Goal: Book appointment/travel/reservation

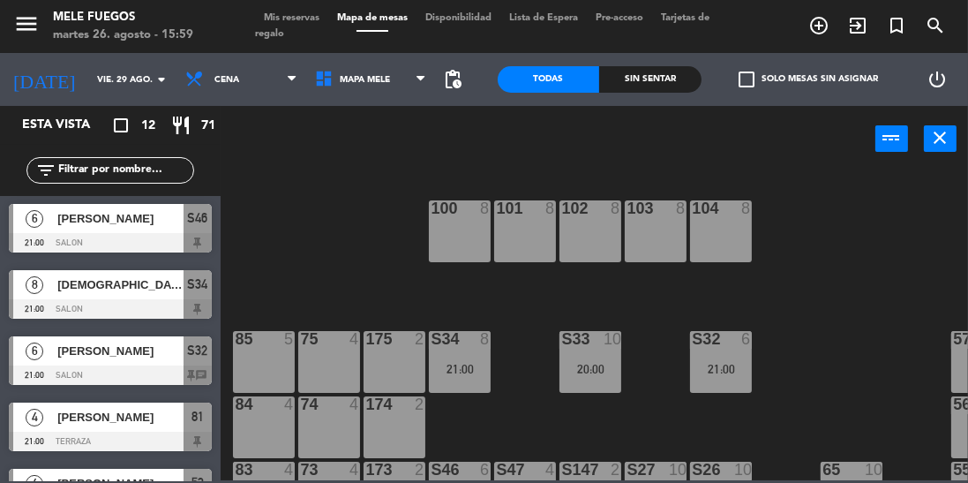
scroll to position [509, 0]
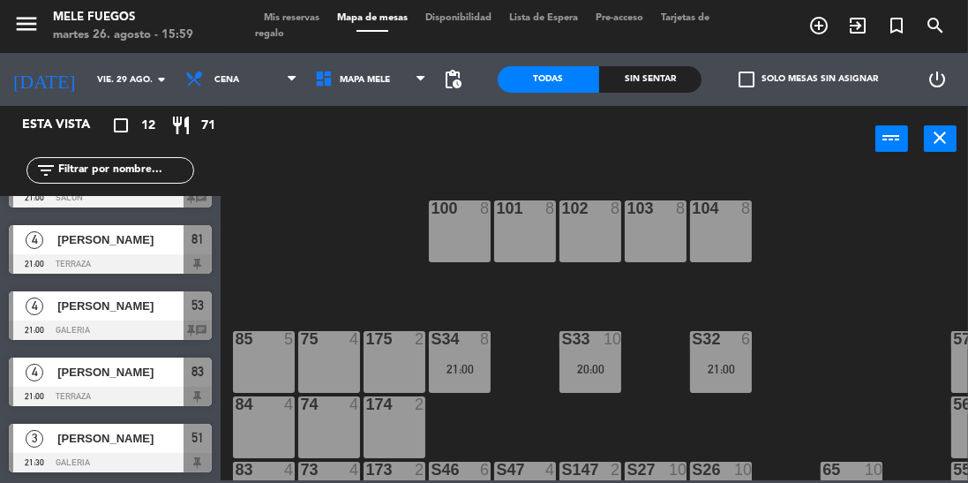
click at [814, 316] on div "100 8 101 8 102 8 103 8 104 8 S32 6 21:00 S33 10 20:00 S34 8 21:00 75 4 85 5 17…" at bounding box center [599, 324] width 738 height 311
click at [830, 312] on div "100 8 101 8 102 8 103 8 104 8 S32 6 21:00 S33 10 20:00 S34 8 21:00 75 4 85 5 17…" at bounding box center [599, 324] width 738 height 311
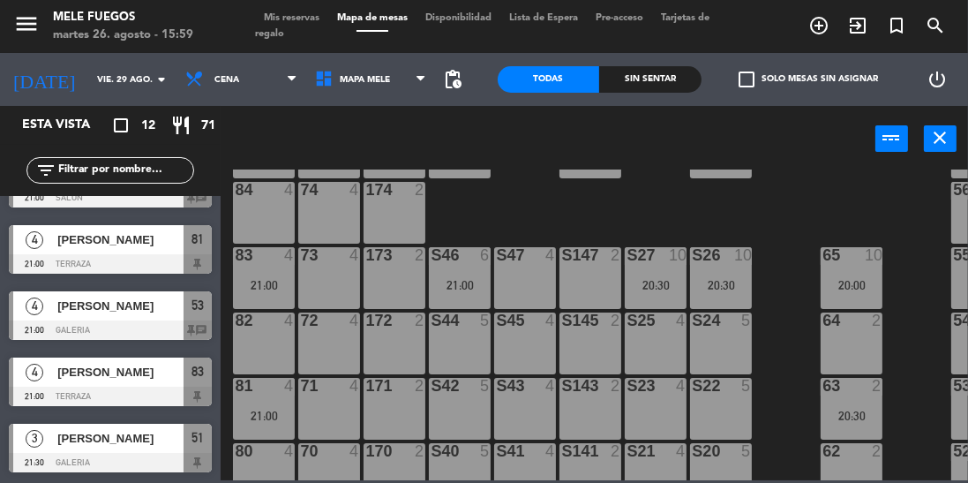
scroll to position [0, 0]
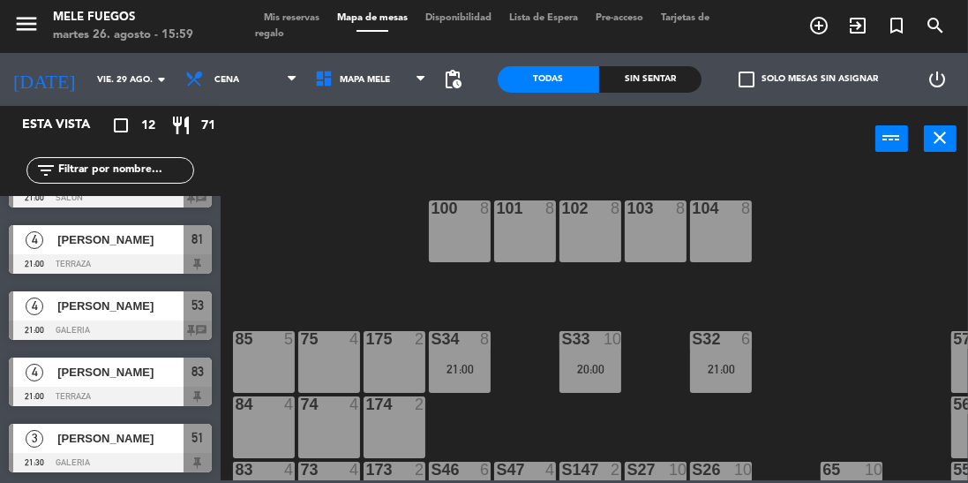
click at [811, 360] on div "100 8 101 8 102 8 103 8 104 8 S32 6 21:00 S33 10 20:00 S34 8 21:00 75 4 85 5 17…" at bounding box center [599, 324] width 738 height 311
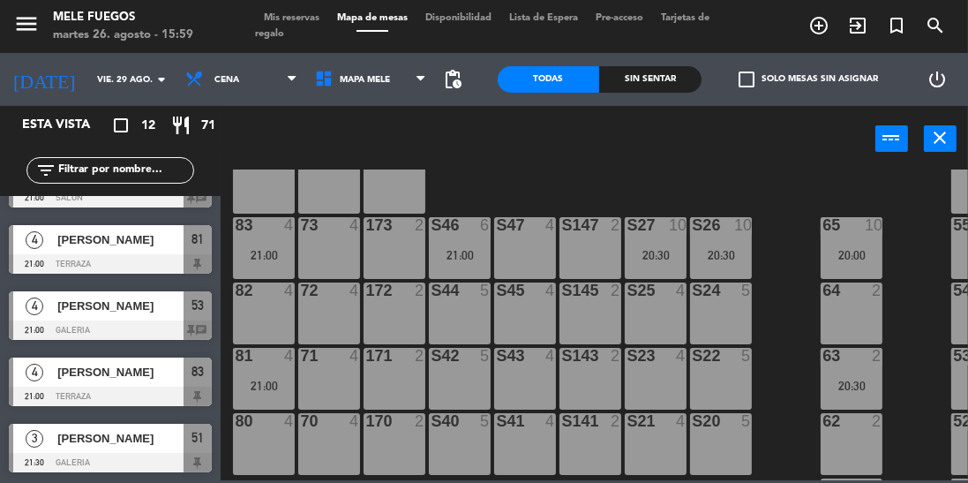
scroll to position [238, 0]
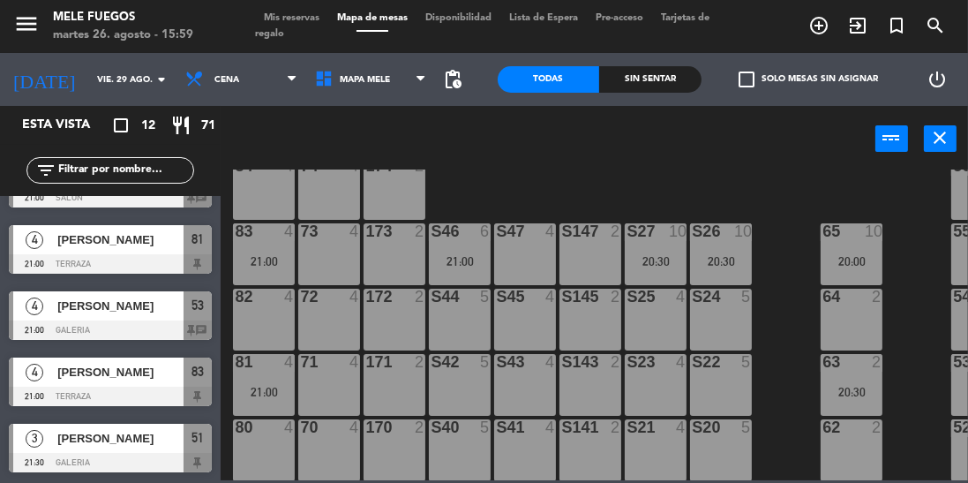
click at [94, 75] on input "vie. 29 ago." at bounding box center [153, 79] width 130 height 27
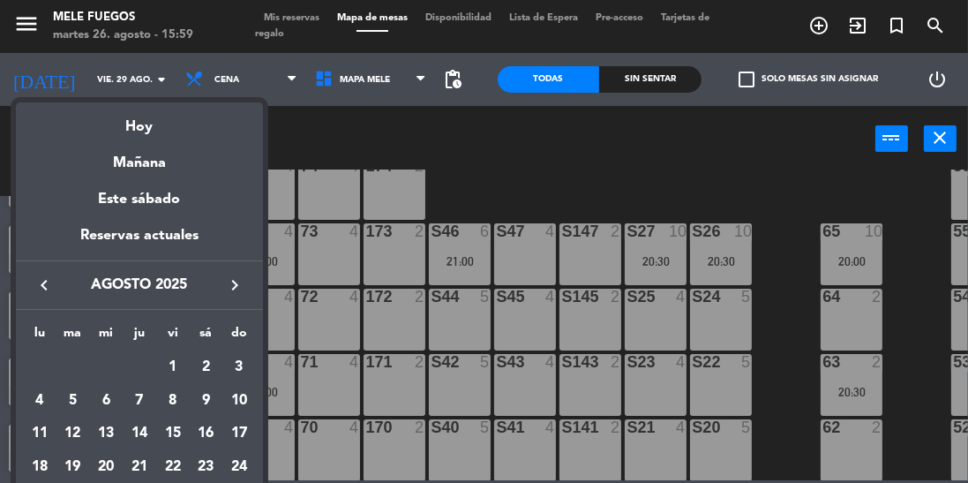
click at [396, 147] on div at bounding box center [484, 241] width 968 height 483
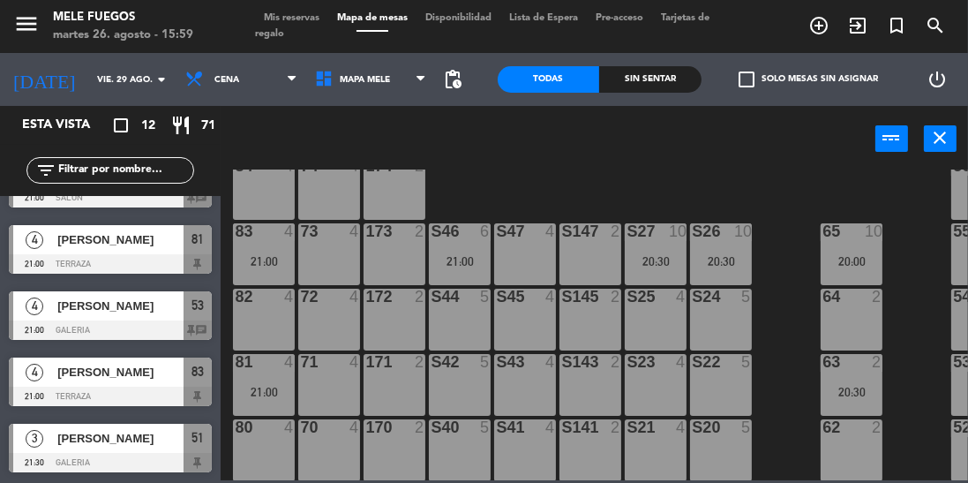
click at [128, 86] on input "vie. 29 ago." at bounding box center [153, 79] width 130 height 27
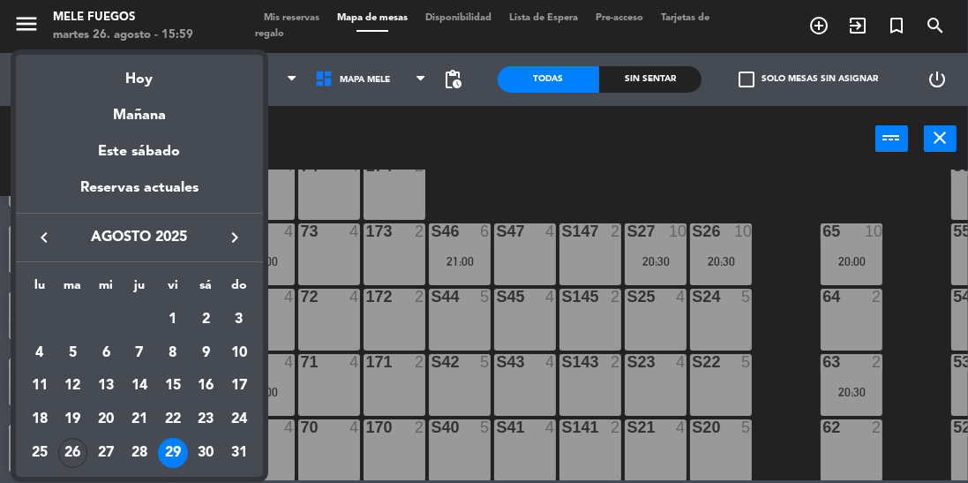
click at [209, 455] on div "30" at bounding box center [206, 453] width 30 height 30
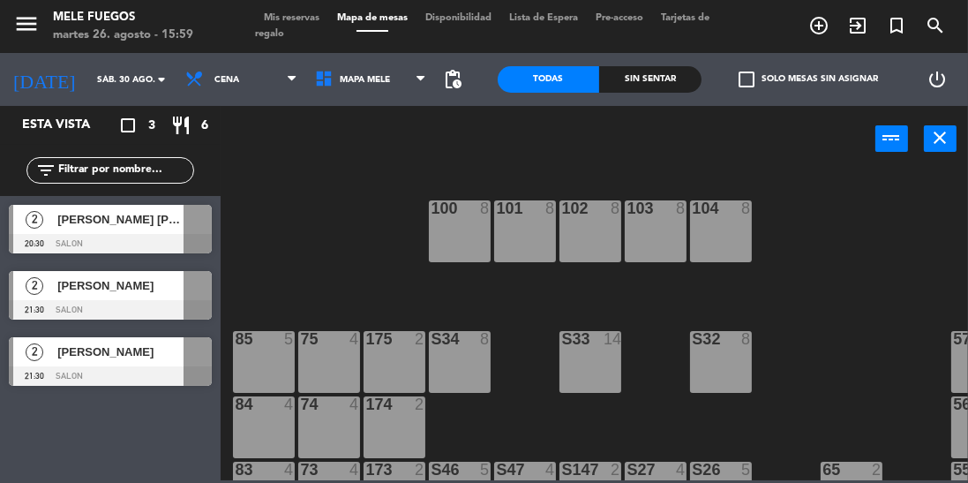
scroll to position [0, 0]
click at [96, 66] on input "sáb. 30 ago." at bounding box center [153, 79] width 130 height 27
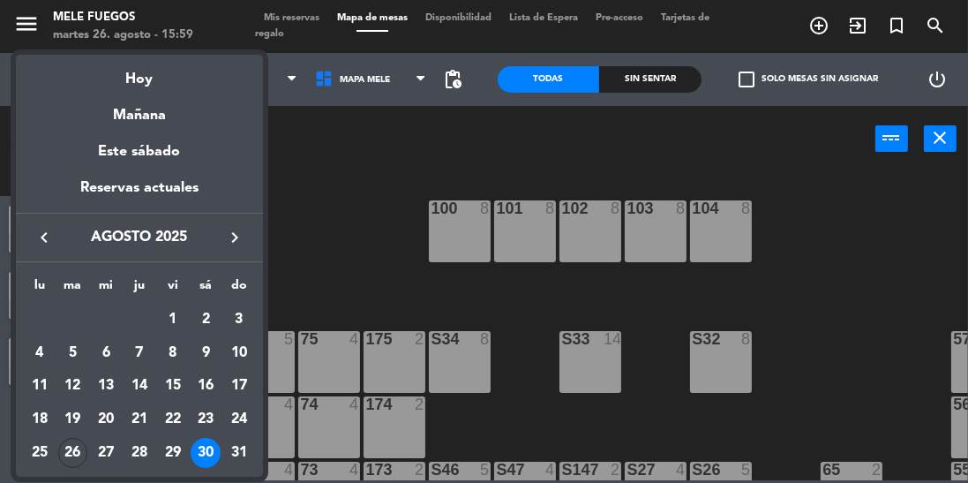
click at [140, 451] on div "28" at bounding box center [139, 453] width 30 height 30
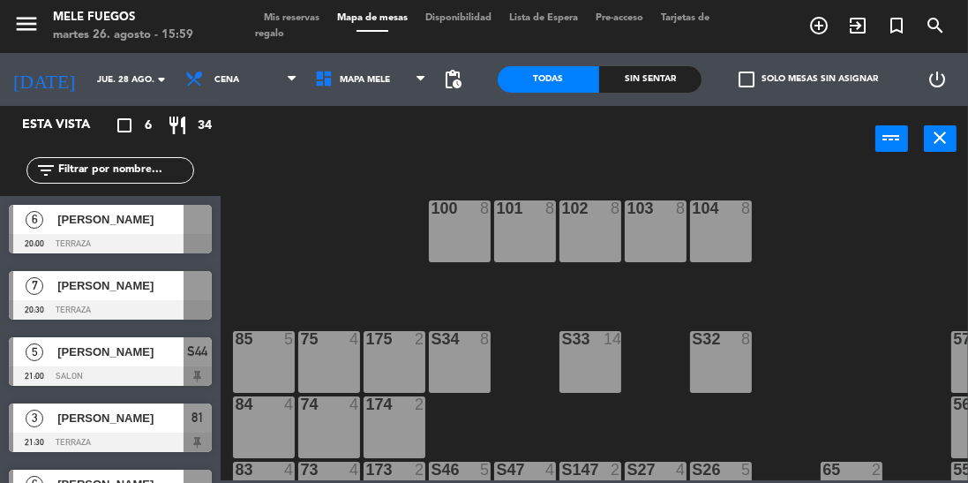
click at [192, 303] on div at bounding box center [110, 309] width 203 height 19
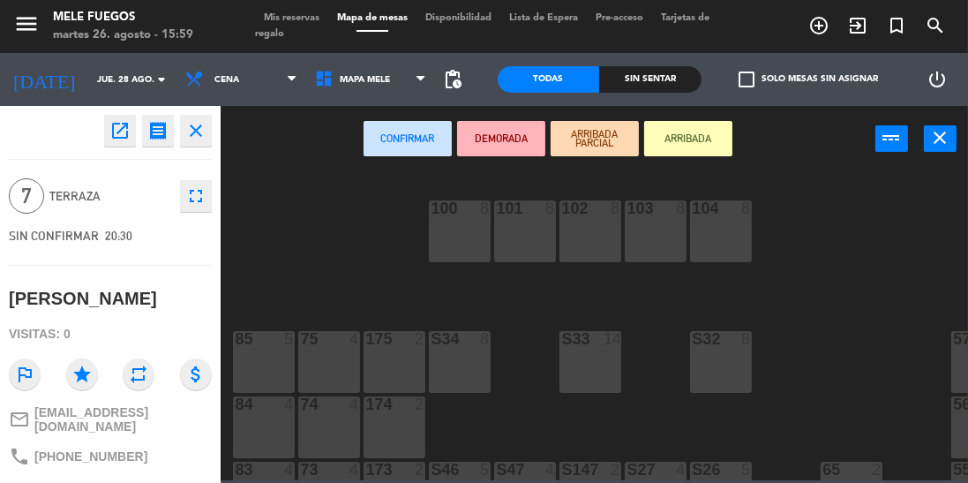
click at [265, 358] on div "85 5" at bounding box center [264, 362] width 62 height 62
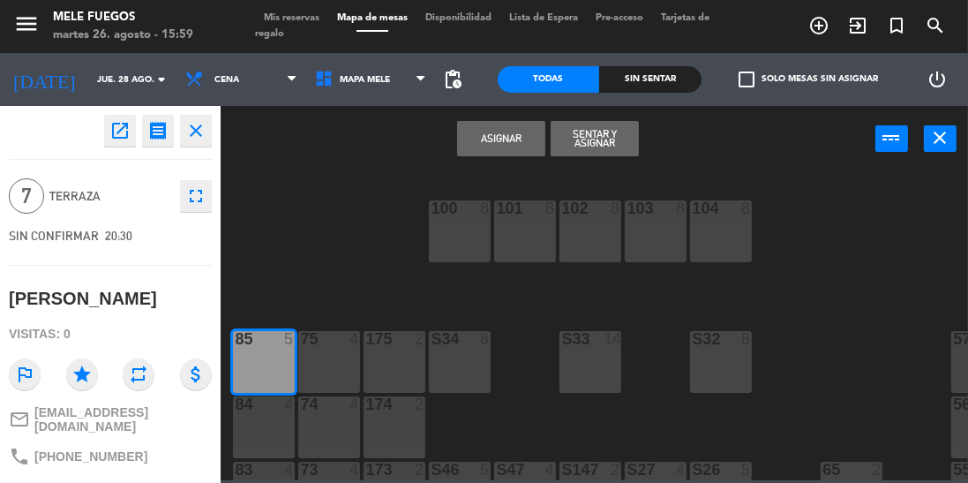
click at [318, 365] on div "75 4" at bounding box center [329, 362] width 62 height 62
click at [396, 343] on div at bounding box center [394, 339] width 29 height 16
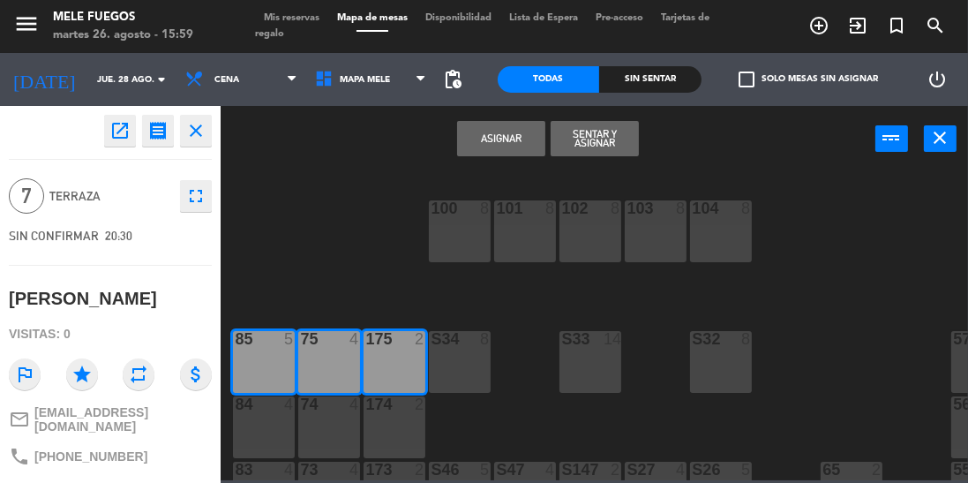
click at [506, 134] on button "Asignar" at bounding box center [501, 138] width 88 height 35
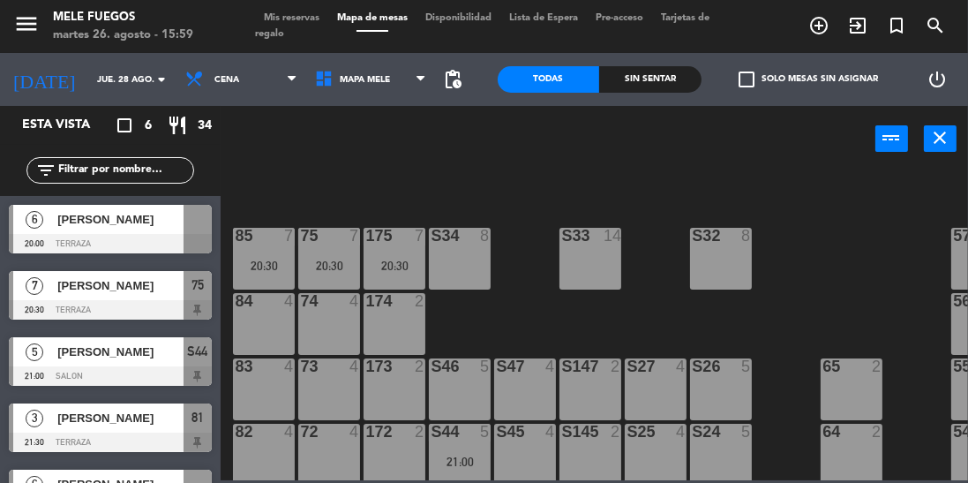
scroll to position [104, 0]
click at [195, 230] on div at bounding box center [198, 219] width 28 height 29
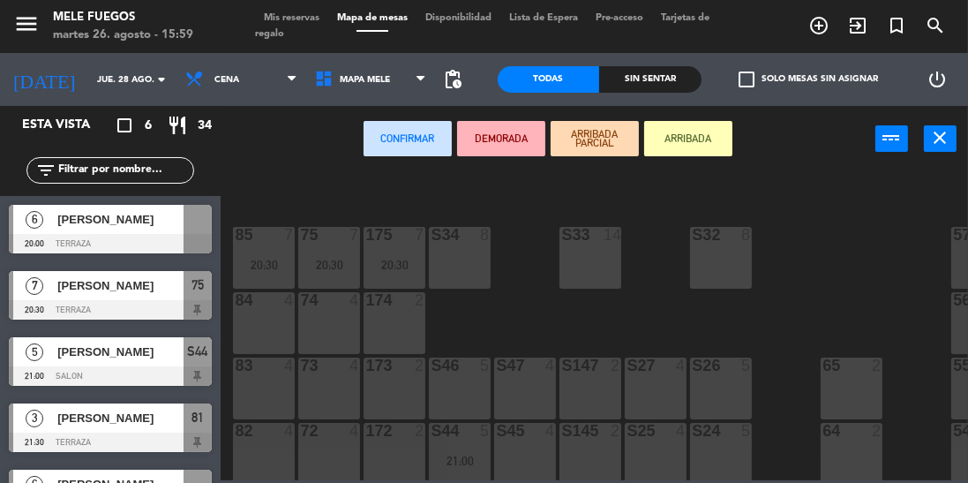
click at [263, 311] on div "84 4" at bounding box center [264, 323] width 62 height 62
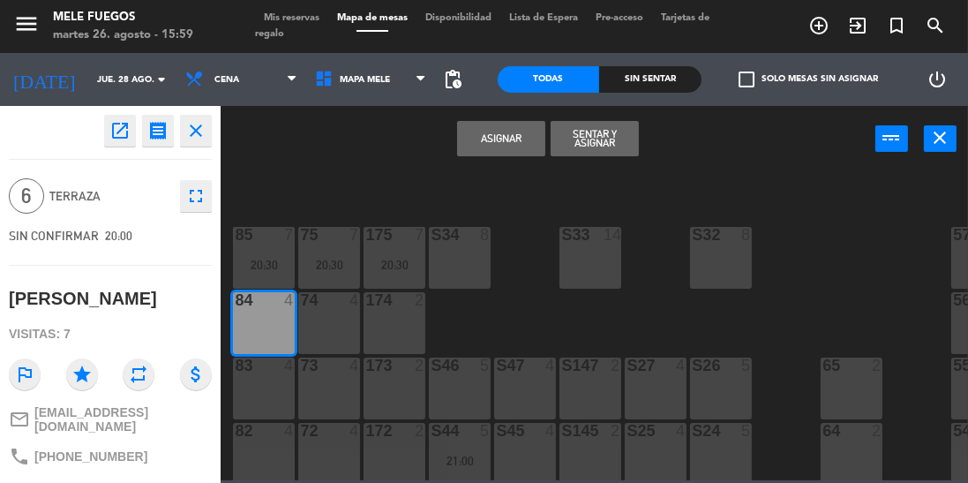
click at [320, 334] on div "74 4" at bounding box center [329, 323] width 62 height 62
click at [502, 138] on button "Asignar" at bounding box center [501, 138] width 88 height 35
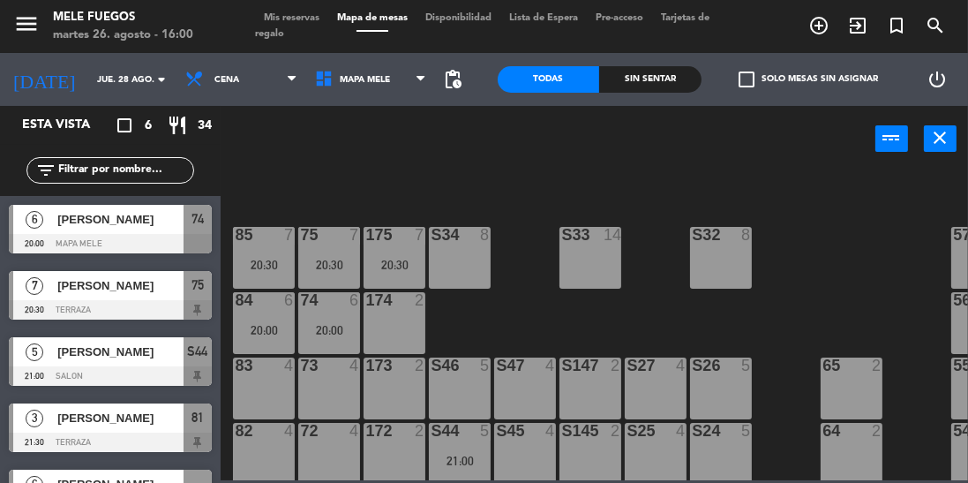
scroll to position [26, 0]
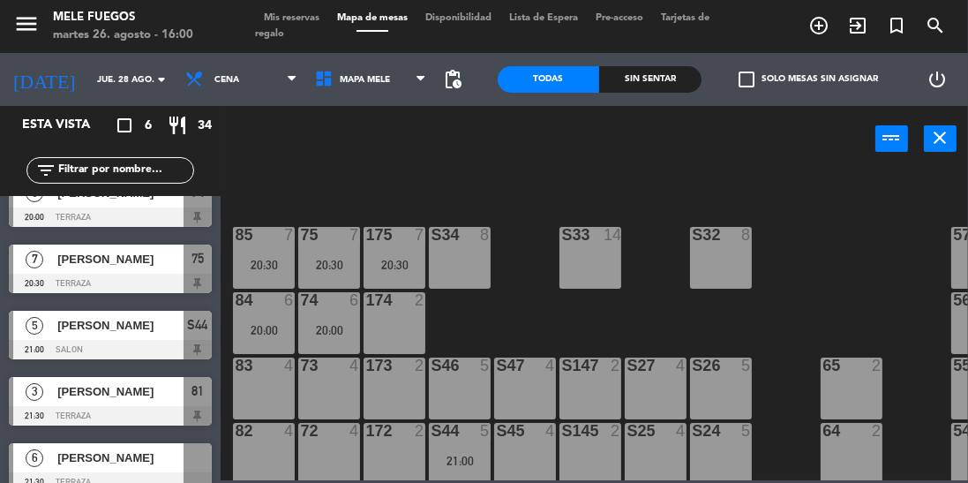
click at [202, 479] on div at bounding box center [110, 481] width 203 height 19
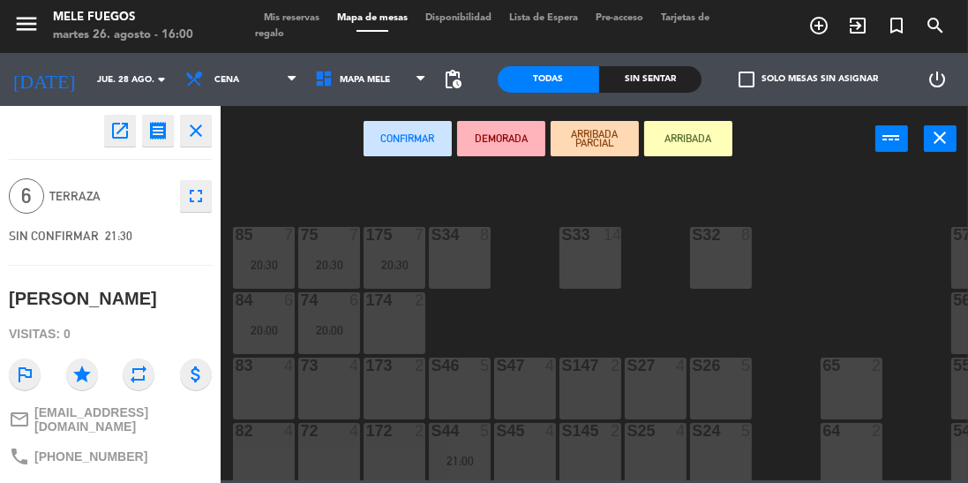
click at [274, 388] on div "83 4" at bounding box center [264, 388] width 62 height 62
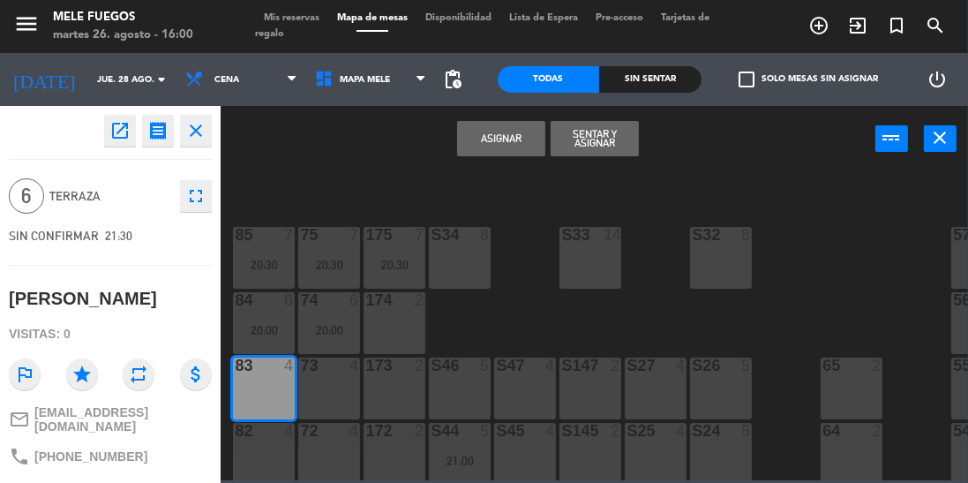
click at [339, 388] on div "73 4" at bounding box center [329, 388] width 62 height 62
click at [504, 146] on button "Asignar" at bounding box center [501, 138] width 88 height 35
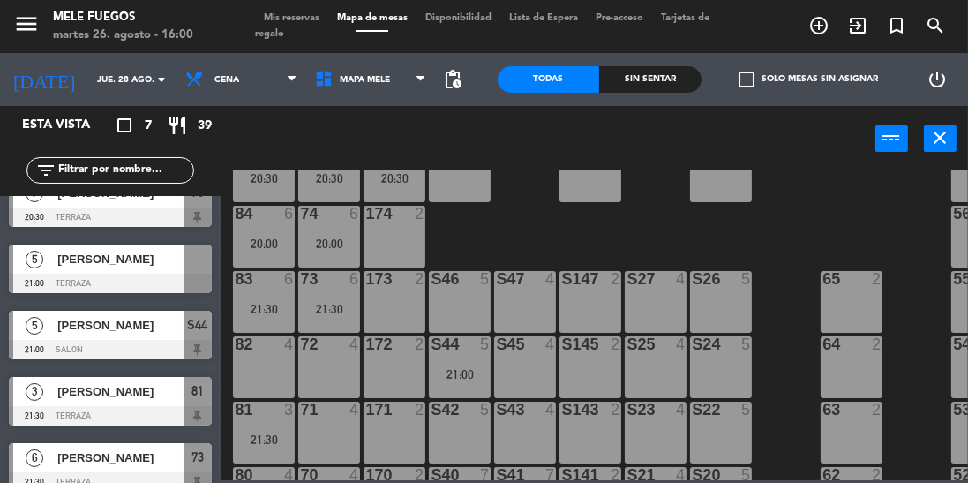
scroll to position [190, 0]
click at [764, 287] on div "5" at bounding box center [750, 280] width 29 height 16
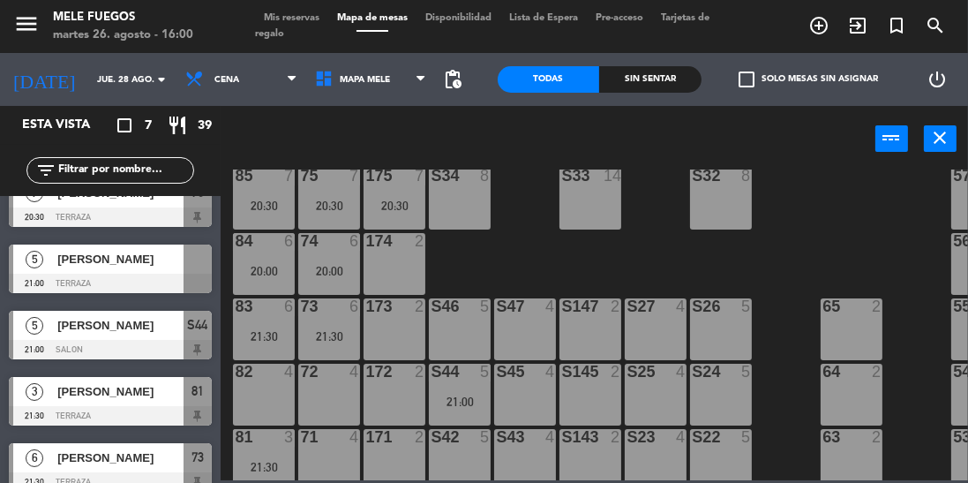
scroll to position [152, 0]
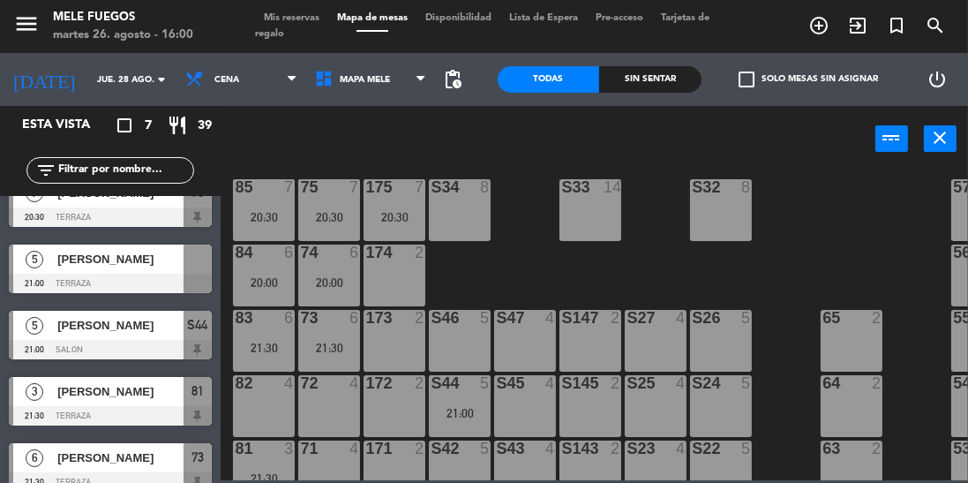
click at [805, 277] on div "100 8 101 8 102 8 103 8 104 8 S32 8 S33 14 S34 8 75 7 20:30 85 7 20:30 175 7 20…" at bounding box center [599, 324] width 738 height 311
click at [806, 278] on div "100 8 101 8 102 8 103 8 104 8 S32 8 S33 14 S34 8 75 7 20:30 85 7 20:30 175 7 20…" at bounding box center [599, 324] width 738 height 311
click at [283, 345] on div "21:30" at bounding box center [264, 348] width 62 height 12
click at [341, 330] on div "73 6 21:30" at bounding box center [329, 341] width 62 height 62
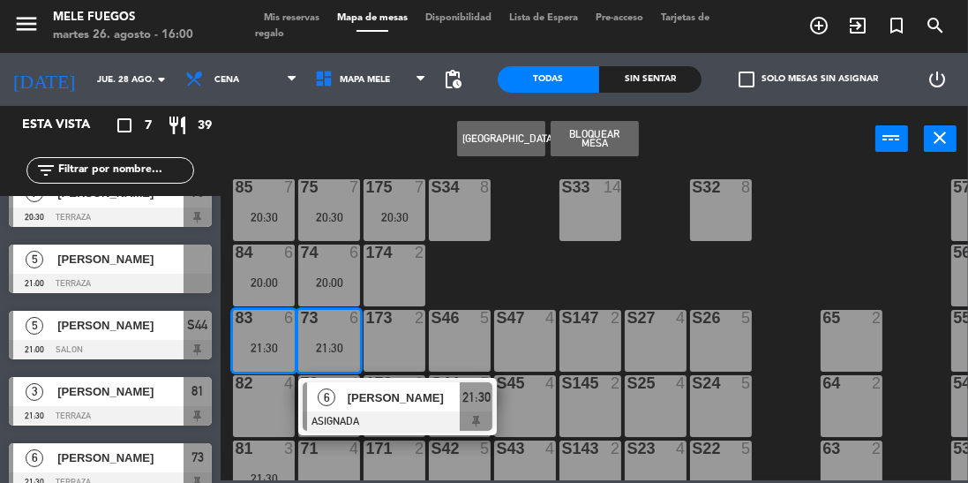
click at [267, 284] on div "20:00" at bounding box center [264, 282] width 62 height 12
click at [267, 276] on div "20:00" at bounding box center [264, 282] width 62 height 12
click at [422, 275] on div "174 2" at bounding box center [395, 276] width 62 height 62
click at [480, 266] on div "100 8 101 8 102 8 103 8 104 8 S32 8 S33 14 S34 8 75 7 20:30 85 7 20:30 175 7 20…" at bounding box center [599, 324] width 738 height 311
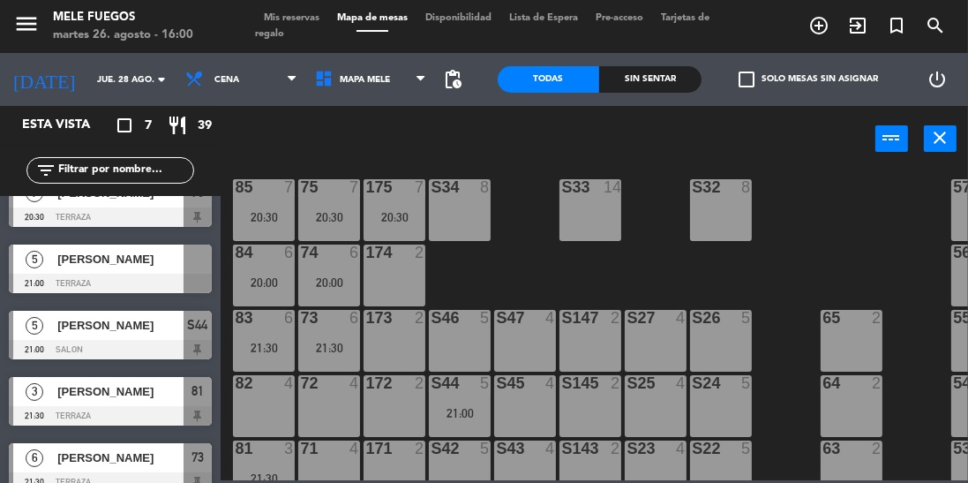
click at [275, 345] on div "21:30" at bounding box center [264, 348] width 62 height 12
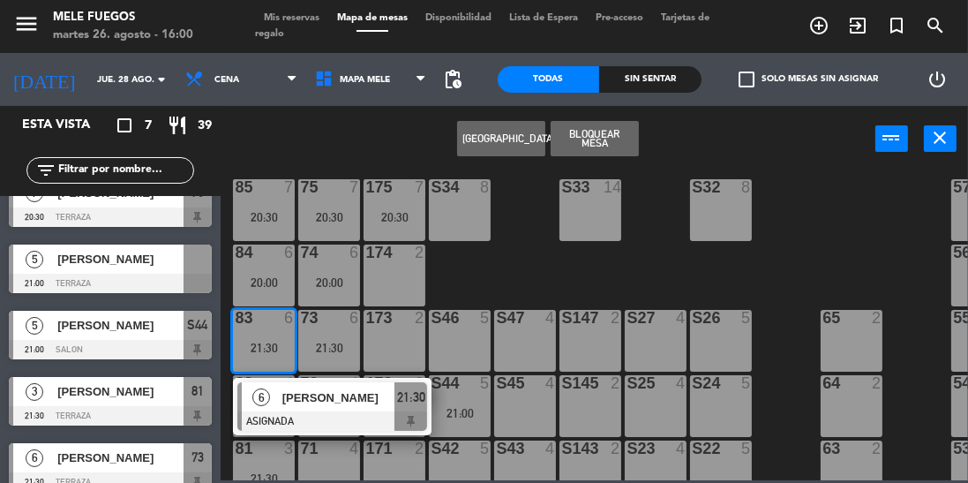
click at [266, 285] on div "20:00" at bounding box center [264, 282] width 62 height 12
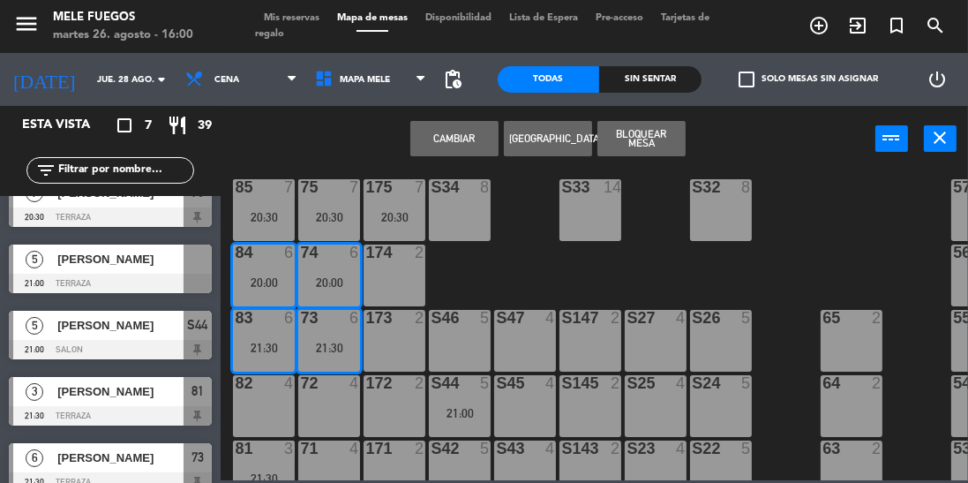
click at [466, 153] on button "Cambiar" at bounding box center [454, 138] width 88 height 35
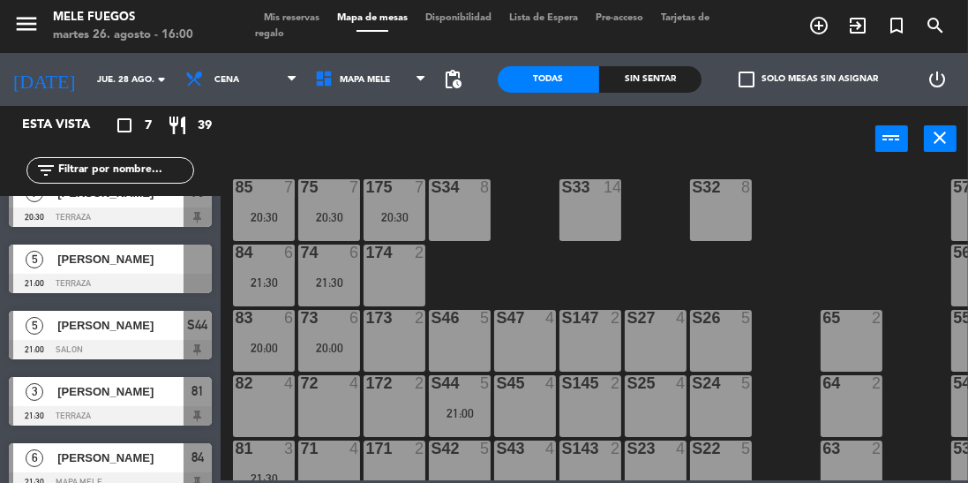
click at [346, 280] on div "21:30" at bounding box center [329, 282] width 62 height 12
click at [527, 270] on div "100 8 101 8 102 8 103 8 104 8 S32 8 S33 14 S34 8 75 7 20:30 85 7 20:30 175 7 20…" at bounding box center [599, 324] width 738 height 311
click at [342, 342] on div "20:00" at bounding box center [329, 348] width 62 height 12
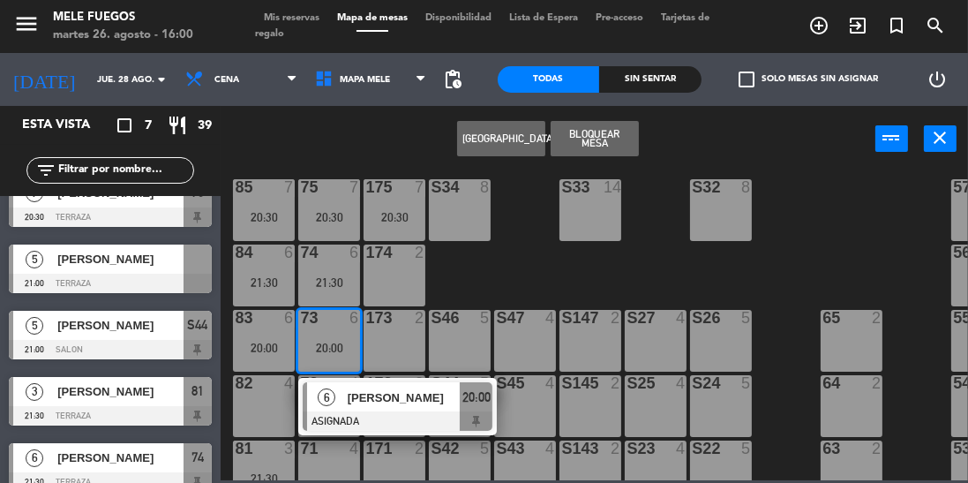
click at [523, 263] on div "100 8 101 8 102 8 103 8 104 8 S32 8 S33 14 S34 8 75 7 20:30 85 7 20:30 175 7 20…" at bounding box center [599, 324] width 738 height 311
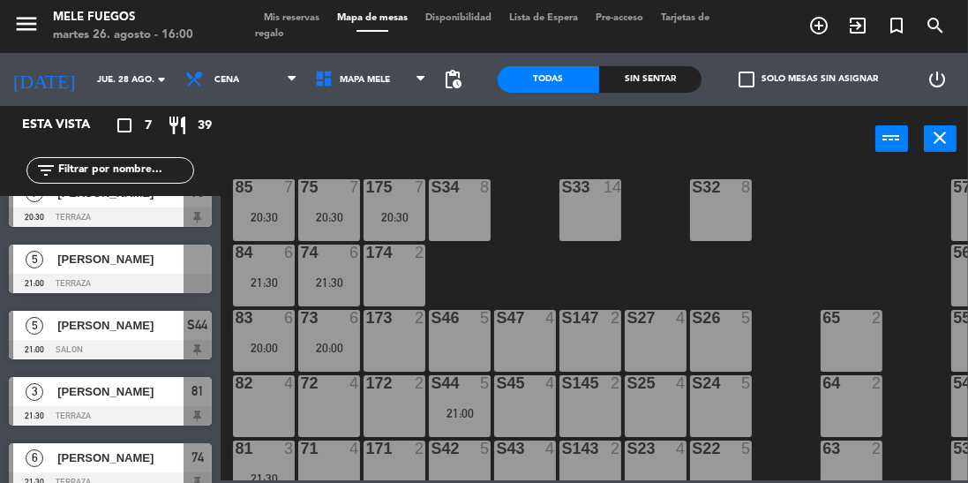
scroll to position [380, 0]
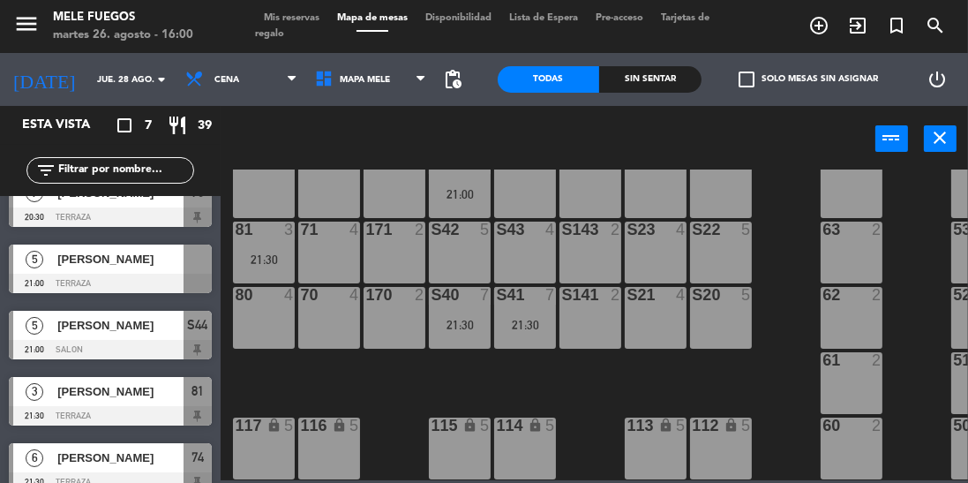
click at [104, 83] on input "jue. 28 ago." at bounding box center [153, 79] width 130 height 27
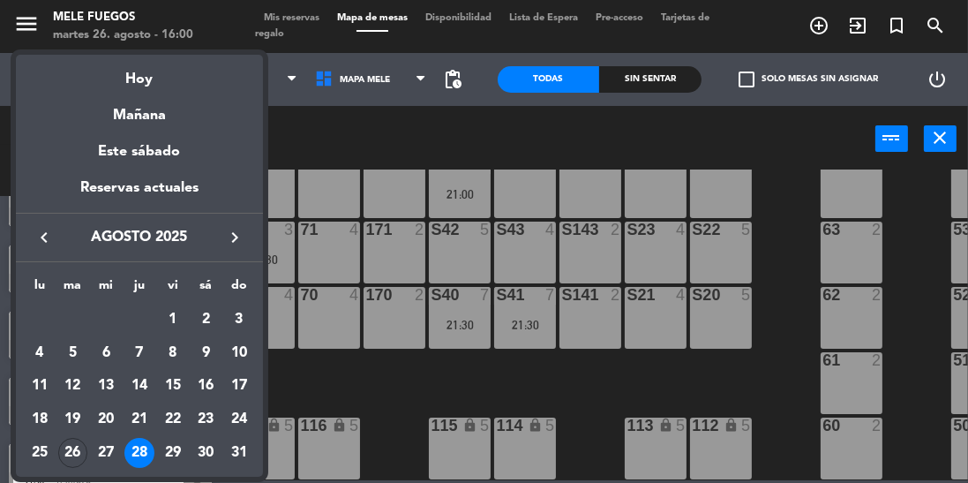
click at [110, 450] on div "27" at bounding box center [106, 453] width 30 height 30
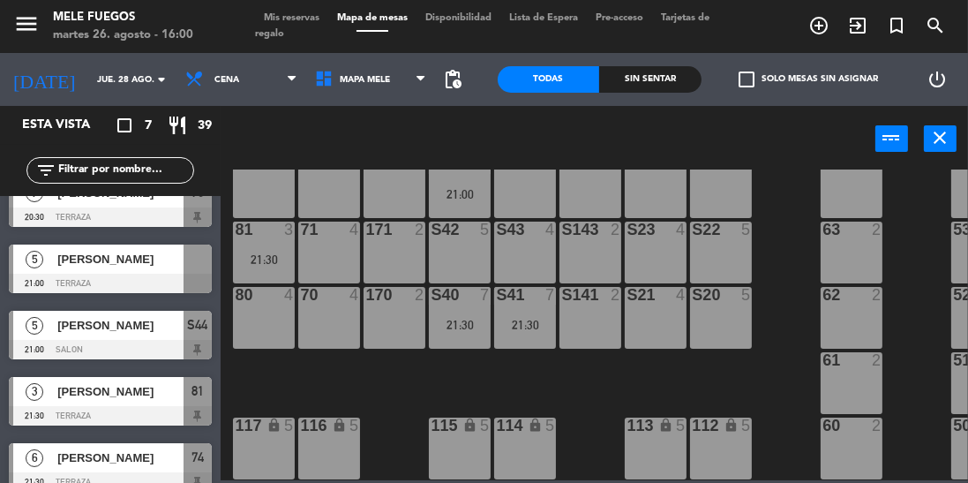
type input "mié. 27 ago."
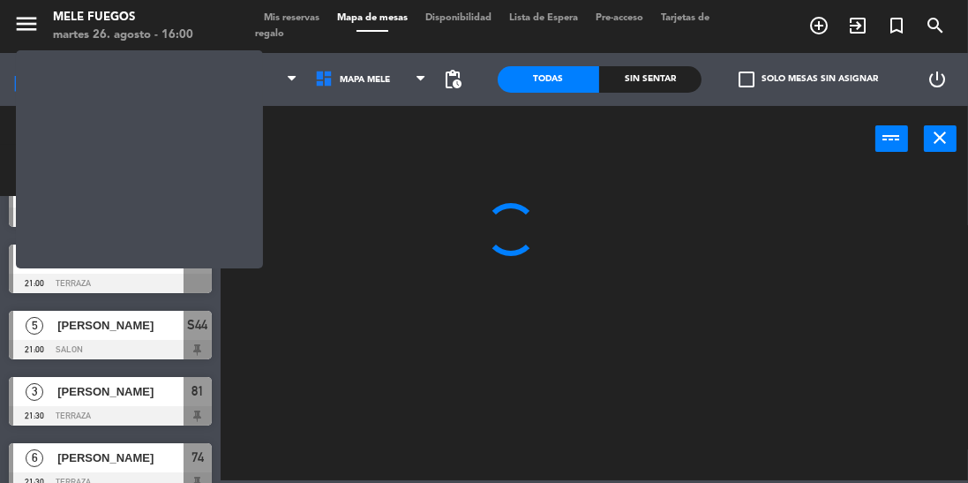
scroll to position [0, 0]
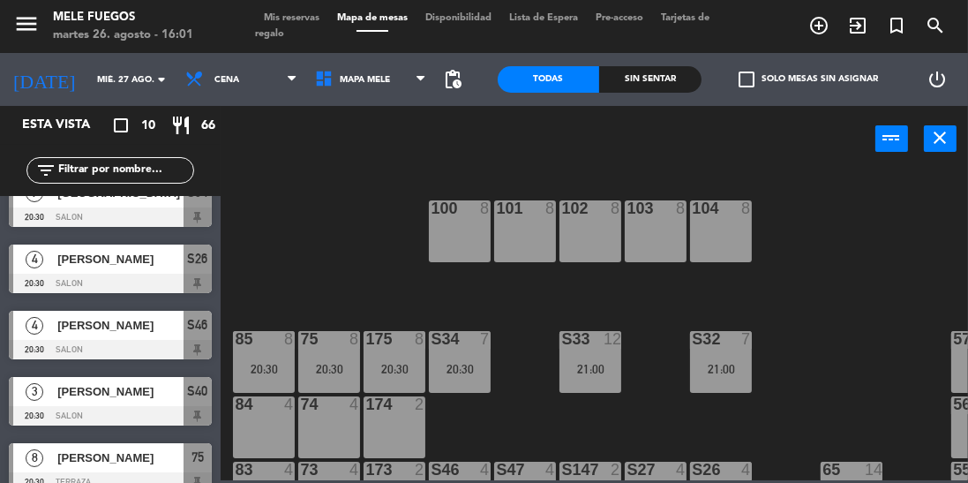
click at [830, 27] on icon "turned_in_not" at bounding box center [819, 25] width 21 height 21
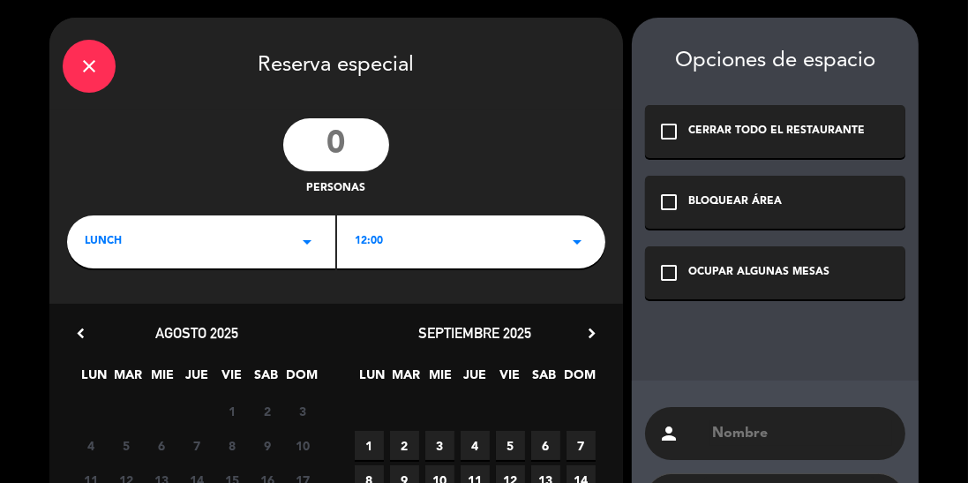
click at [334, 155] on input "number" at bounding box center [336, 144] width 106 height 53
type input "11"
click at [257, 238] on div "LUNCH arrow_drop_down" at bounding box center [201, 241] width 268 height 53
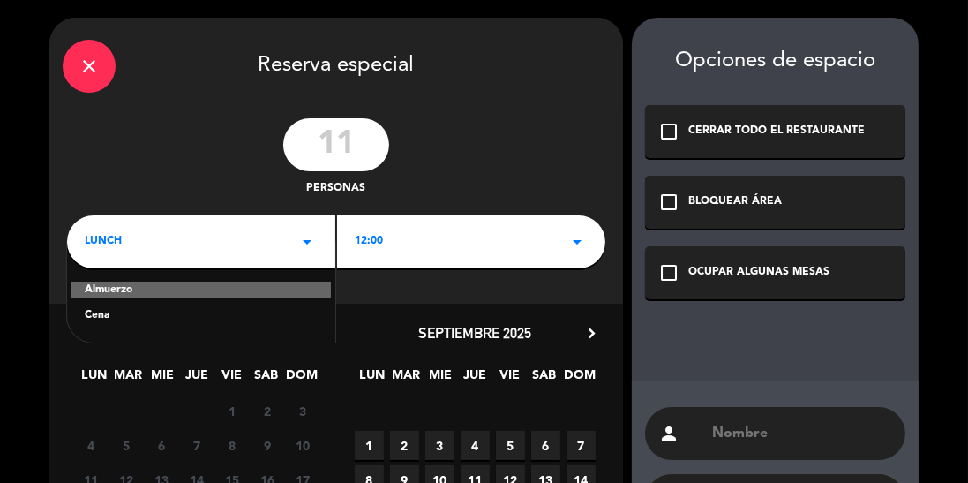
click at [222, 308] on div "Cena" at bounding box center [201, 316] width 233 height 18
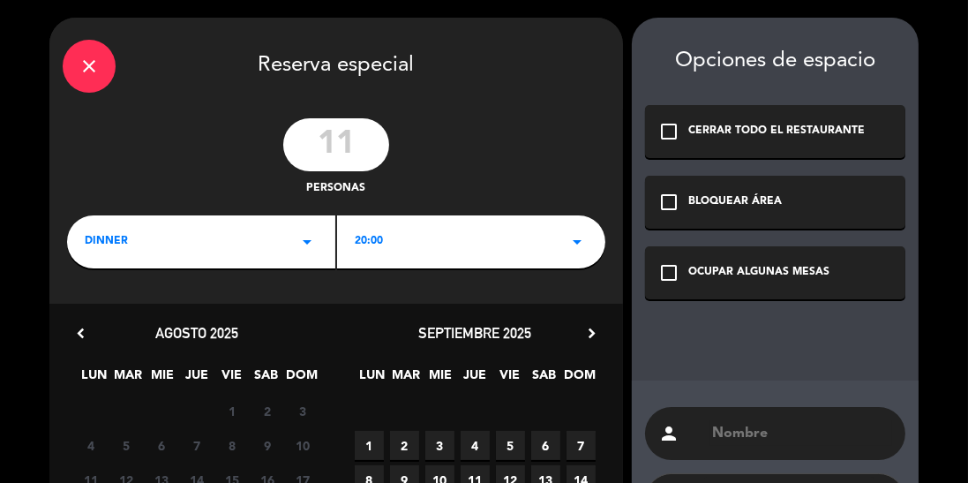
click at [471, 237] on div "20:00 arrow_drop_down" at bounding box center [471, 241] width 268 height 53
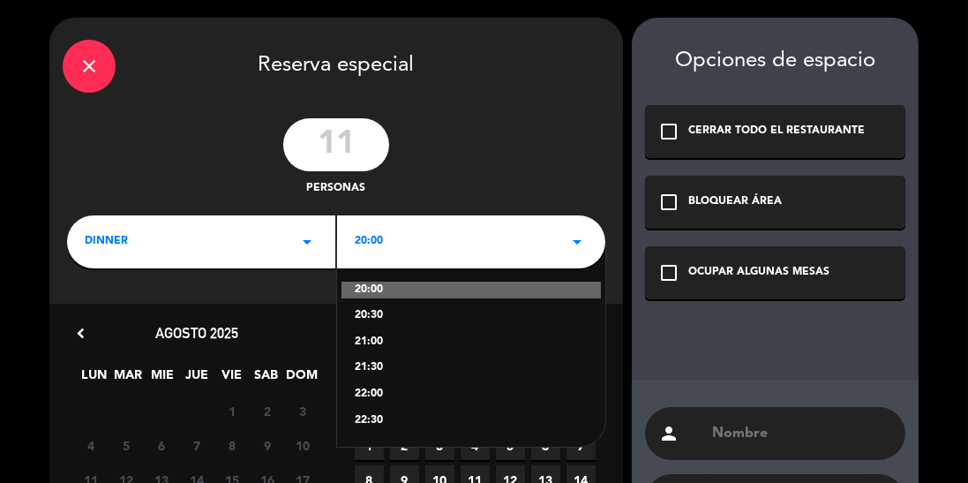
click at [414, 290] on div "20:00" at bounding box center [472, 291] width 260 height 18
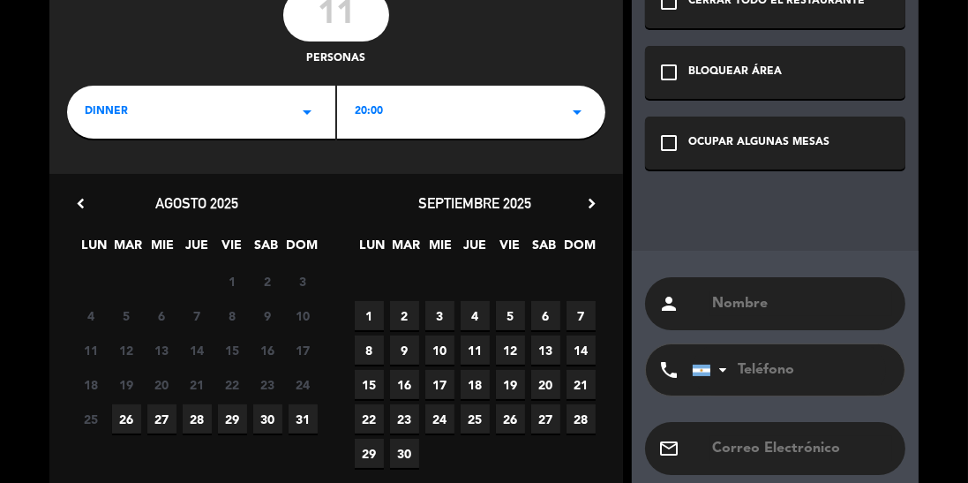
scroll to position [143, 0]
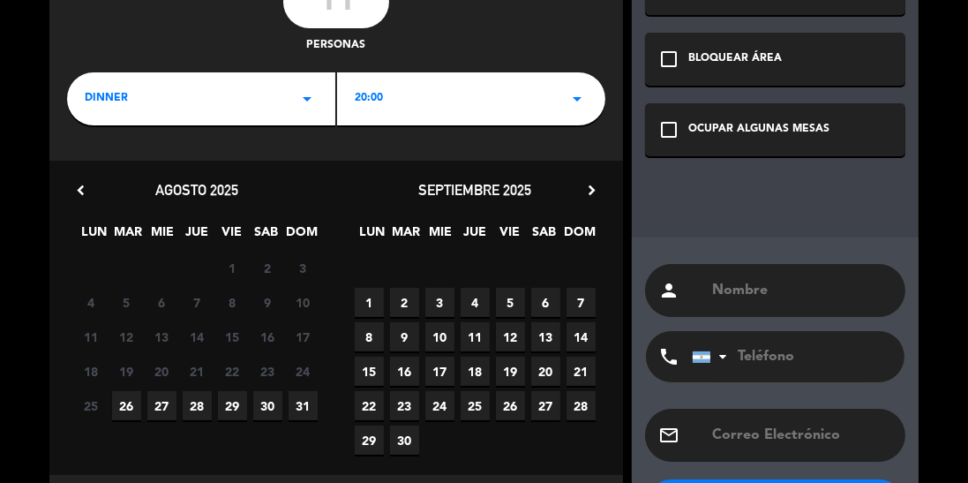
click at [155, 397] on span "27" at bounding box center [161, 405] width 29 height 29
click at [787, 125] on div "OCUPAR ALGUNAS MESAS" at bounding box center [759, 130] width 141 height 18
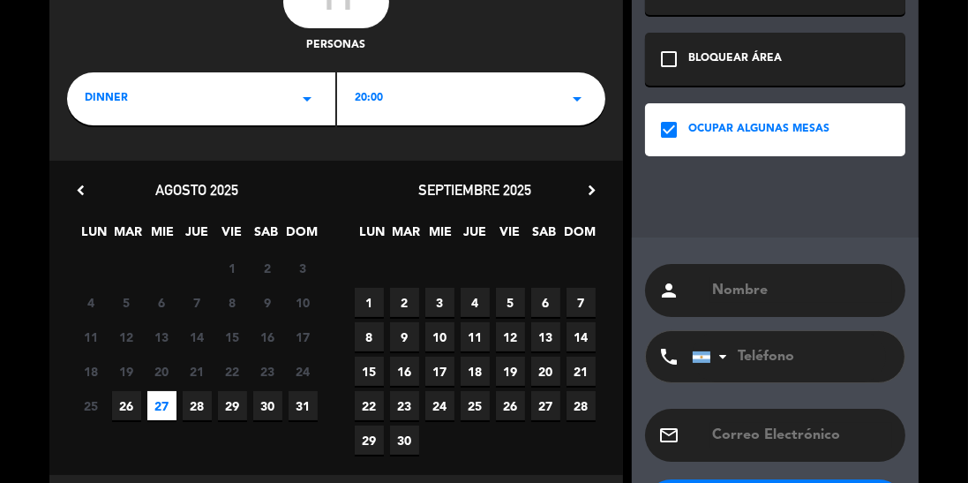
click at [785, 278] on input "text" at bounding box center [802, 290] width 182 height 25
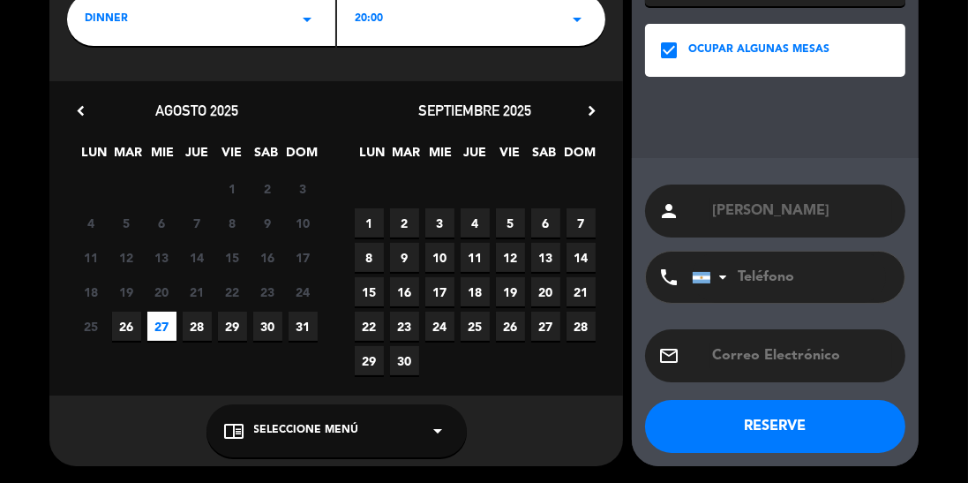
type input "[PERSON_NAME]"
click at [284, 442] on div "chrome_reader_mode Seleccione Menú arrow_drop_down" at bounding box center [337, 430] width 260 height 53
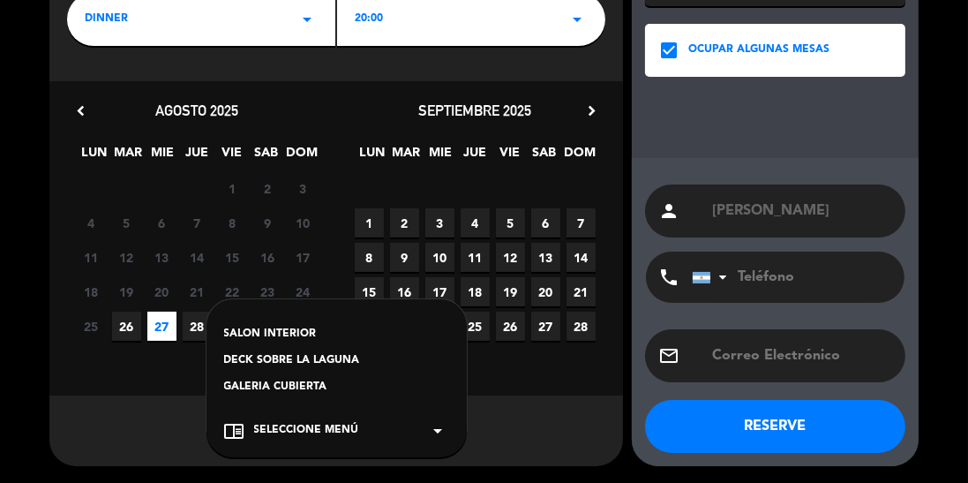
click at [269, 390] on div "GALERIA CUBIERTA" at bounding box center [336, 388] width 225 height 18
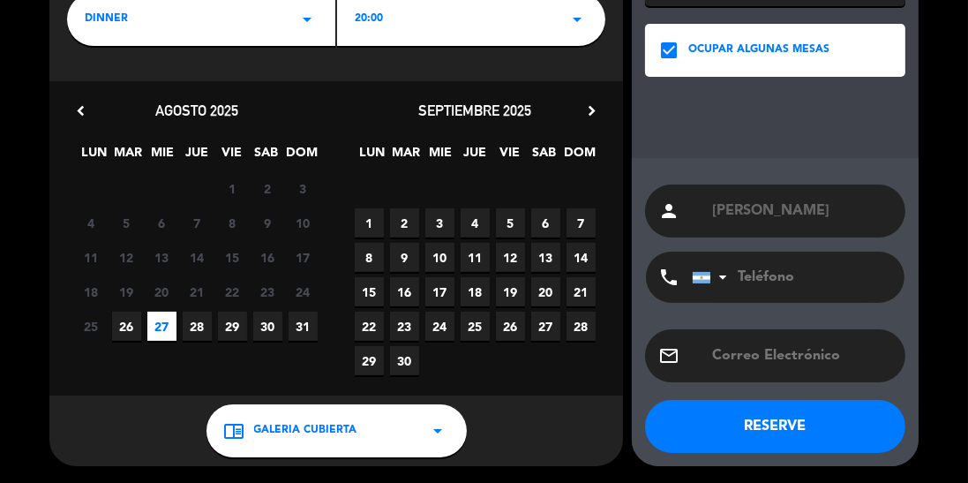
click at [805, 425] on button "RESERVE" at bounding box center [775, 426] width 260 height 53
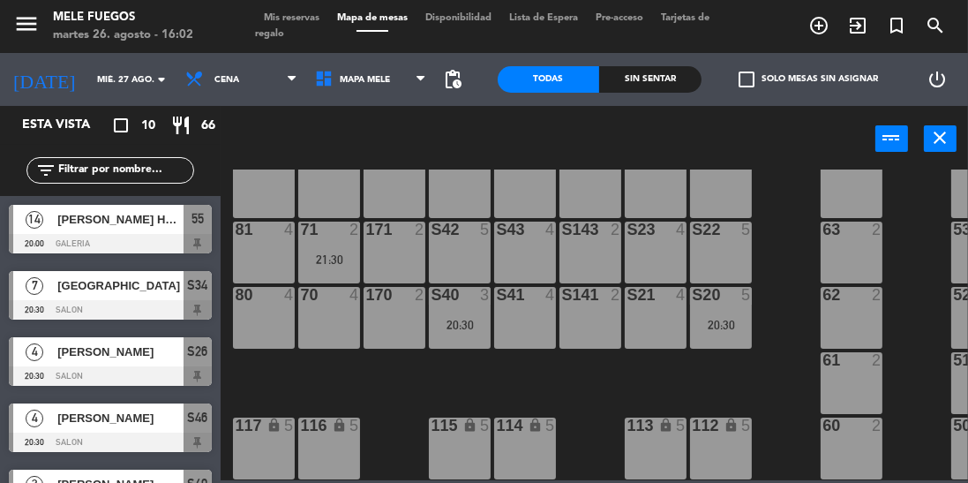
scroll to position [173, 0]
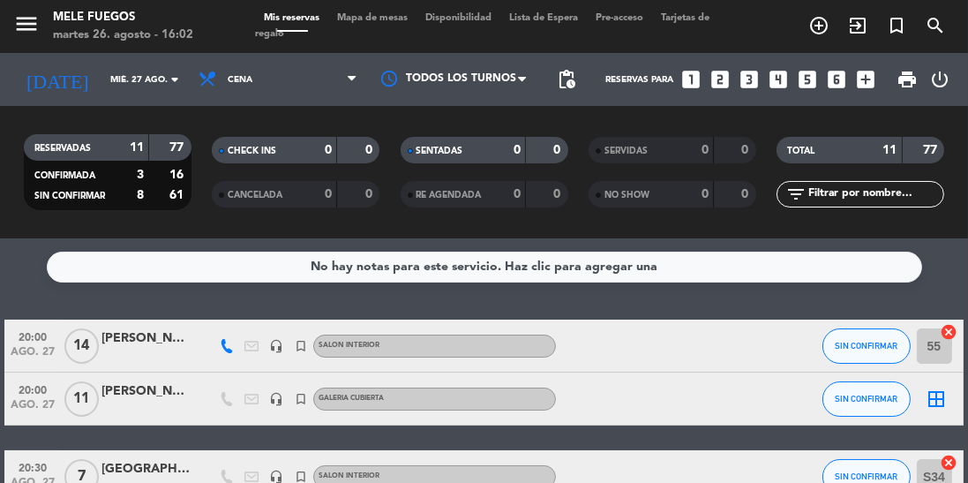
click at [931, 404] on icon "border_all" at bounding box center [937, 398] width 21 height 21
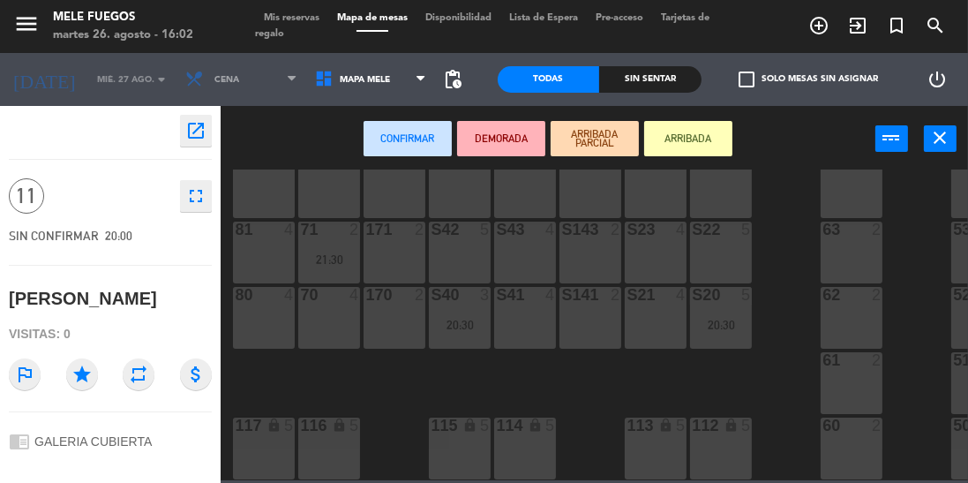
scroll to position [380, 58]
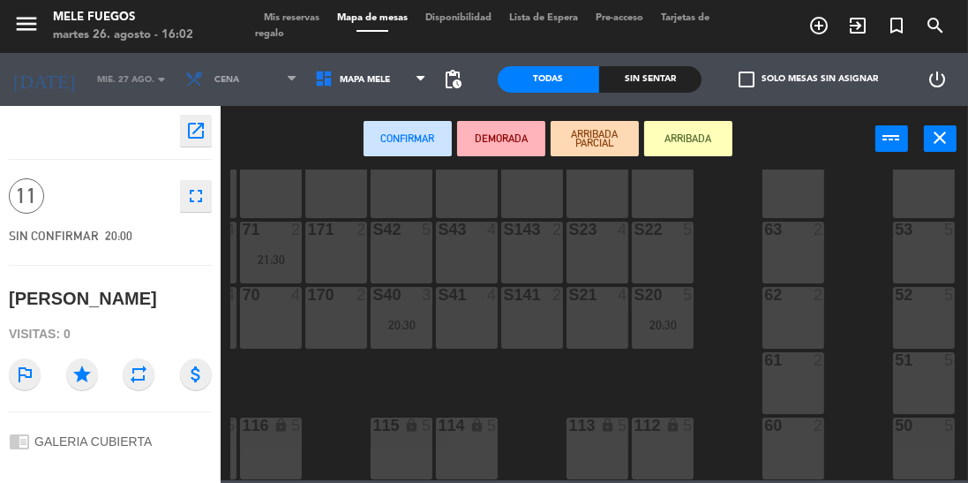
click at [914, 440] on div "50 5" at bounding box center [924, 449] width 62 height 62
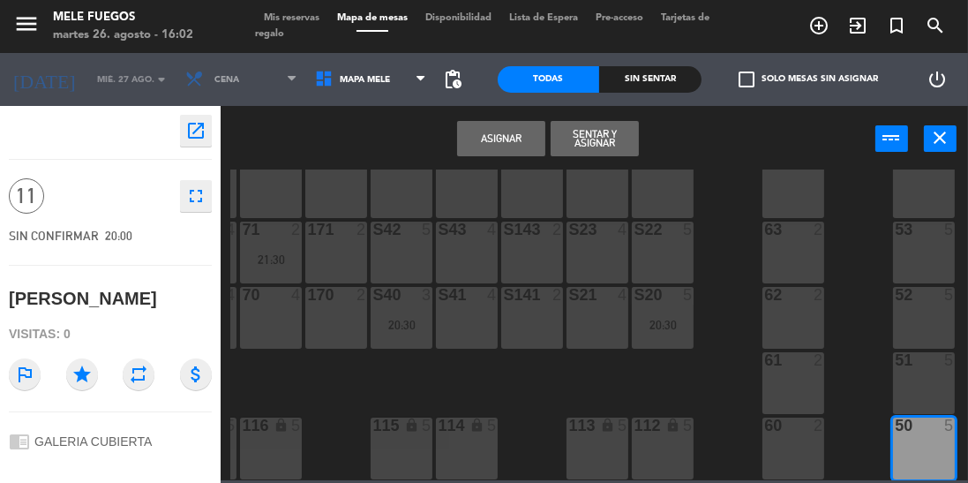
click at [911, 379] on div "51 5" at bounding box center [924, 383] width 62 height 62
click at [791, 433] on div "60 2" at bounding box center [794, 449] width 62 height 62
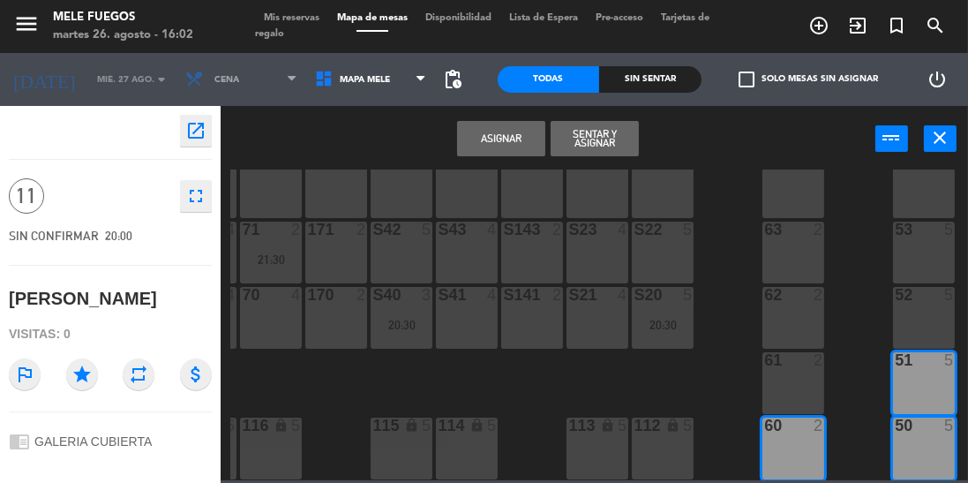
click at [501, 137] on button "Asignar" at bounding box center [501, 138] width 88 height 35
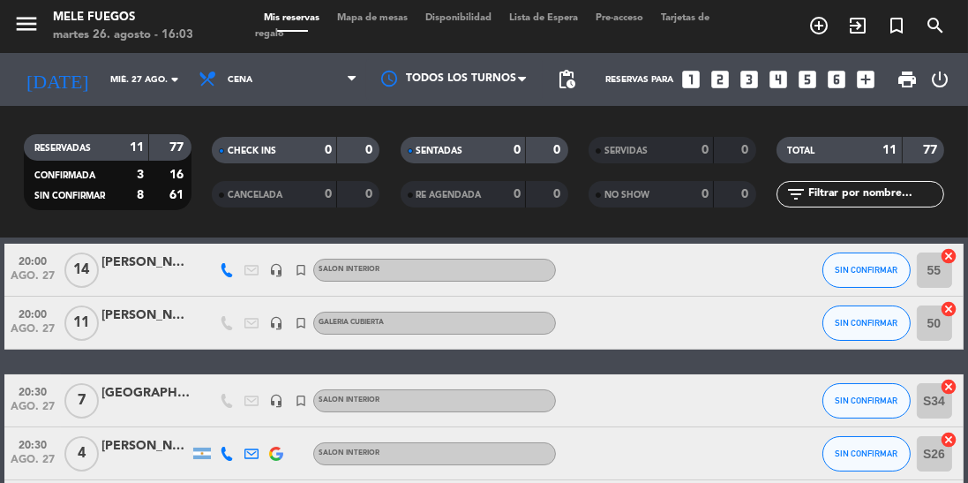
scroll to position [65, 0]
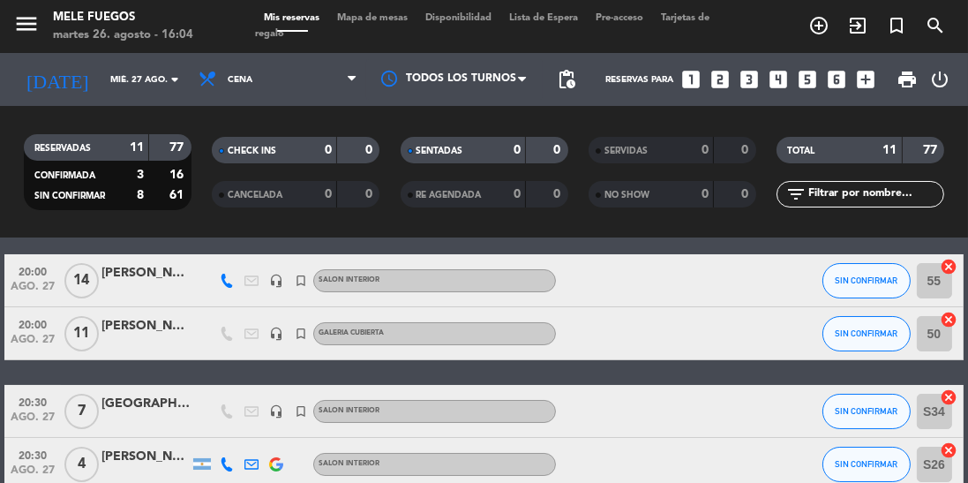
click at [944, 272] on icon "cancel" at bounding box center [950, 267] width 18 height 18
click at [958, 264] on icon "cancel" at bounding box center [950, 267] width 18 height 18
click at [930, 284] on icon "border_all" at bounding box center [937, 280] width 21 height 21
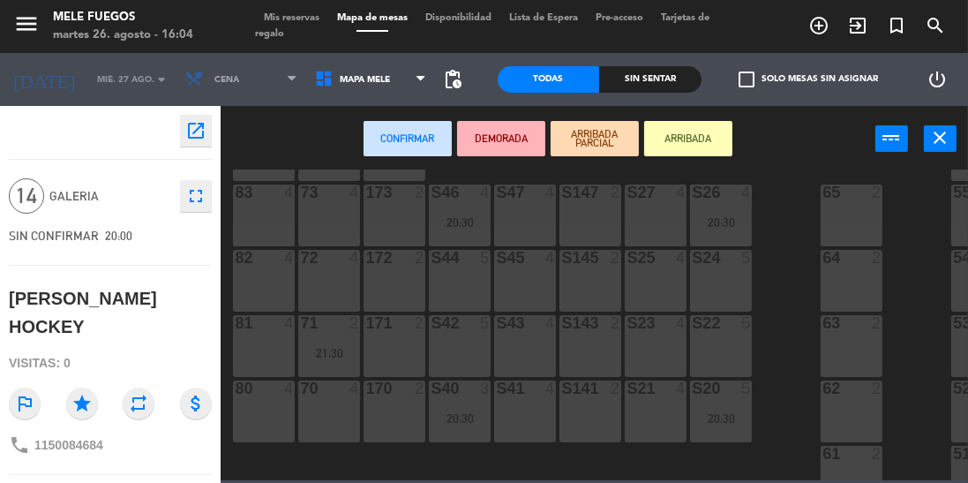
scroll to position [280, 0]
click at [463, 272] on div "S44 5" at bounding box center [460, 278] width 62 height 62
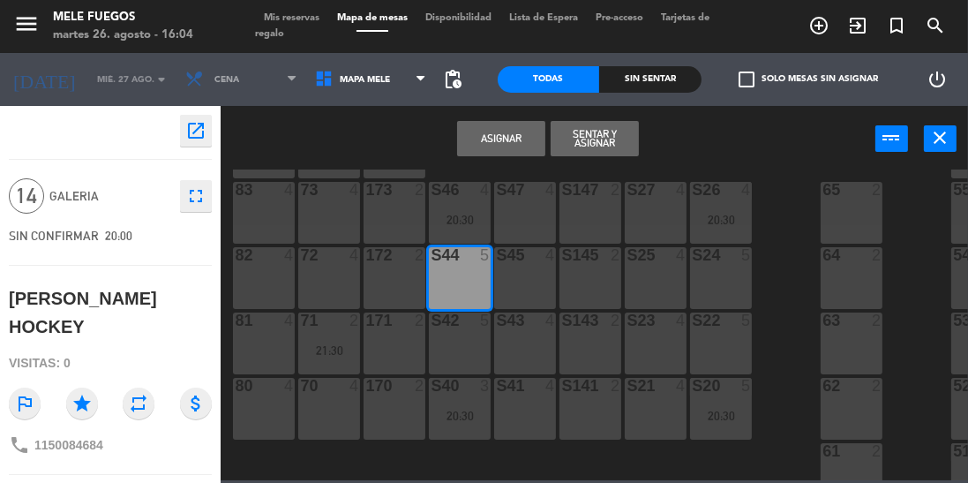
click at [508, 282] on div "S45 4" at bounding box center [525, 278] width 62 height 62
click at [577, 280] on div "S145 2" at bounding box center [591, 278] width 62 height 62
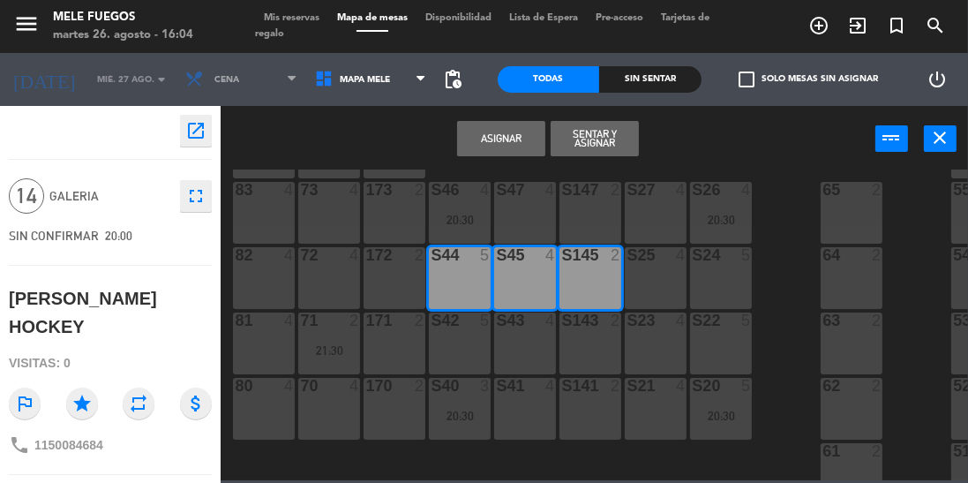
click at [523, 139] on button "Asignar" at bounding box center [501, 138] width 88 height 35
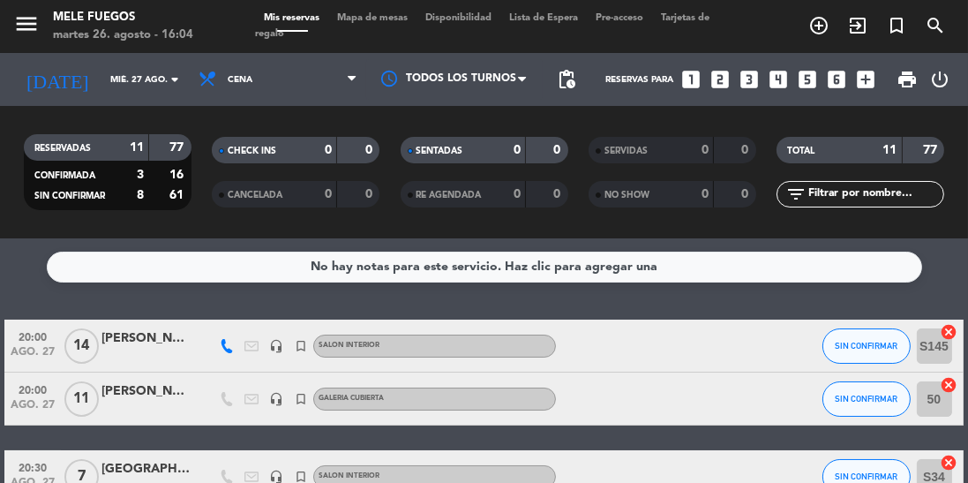
click at [373, 23] on div "Mis reservas Mapa de mesas Disponibilidad Lista de Espera Pre-acceso Tarjetas d…" at bounding box center [484, 27] width 458 height 32
click at [367, 18] on span "Mapa de mesas" at bounding box center [372, 18] width 88 height 10
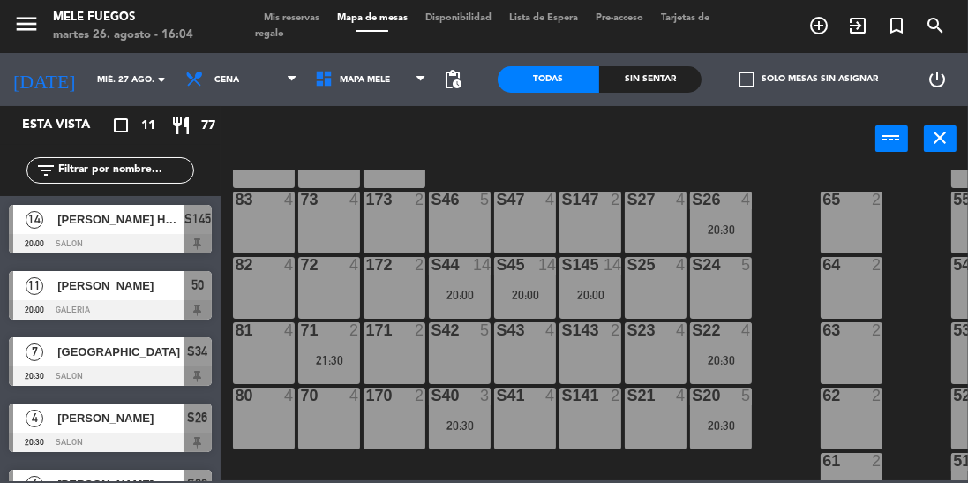
click at [786, 270] on div "100 8 101 8 102 8 103 8 104 8 S32 7 21:00 S33 12 21:00 S34 7 20:30 75 8 20:30 8…" at bounding box center [599, 324] width 738 height 311
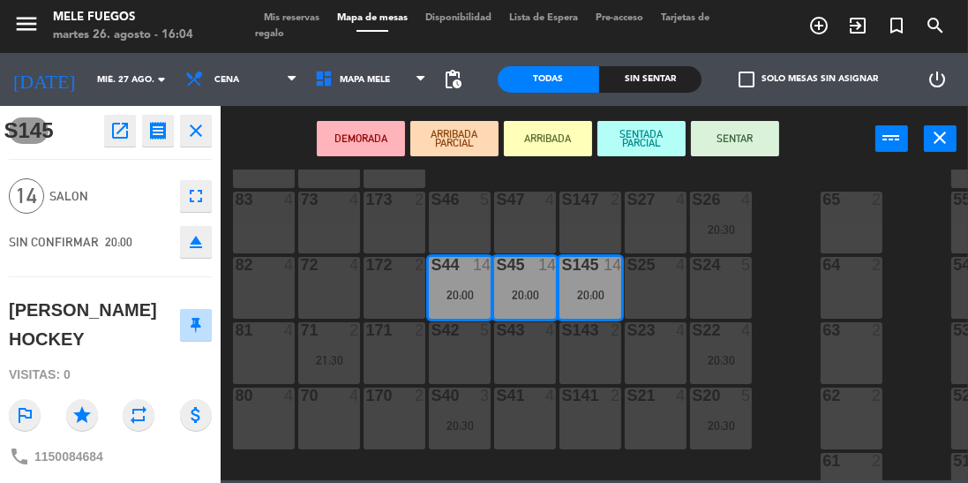
click at [454, 219] on div "S46 5" at bounding box center [460, 223] width 62 height 62
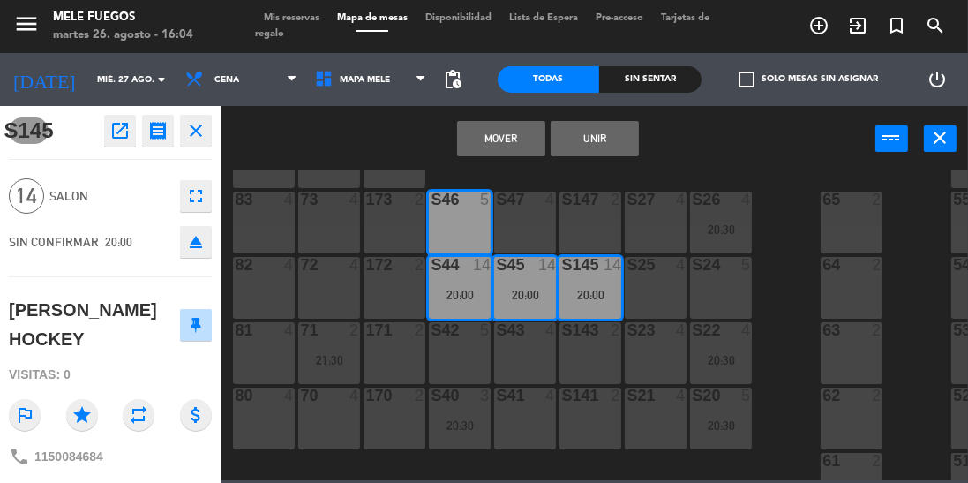
click at [519, 226] on div "S47 4" at bounding box center [525, 223] width 62 height 62
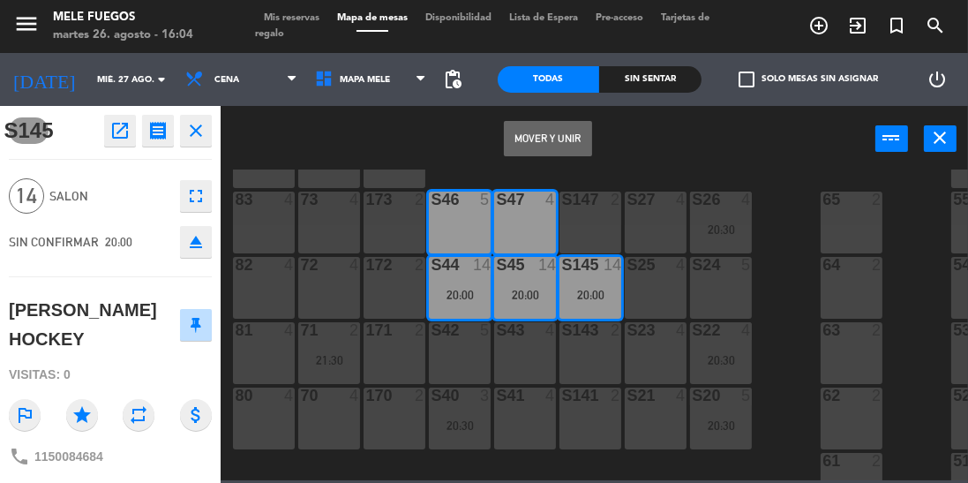
click at [576, 228] on div "S147 2" at bounding box center [591, 223] width 62 height 62
click at [550, 138] on button "Mover y Unir" at bounding box center [548, 138] width 88 height 35
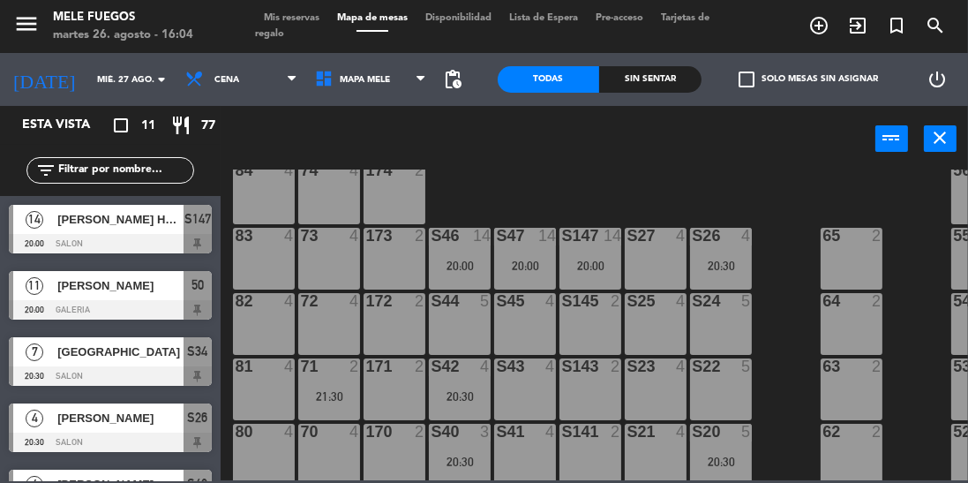
scroll to position [190, 0]
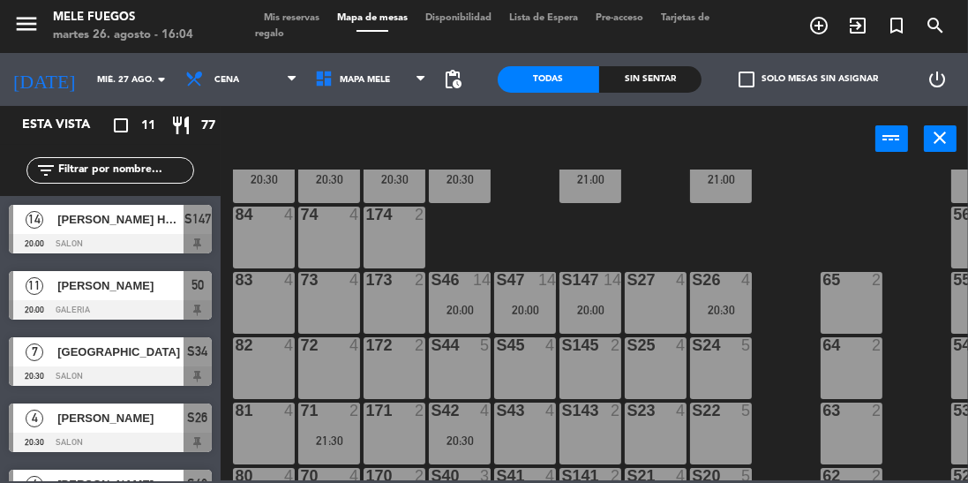
click at [604, 301] on div "S147 14 20:00" at bounding box center [591, 303] width 62 height 62
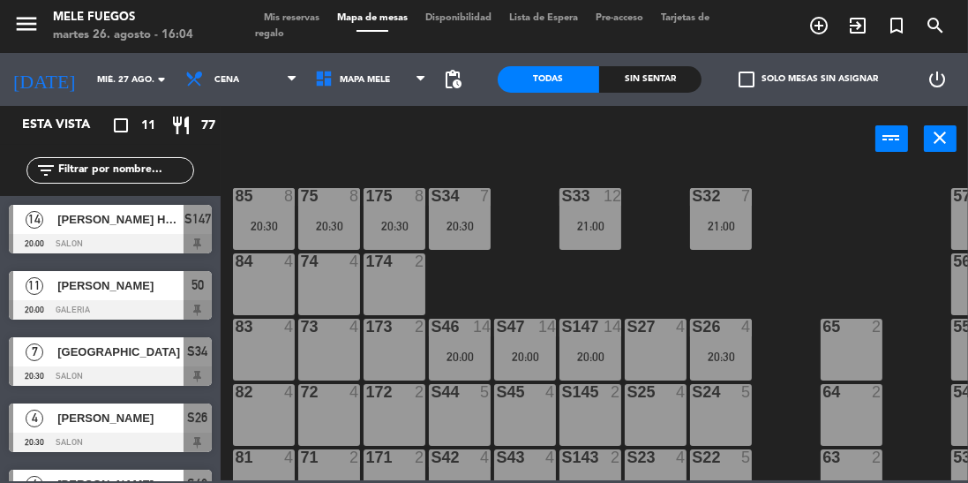
scroll to position [134, 0]
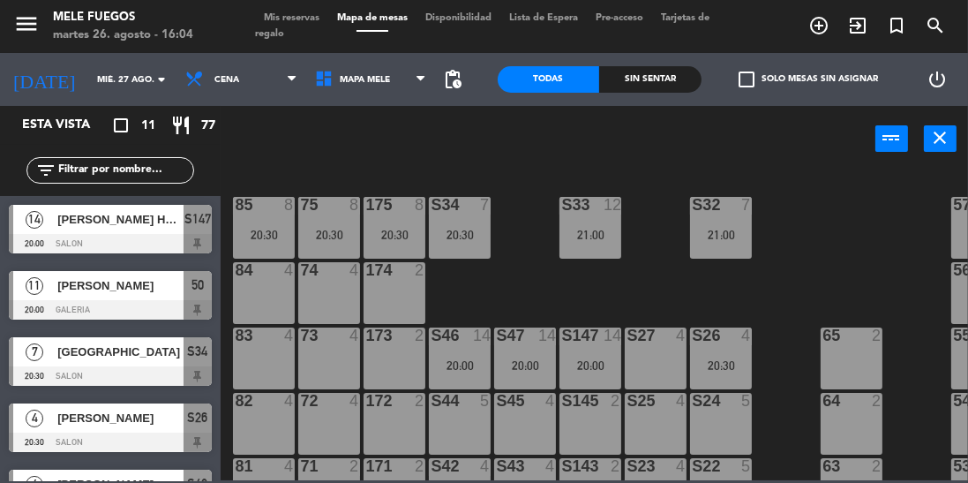
click at [644, 234] on div "100 8 101 8 102 8 103 8 104 8 S32 7 21:00 S33 12 21:00 S34 7 20:30 75 8 20:30 8…" at bounding box center [599, 324] width 738 height 311
click at [619, 228] on div "21:00" at bounding box center [591, 234] width 62 height 13
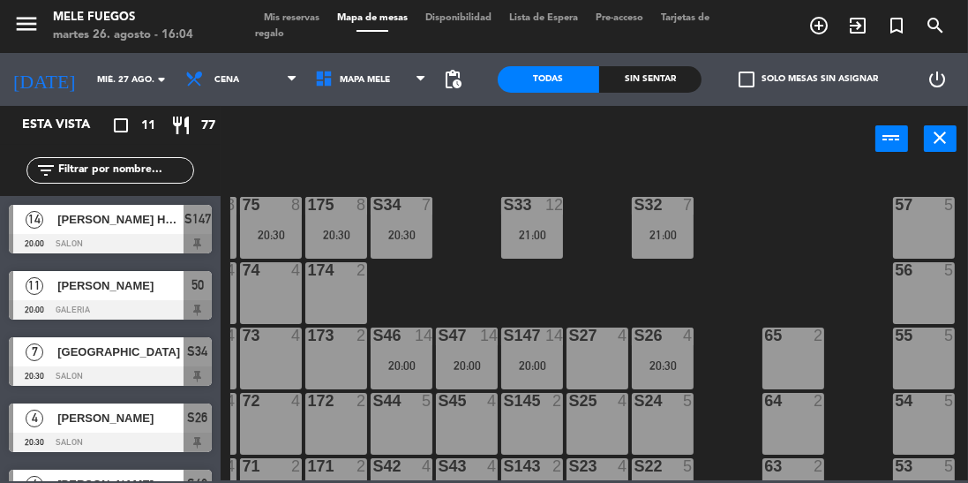
click at [844, 254] on div "100 8 101 8 102 8 103 8 104 8 S32 7 21:00 S33 12 21:00 S34 7 20:30 75 8 20:30 8…" at bounding box center [599, 324] width 738 height 311
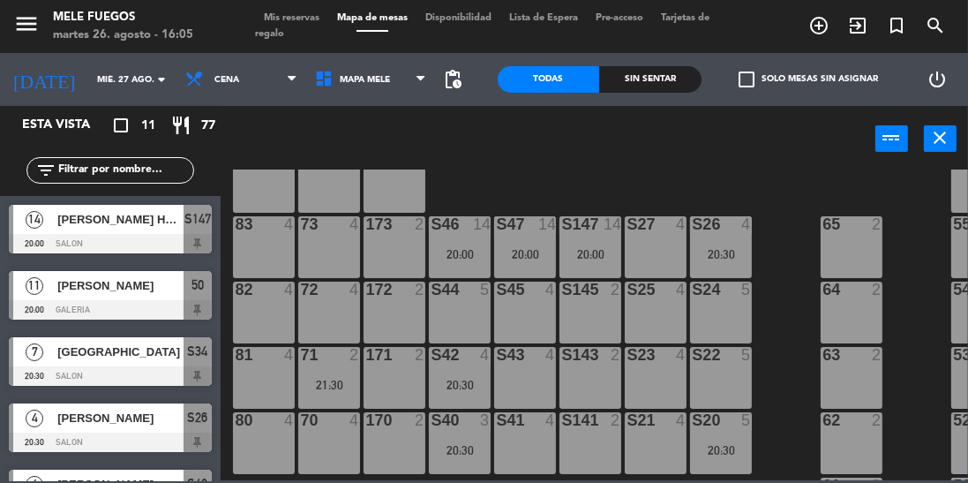
scroll to position [243, 0]
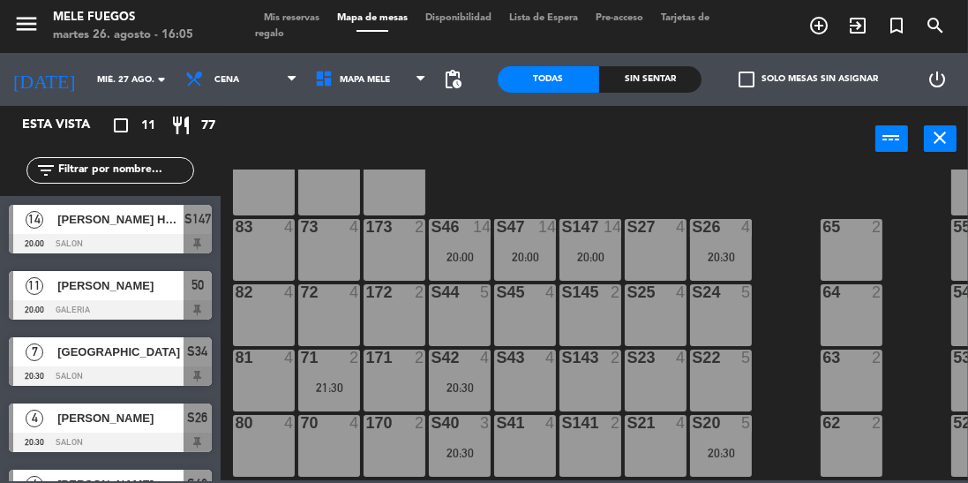
click at [780, 276] on div "100 8 101 8 102 8 103 8 104 8 S32 7 21:00 S33 12 21:00 S34 7 20:30 75 8 20:30 8…" at bounding box center [599, 324] width 738 height 311
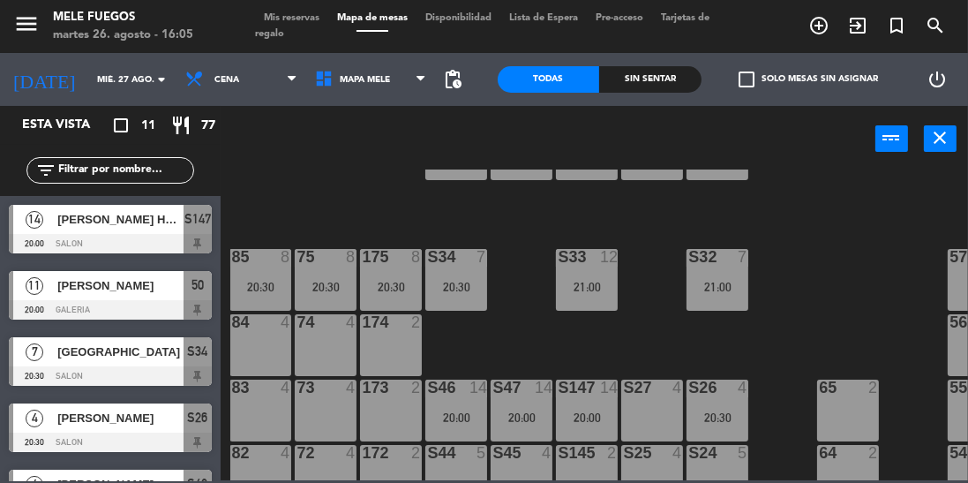
scroll to position [97, 4]
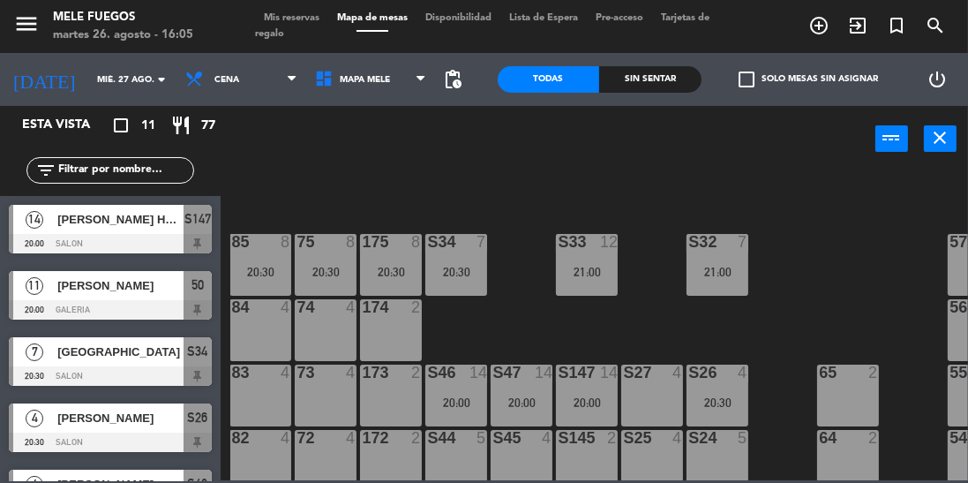
click at [582, 266] on div "21:00" at bounding box center [587, 272] width 62 height 12
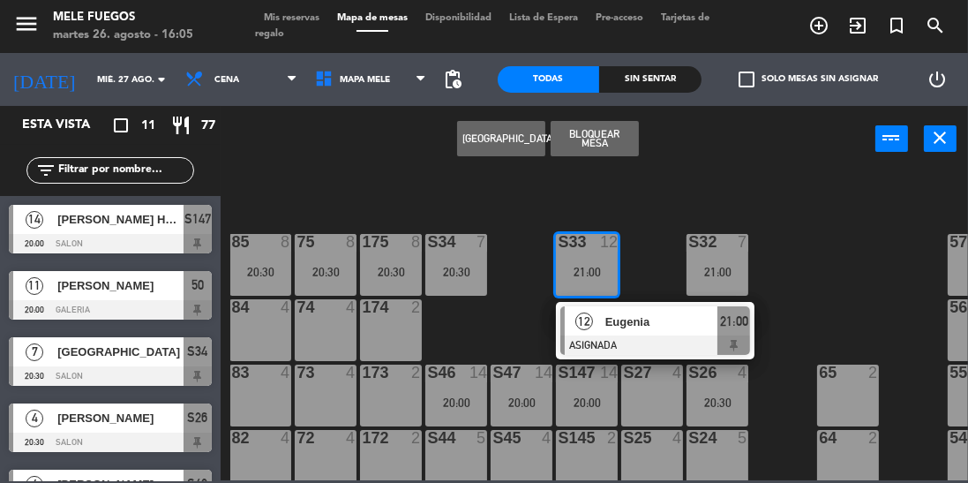
click at [815, 217] on div "100 8 101 8 102 8 103 8 104 8 S32 7 21:00 S33 12 21:00 12 [PERSON_NAME] ASIGNAD…" at bounding box center [599, 324] width 738 height 311
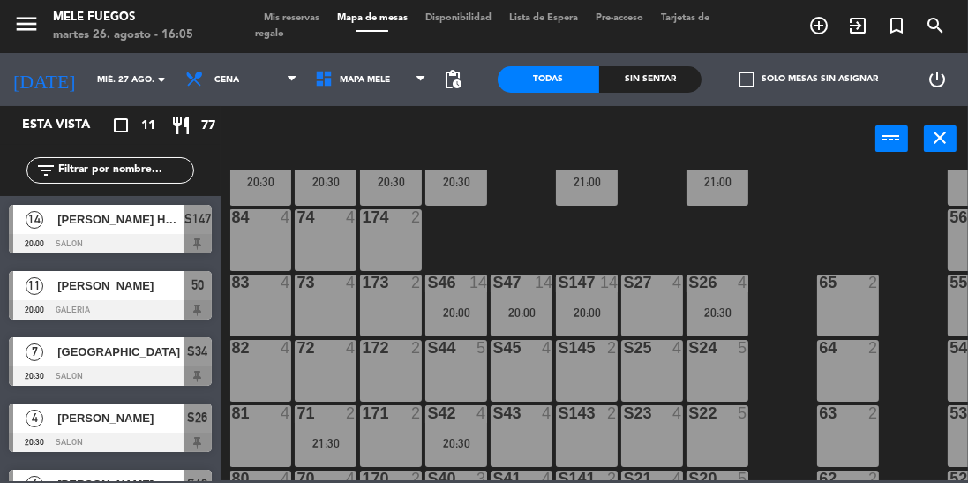
scroll to position [189, 4]
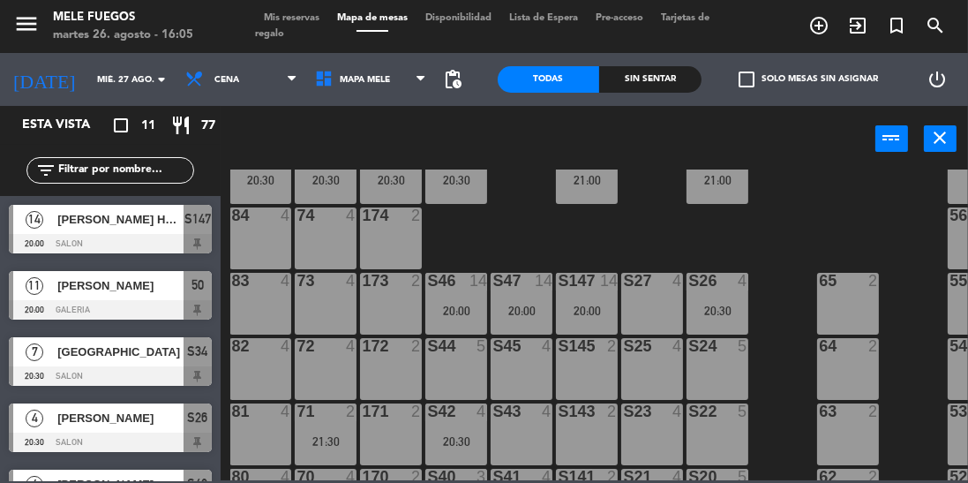
click at [583, 290] on div "S147 14 20:00" at bounding box center [587, 304] width 62 height 62
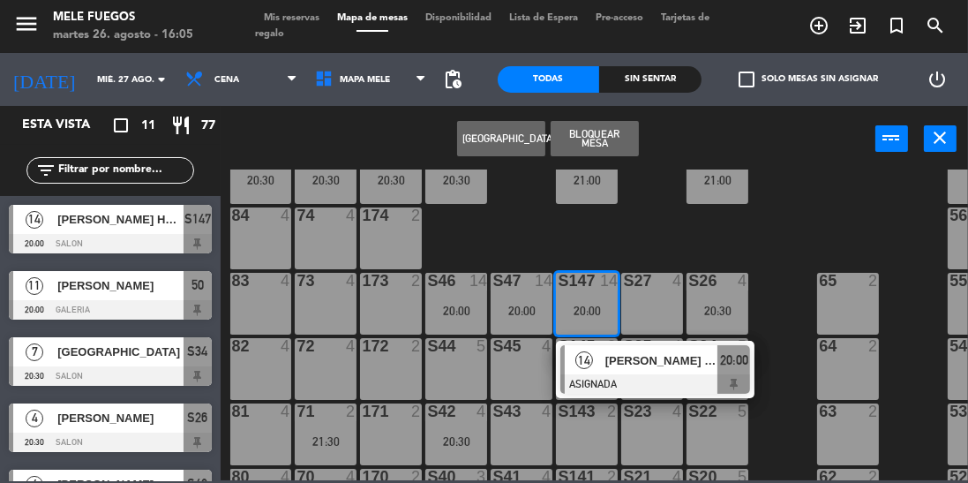
click at [796, 245] on div "100 8 101 8 102 8 103 8 104 8 S32 7 21:00 S33 12 21:00 S34 7 20:30 75 8 20:30 8…" at bounding box center [599, 324] width 738 height 311
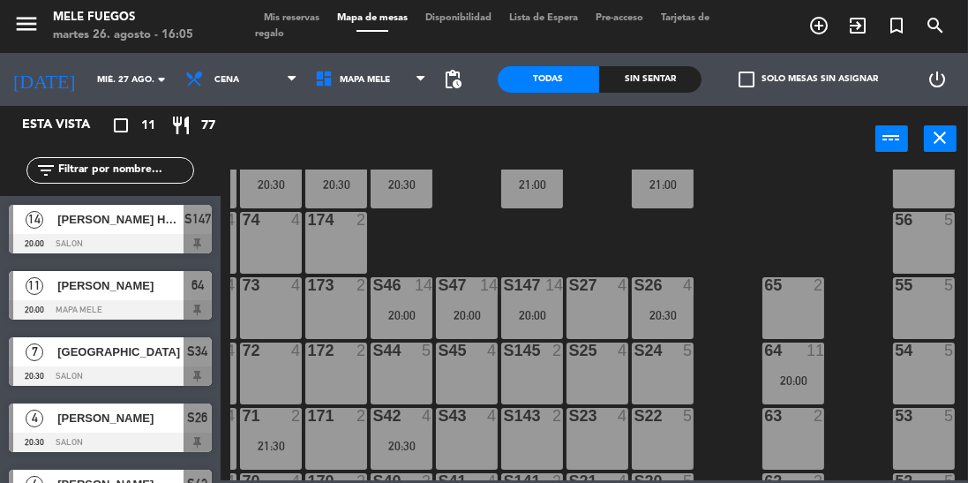
scroll to position [171, 58]
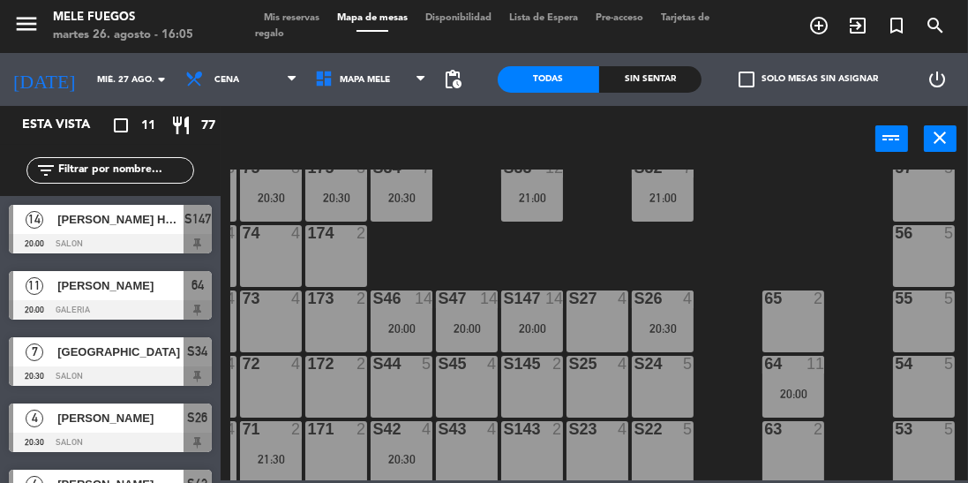
click at [797, 361] on div at bounding box center [793, 364] width 29 height 16
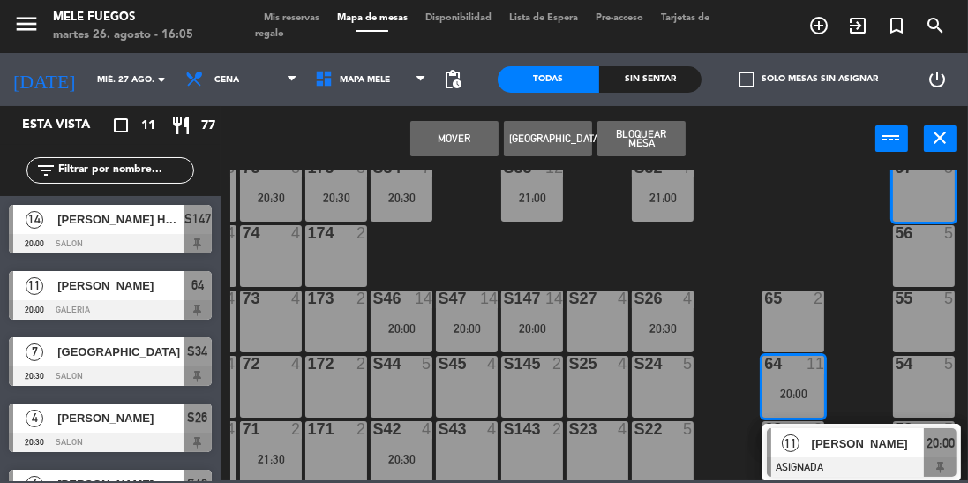
click at [461, 137] on button "Mover" at bounding box center [454, 138] width 88 height 35
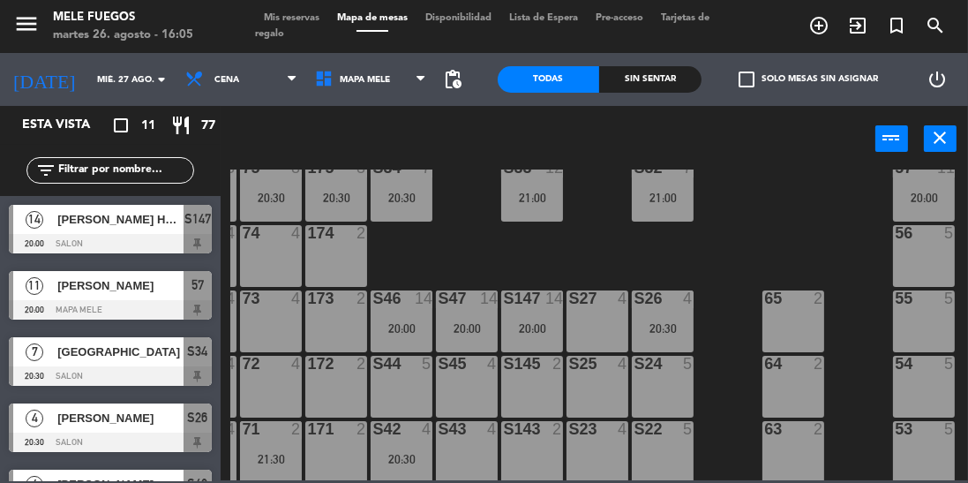
click at [936, 198] on div "20:00" at bounding box center [924, 198] width 62 height 12
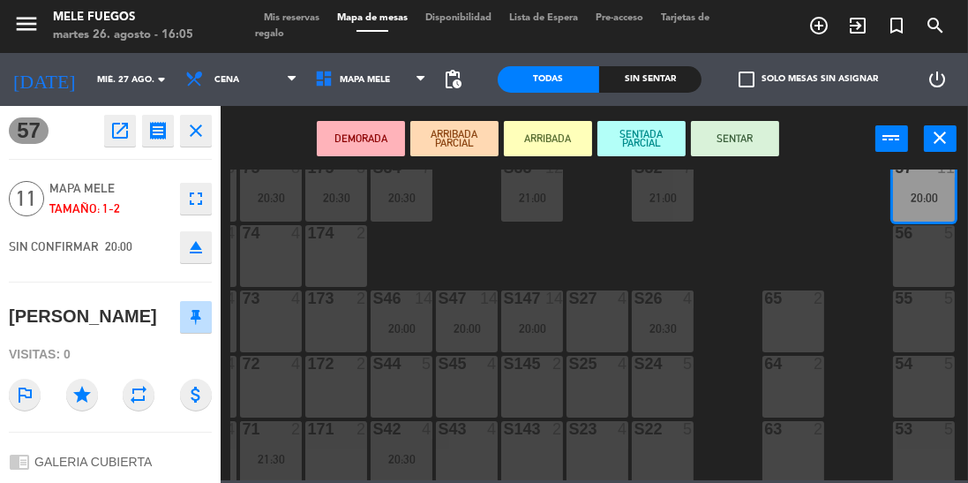
click at [936, 245] on div "56 5" at bounding box center [924, 256] width 62 height 62
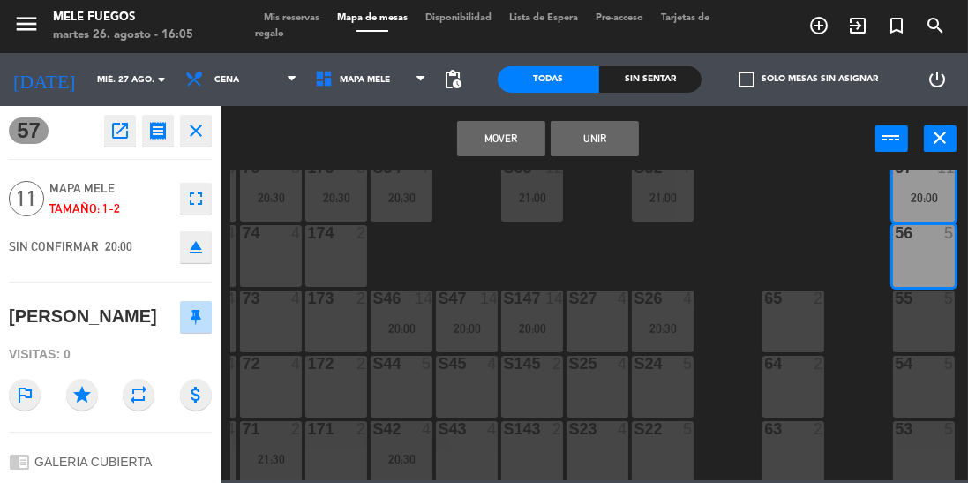
click at [789, 322] on div "65 2" at bounding box center [794, 321] width 62 height 62
click at [782, 311] on div "65 2" at bounding box center [794, 321] width 62 height 62
click at [765, 305] on div "65" at bounding box center [764, 298] width 1 height 16
click at [600, 143] on button "Unir" at bounding box center [595, 138] width 88 height 35
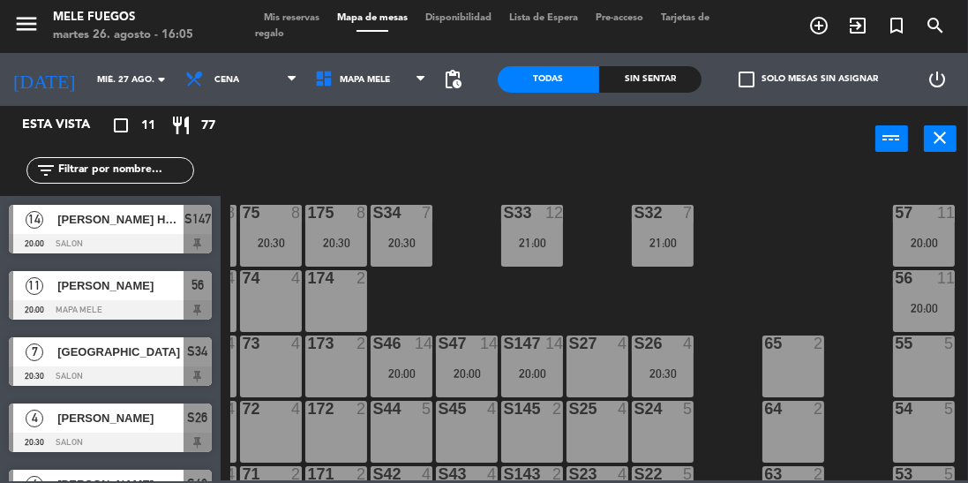
scroll to position [112, 58]
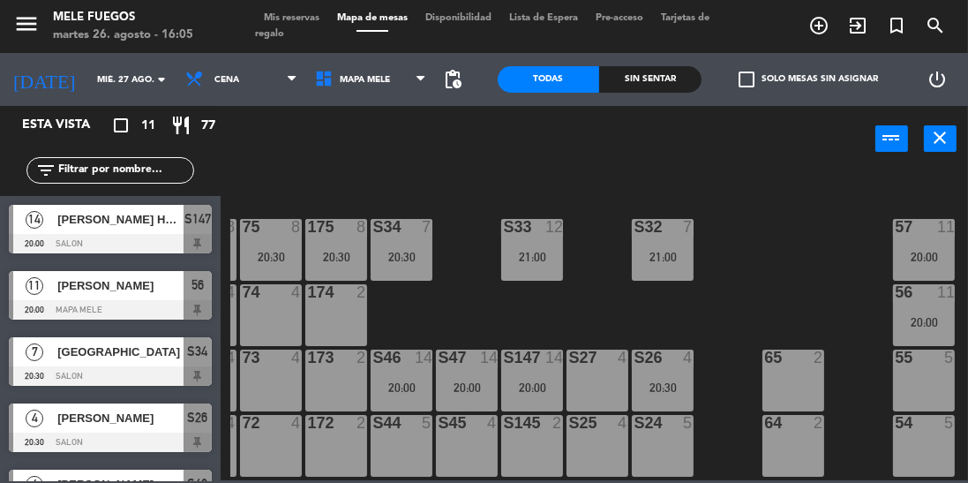
click at [300, 14] on span "Mis reservas" at bounding box center [291, 18] width 73 height 10
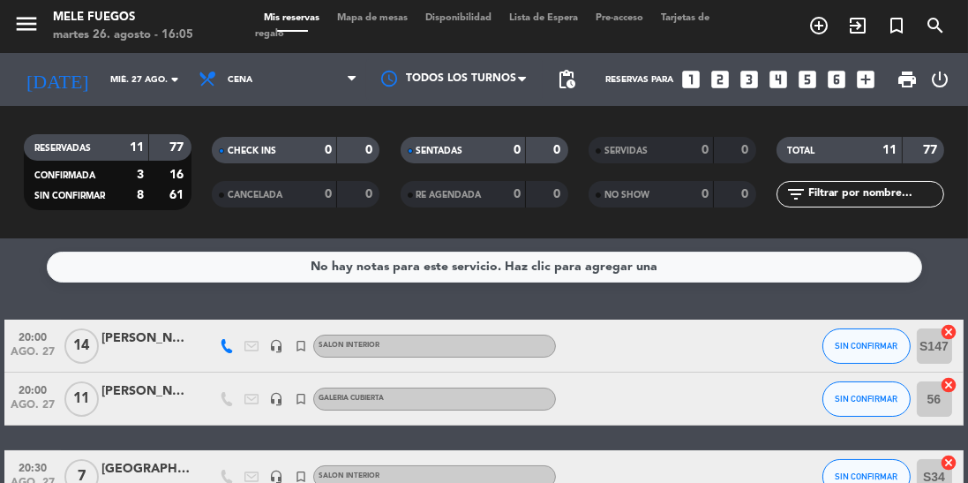
click at [953, 387] on icon "cancel" at bounding box center [950, 385] width 18 height 18
click at [947, 387] on icon "cancel" at bounding box center [950, 385] width 18 height 18
click at [936, 406] on icon "border_all" at bounding box center [937, 398] width 21 height 21
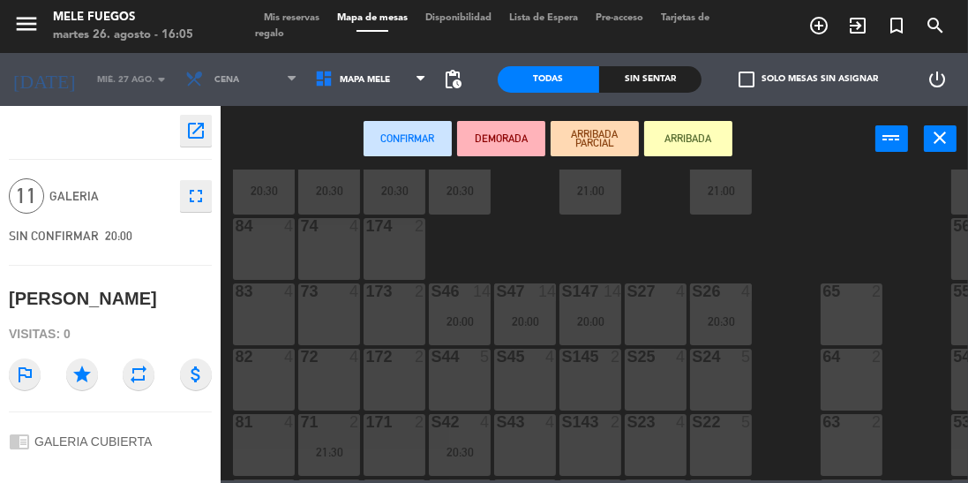
scroll to position [178, 58]
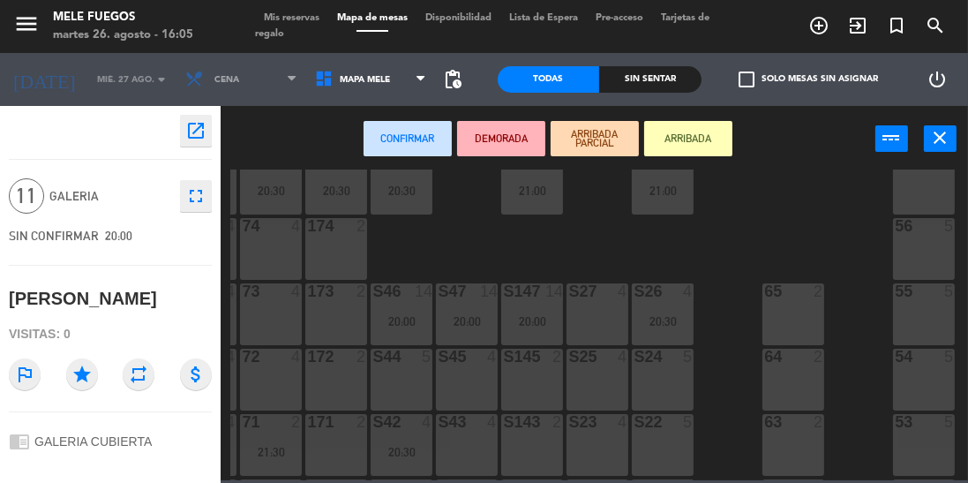
click at [804, 305] on div "65 2" at bounding box center [794, 314] width 62 height 62
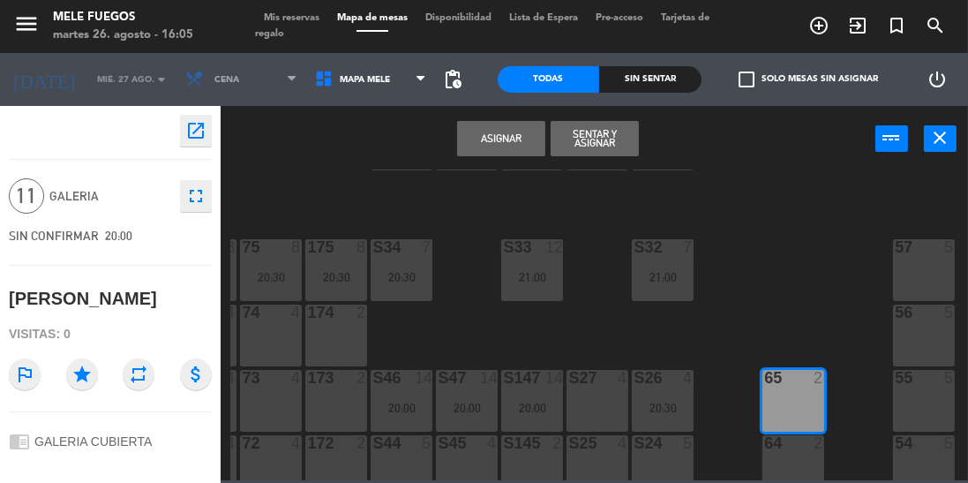
scroll to position [88, 58]
click at [918, 279] on div "57 5" at bounding box center [924, 274] width 62 height 62
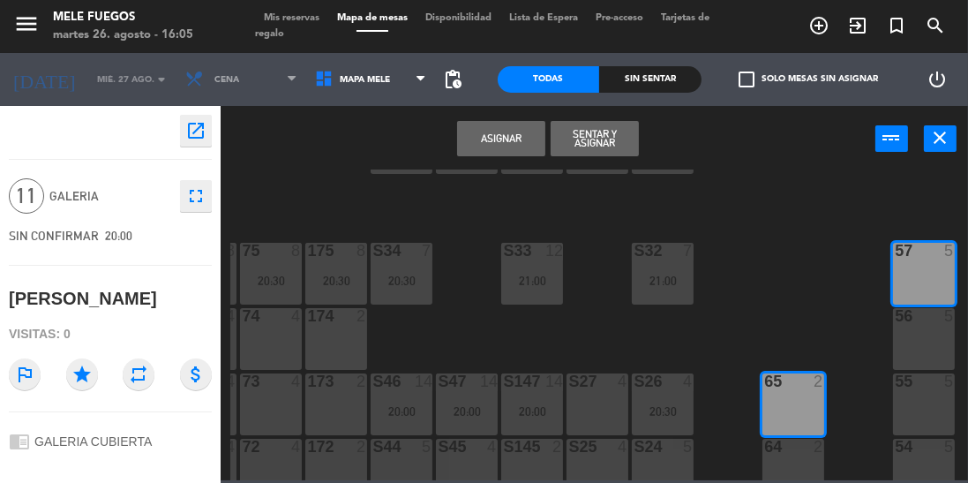
click at [913, 334] on div "56 5" at bounding box center [924, 339] width 62 height 62
click at [520, 142] on button "Asignar" at bounding box center [501, 138] width 88 height 35
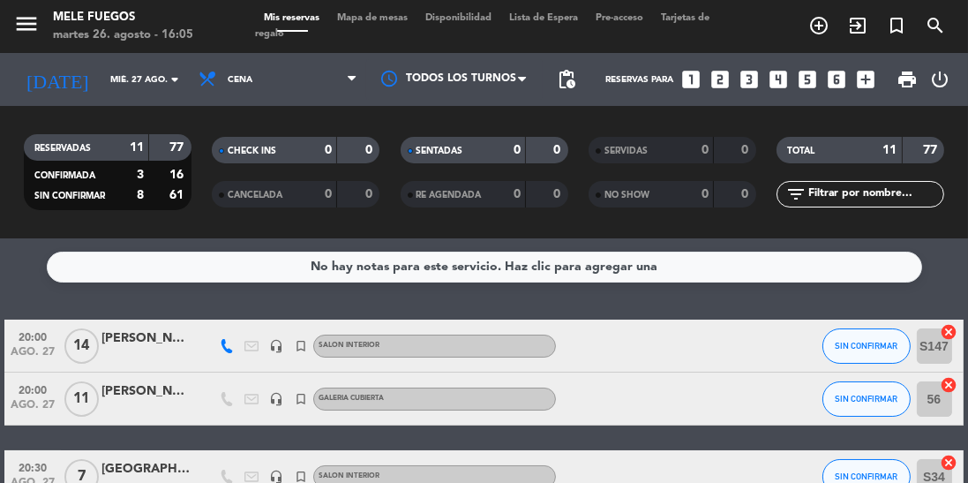
click at [376, 13] on span "Mapa de mesas" at bounding box center [372, 18] width 88 height 10
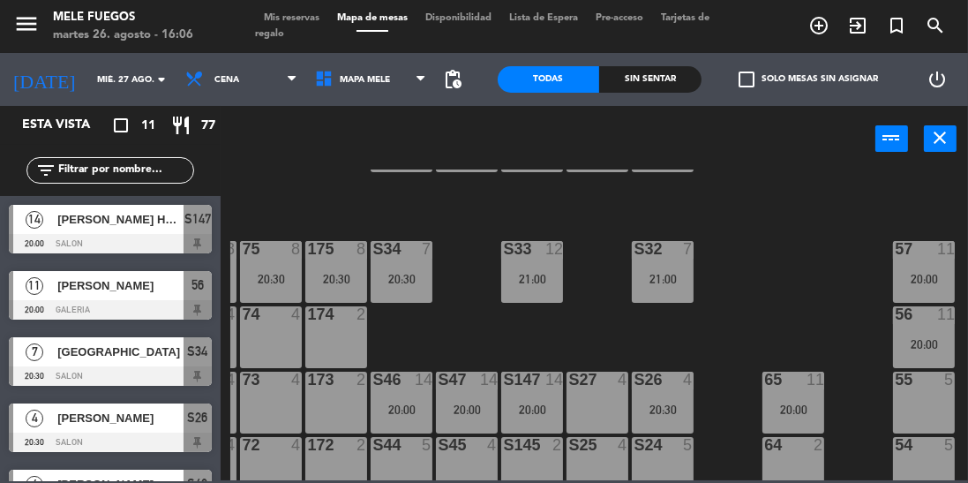
scroll to position [104, 58]
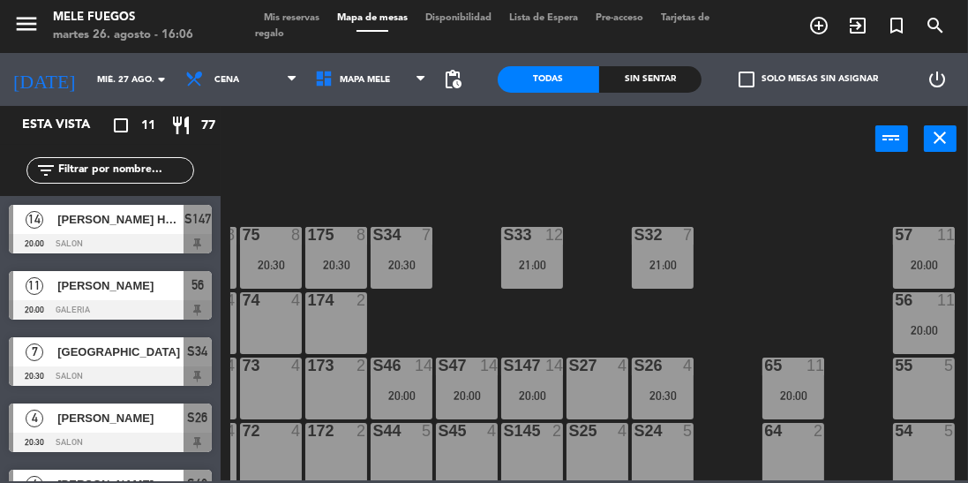
click at [794, 373] on div "65 11" at bounding box center [794, 366] width 62 height 18
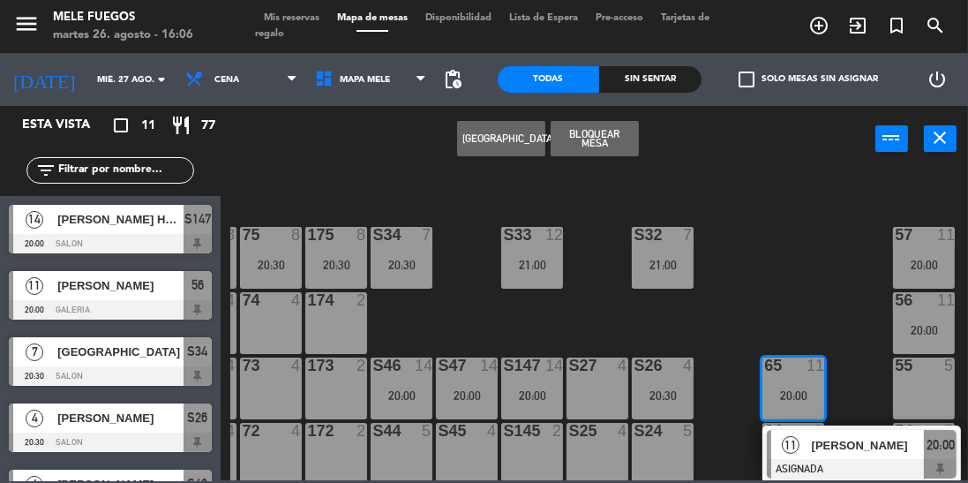
click at [837, 300] on div "100 8 101 8 102 8 103 8 104 8 S32 7 21:00 S33 12 21:00 S34 7 20:30 75 8 20:30 8…" at bounding box center [599, 324] width 738 height 311
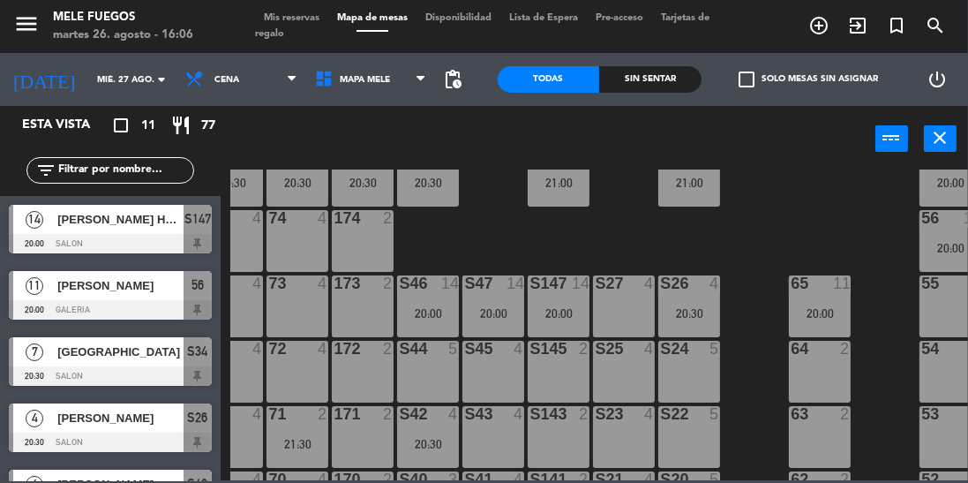
scroll to position [187, 30]
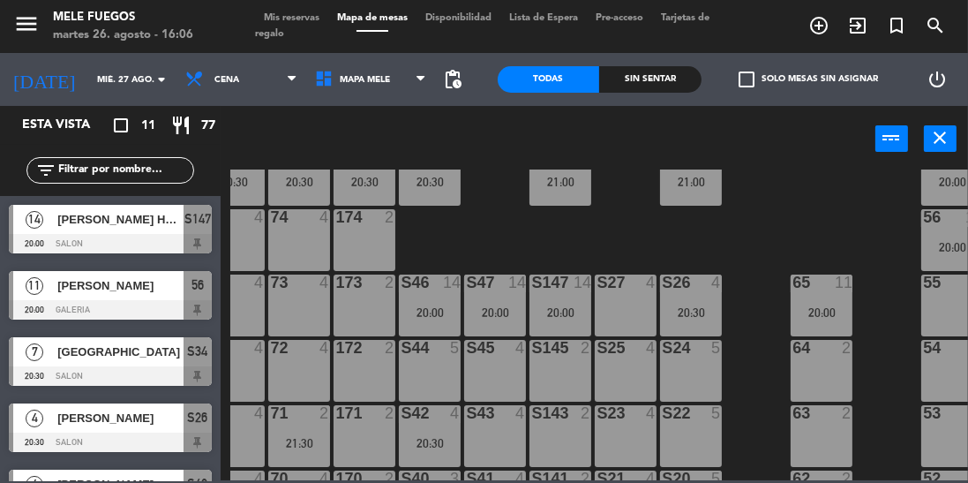
click at [831, 312] on div "20:00" at bounding box center [822, 312] width 62 height 12
click at [879, 230] on div "100 8 101 8 102 8 103 8 104 8 S32 7 21:00 S33 12 21:00 S34 7 20:30 75 8 20:30 8…" at bounding box center [599, 324] width 738 height 311
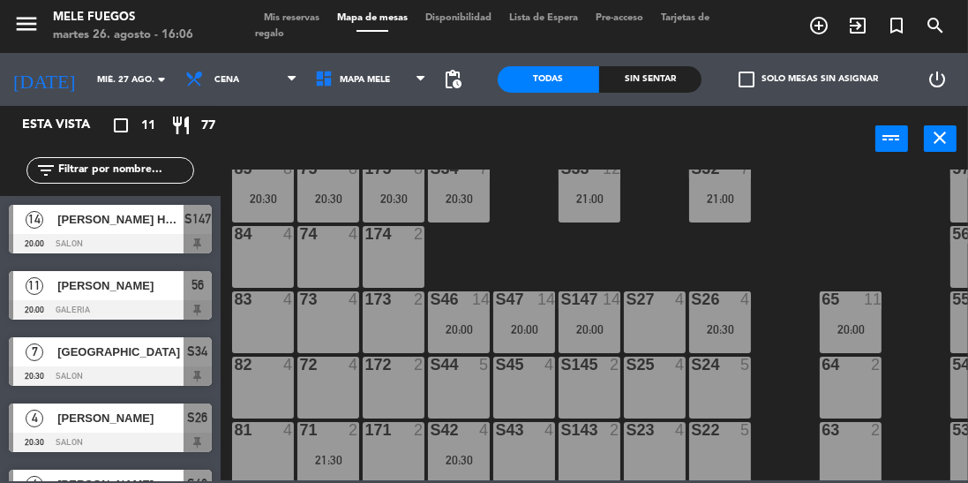
scroll to position [180, 1]
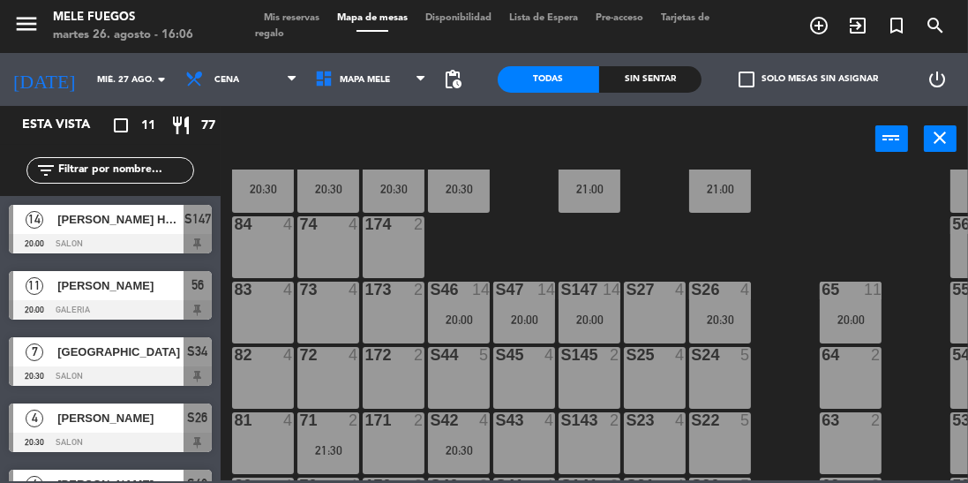
click at [262, 198] on div "85 8 20:30" at bounding box center [263, 182] width 62 height 62
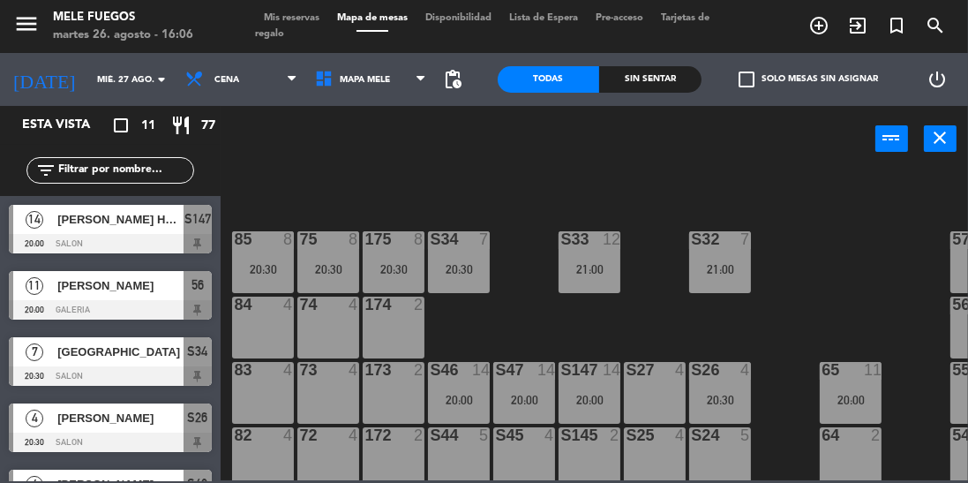
scroll to position [100, 58]
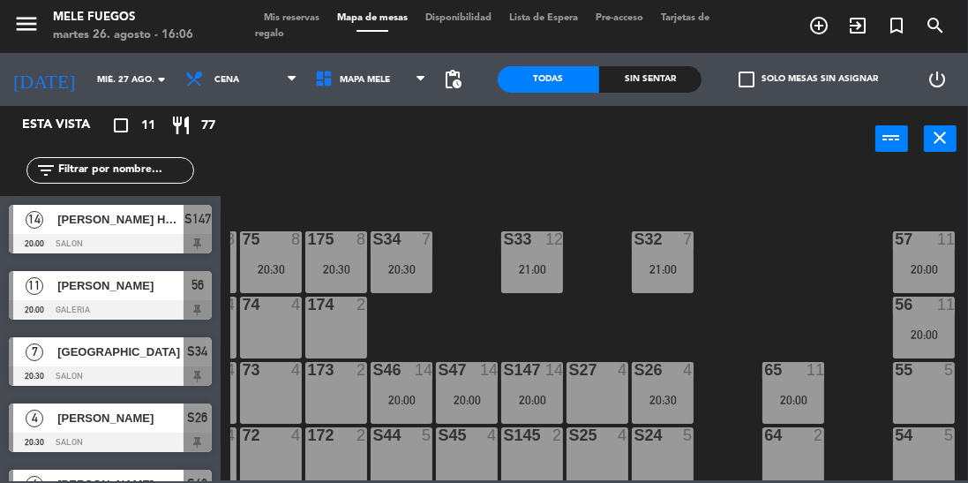
click at [908, 262] on div "20:00" at bounding box center [924, 268] width 62 height 13
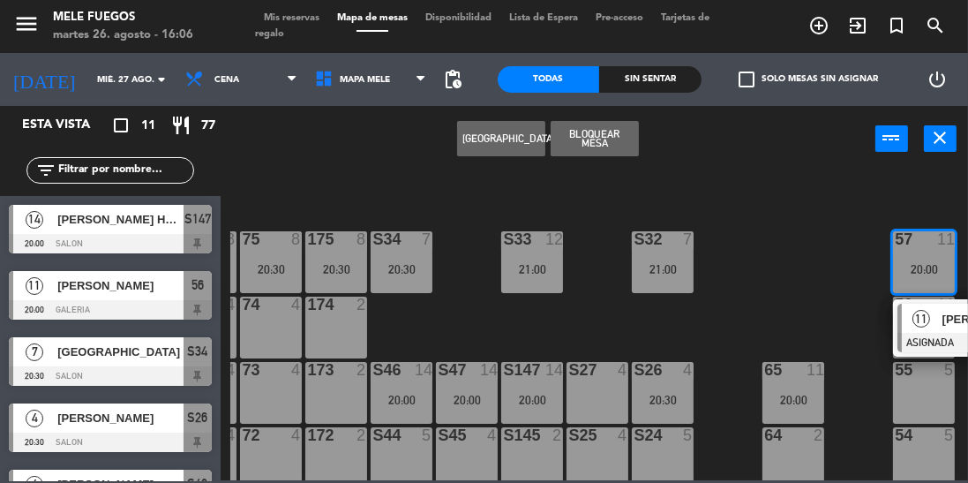
click at [838, 268] on div "100 8 101 8 102 8 103 8 104 8 S32 7 21:00 S33 12 21:00 S34 7 20:30 75 8 20:30 8…" at bounding box center [599, 324] width 738 height 311
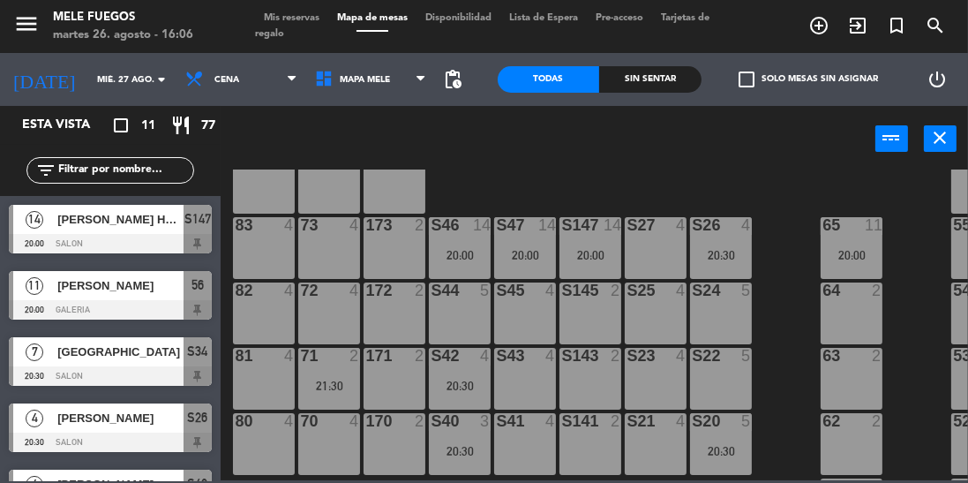
scroll to position [237, 0]
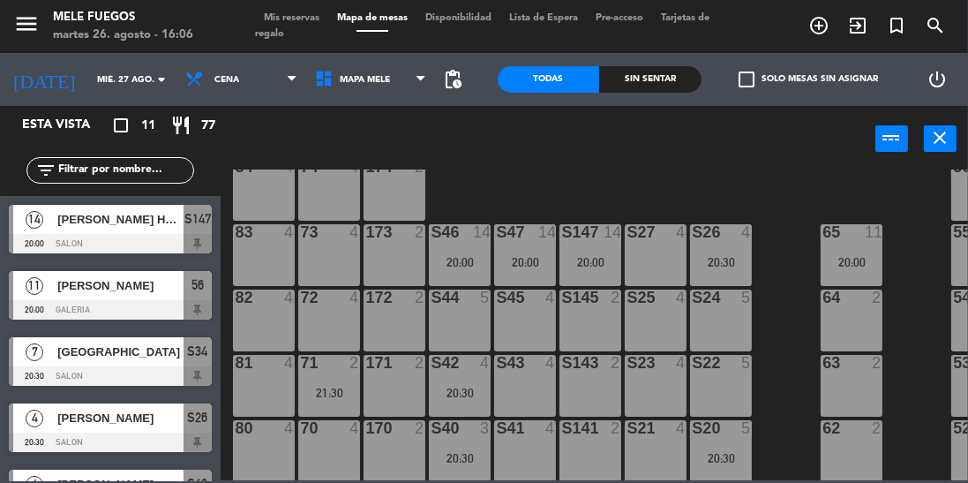
click at [593, 262] on div "20:00" at bounding box center [591, 262] width 62 height 12
click at [781, 368] on div "100 8 101 8 102 8 103 8 104 8 S32 7 21:00 S33 12 21:00 S34 7 20:30 75 8 20:30 8…" at bounding box center [599, 324] width 738 height 311
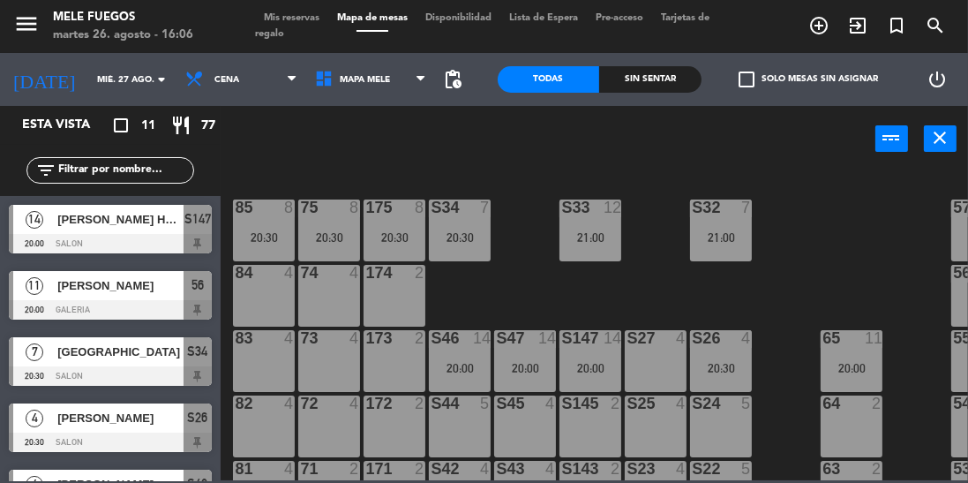
scroll to position [106, 0]
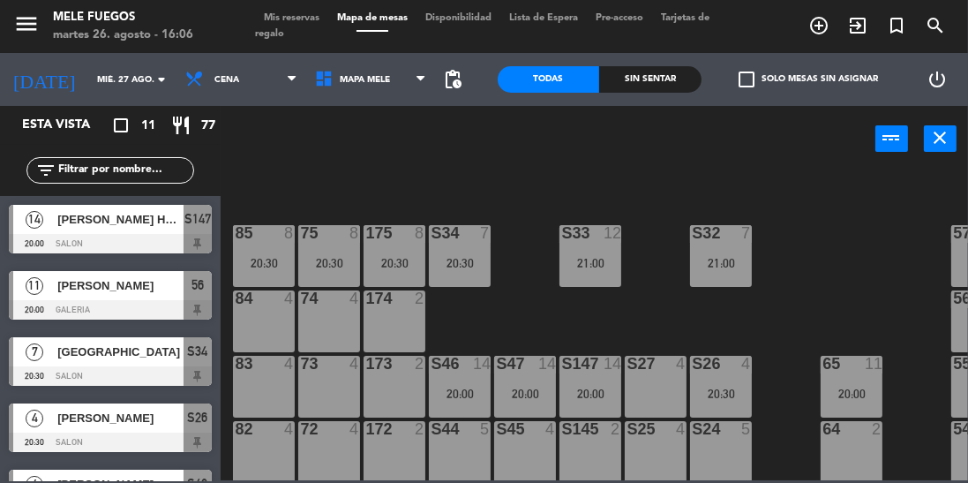
click at [570, 256] on div "21:00" at bounding box center [591, 262] width 62 height 13
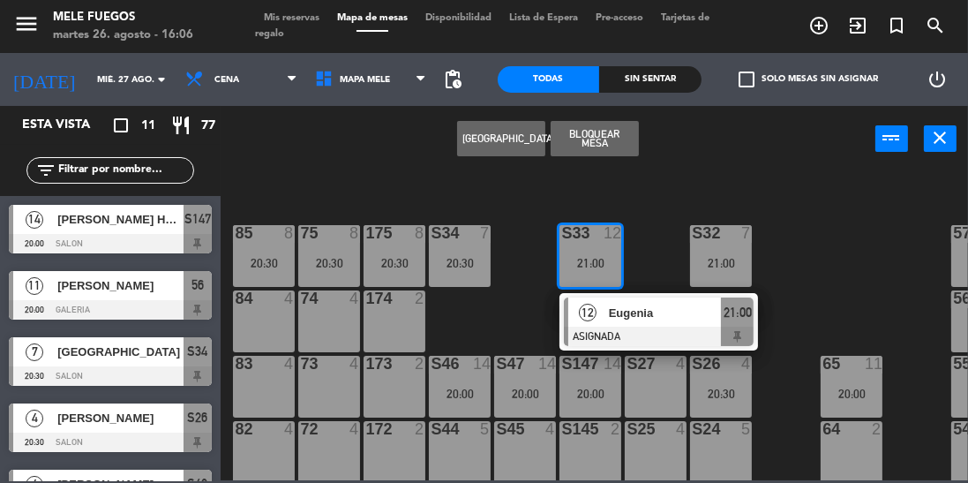
click at [818, 283] on div "100 8 101 8 102 8 103 8 104 8 S32 7 21:00 S33 12 21:00 12 [PERSON_NAME] ASIGNAD…" at bounding box center [599, 324] width 738 height 311
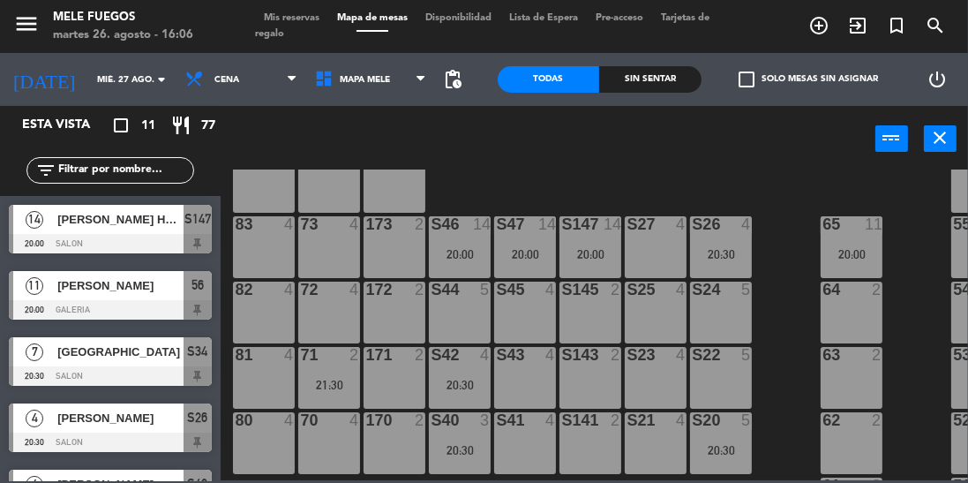
scroll to position [239, 0]
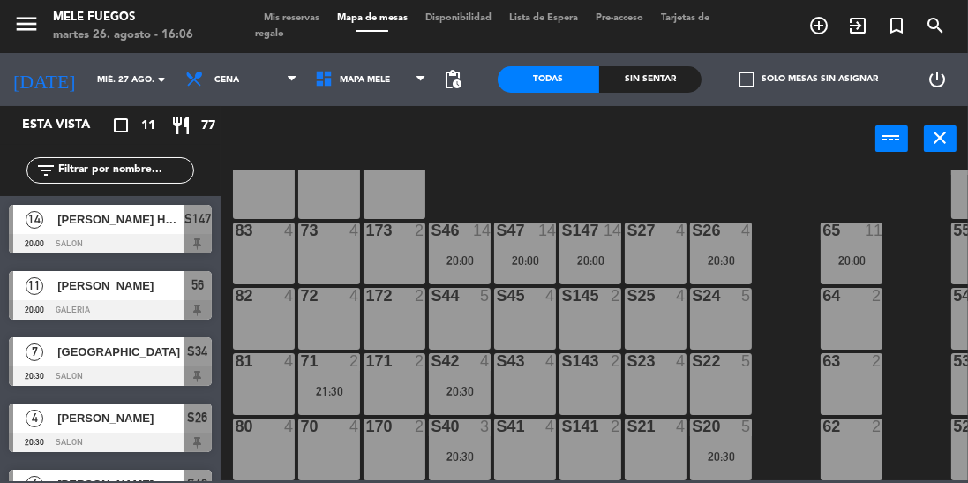
click at [871, 270] on div "65 11 20:00" at bounding box center [852, 253] width 62 height 62
click at [913, 389] on div "100 8 101 8 102 8 103 8 104 8 S32 7 21:00 S33 12 21:00 S34 7 20:30 75 8 20:30 8…" at bounding box center [599, 324] width 738 height 311
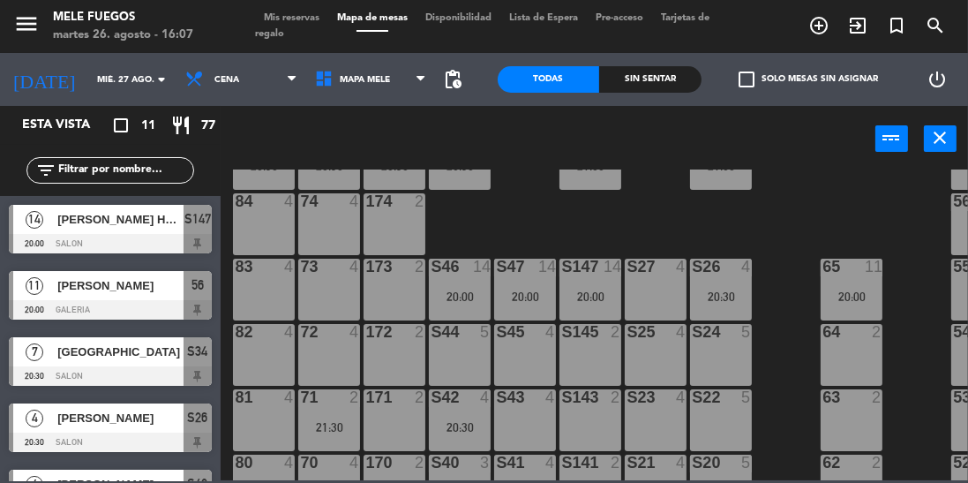
scroll to position [187, 0]
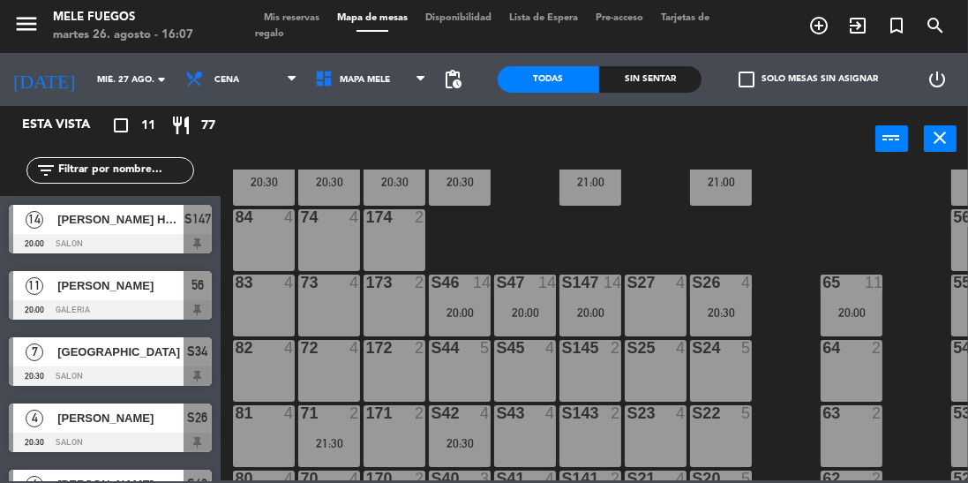
click at [804, 263] on div "100 8 101 8 102 8 103 8 104 8 S32 7 21:00 S33 12 21:00 S34 7 20:30 75 8 20:30 8…" at bounding box center [599, 324] width 738 height 311
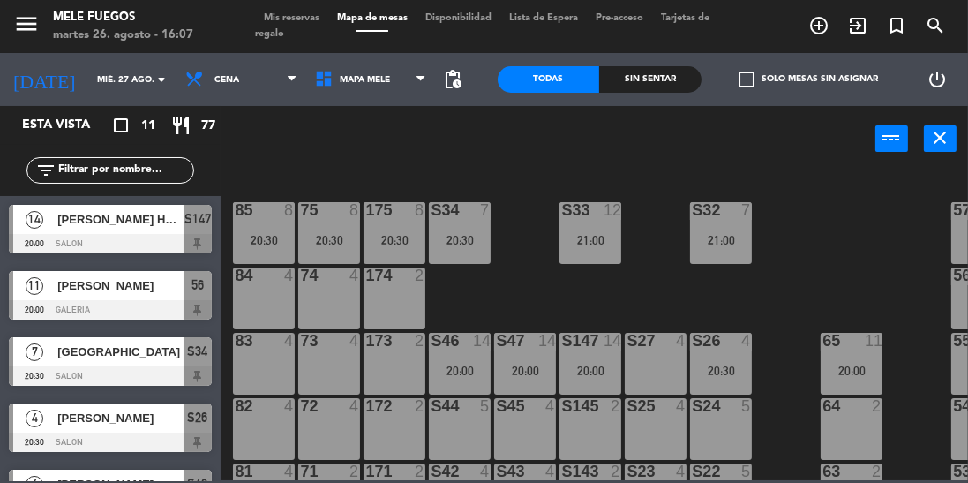
scroll to position [129, 0]
click at [834, 275] on div "100 8 101 8 102 8 103 8 104 8 S32 7 21:00 S33 12 21:00 S34 7 20:30 75 8 20:30 8…" at bounding box center [599, 324] width 738 height 311
click at [849, 252] on div "100 8 101 8 102 8 103 8 104 8 S32 7 21:00 S33 12 21:00 S34 7 20:30 75 8 20:30 8…" at bounding box center [599, 324] width 738 height 311
click at [600, 234] on div "21:00" at bounding box center [591, 240] width 62 height 12
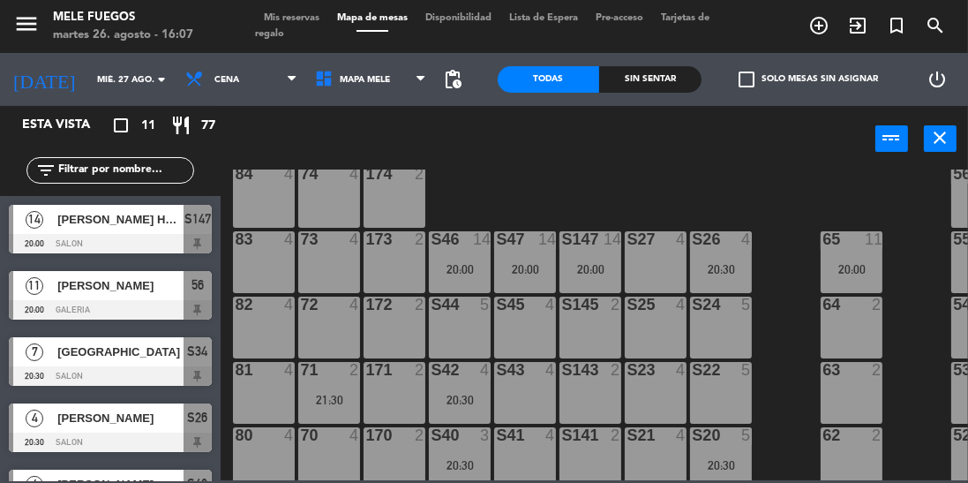
scroll to position [251, 0]
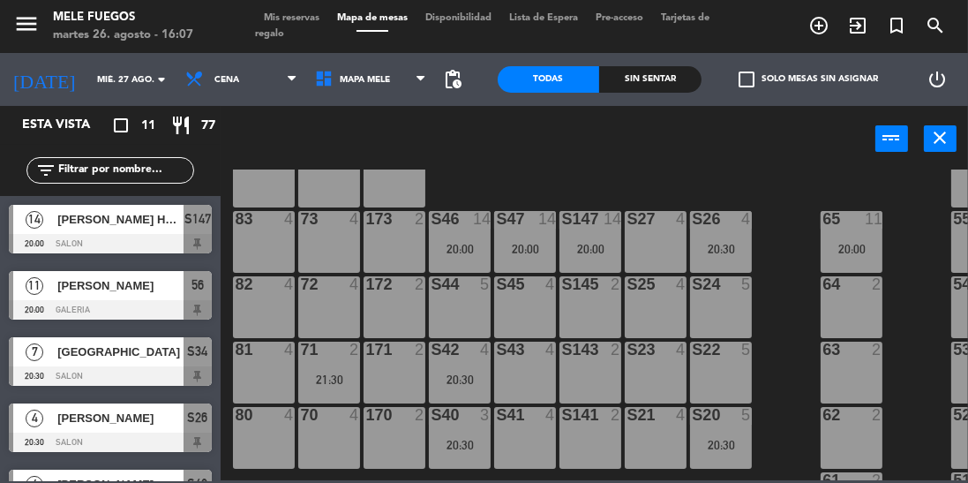
click at [547, 252] on div "20:00" at bounding box center [525, 249] width 62 height 12
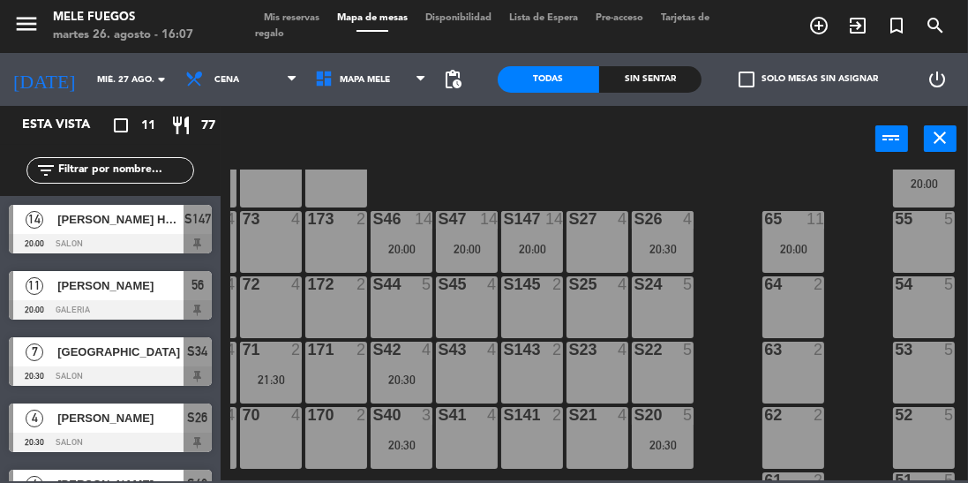
click at [777, 247] on div "20:00" at bounding box center [794, 249] width 62 height 12
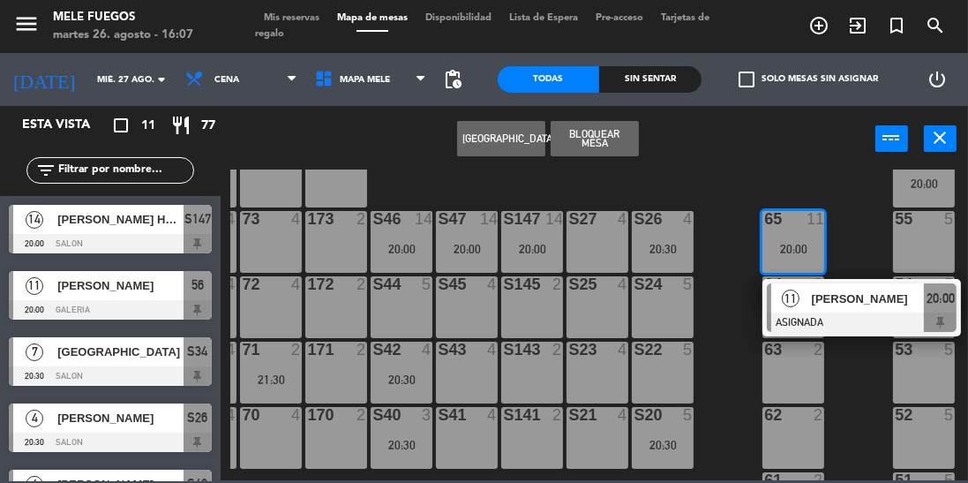
click at [858, 222] on div "100 8 101 8 102 8 103 8 104 8 S32 7 21:00 S33 12 21:00 S34 7 20:30 75 8 20:30 8…" at bounding box center [599, 324] width 738 height 311
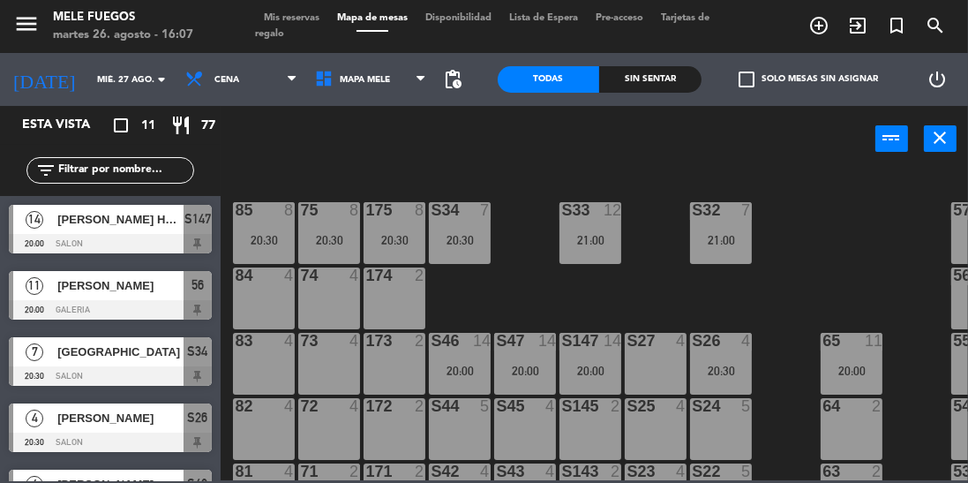
scroll to position [128, 0]
click at [614, 227] on div "S33 12 21:00" at bounding box center [591, 234] width 62 height 62
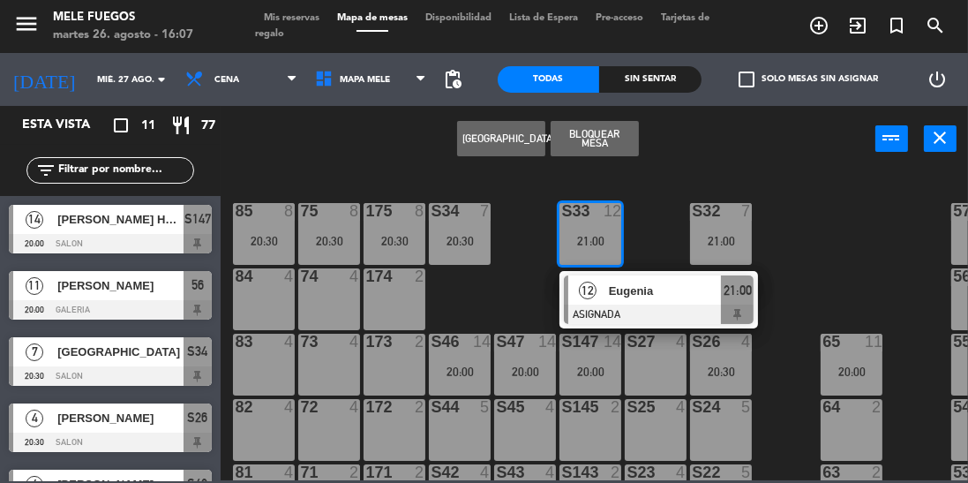
click at [519, 297] on div "100 8 101 8 102 8 103 8 104 8 S32 7 21:00 S33 12 21:00 12 [PERSON_NAME] ASIGNAD…" at bounding box center [599, 324] width 738 height 311
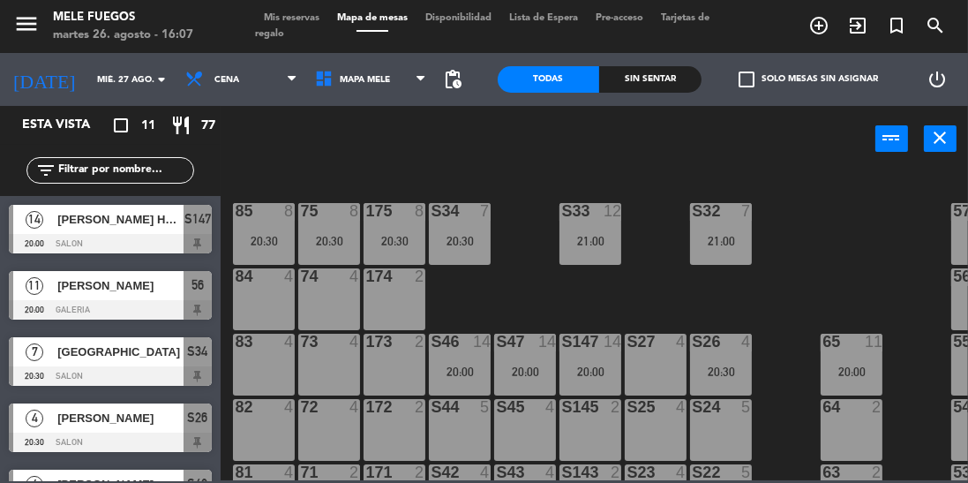
click at [520, 351] on div "S47 14 20:00" at bounding box center [525, 365] width 62 height 62
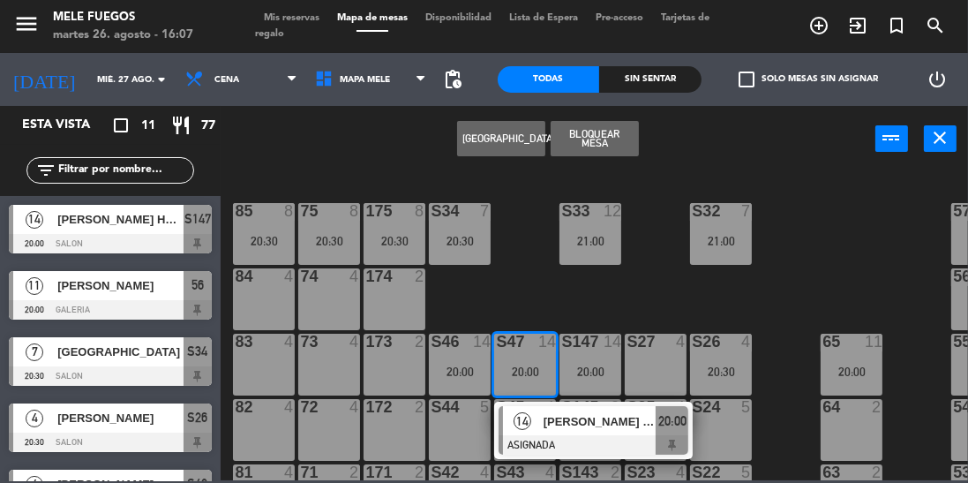
click at [486, 302] on div "100 8 101 8 102 8 103 8 104 8 S32 7 21:00 S33 12 21:00 S34 7 20:30 75 8 20:30 8…" at bounding box center [599, 324] width 738 height 311
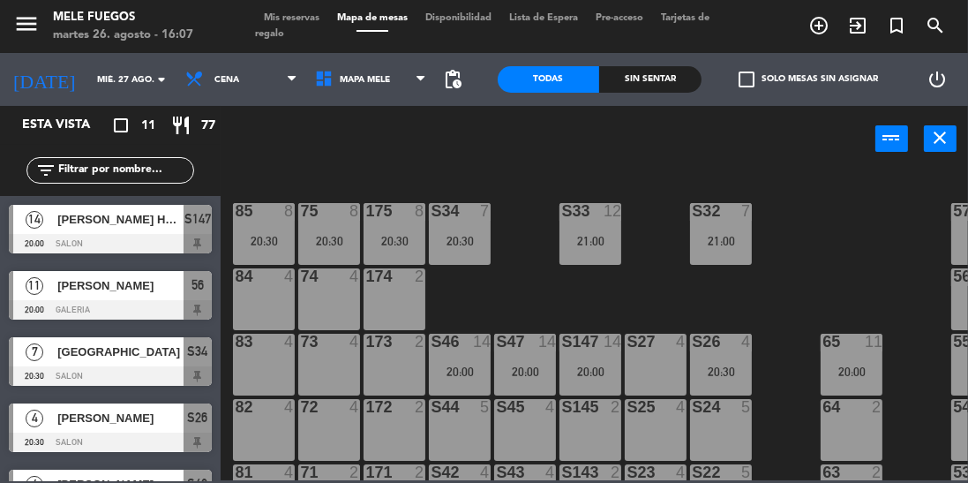
scroll to position [128, 58]
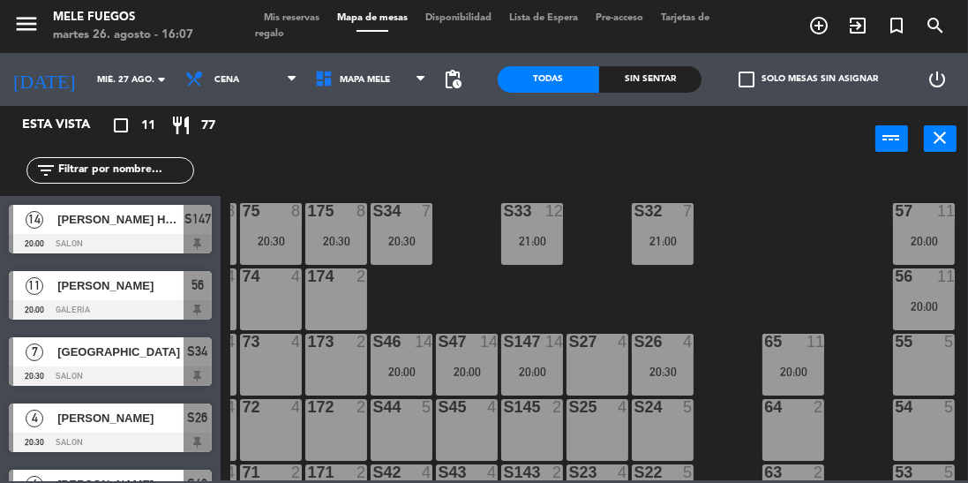
click at [800, 361] on div "65 11 20:00" at bounding box center [794, 365] width 62 height 62
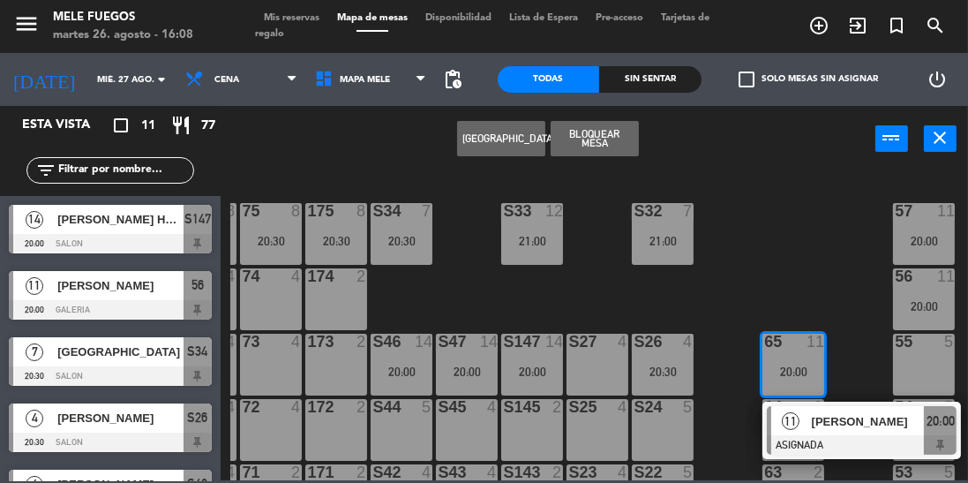
click at [815, 284] on div "100 8 101 8 102 8 103 8 104 8 S32 7 21:00 S33 12 21:00 S34 7 20:30 75 8 20:30 8…" at bounding box center [599, 324] width 738 height 311
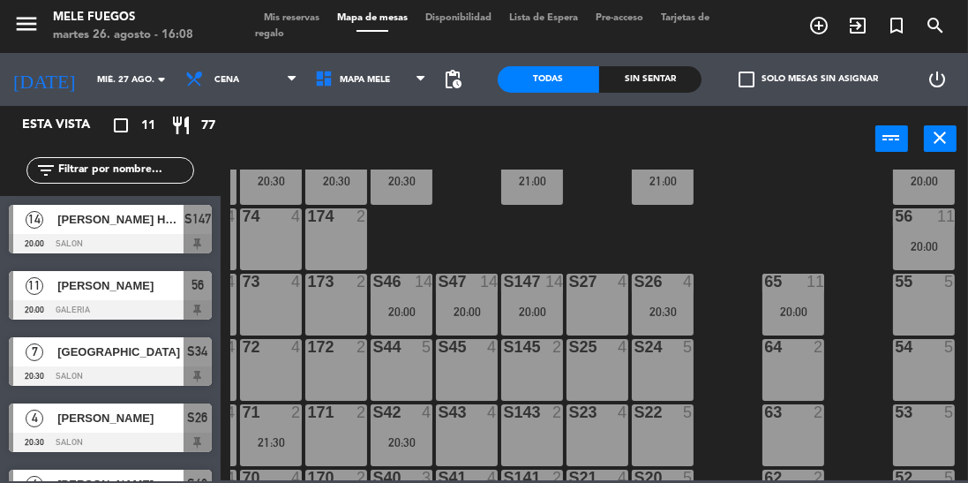
scroll to position [196, 58]
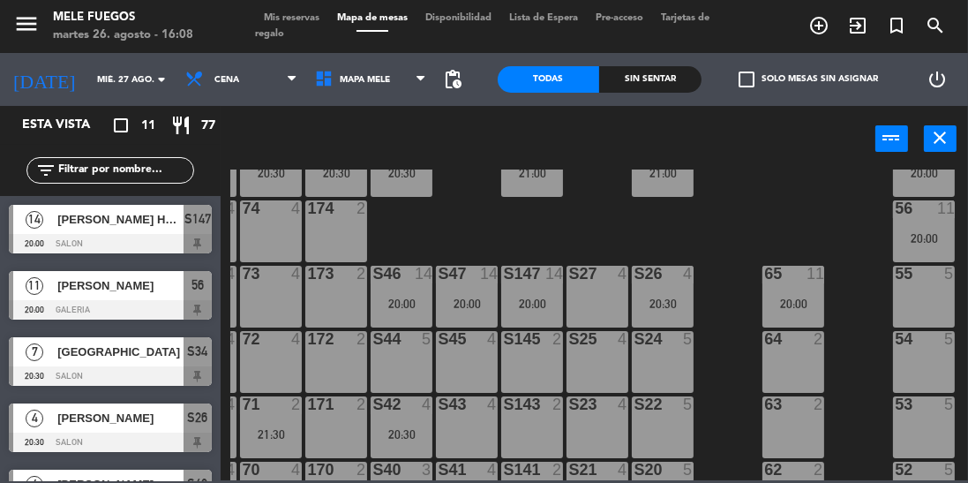
click at [814, 228] on div "100 8 101 8 102 8 103 8 104 8 S32 7 21:00 S33 12 21:00 S34 7 20:30 75 8 20:30 8…" at bounding box center [599, 324] width 738 height 311
click at [800, 301] on div "20:00" at bounding box center [794, 303] width 62 height 12
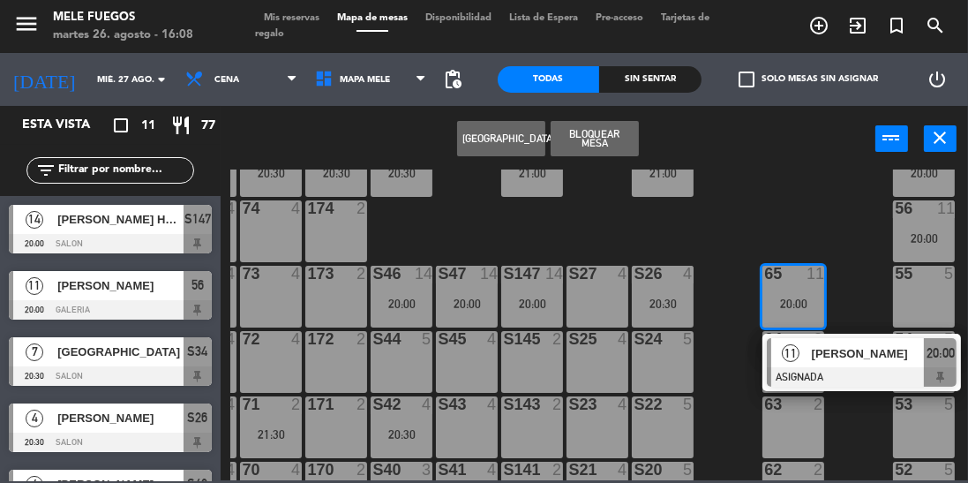
click at [857, 215] on div "100 8 101 8 102 8 103 8 104 8 S32 7 21:00 S33 12 21:00 S34 7 20:30 75 8 20:30 8…" at bounding box center [599, 324] width 738 height 311
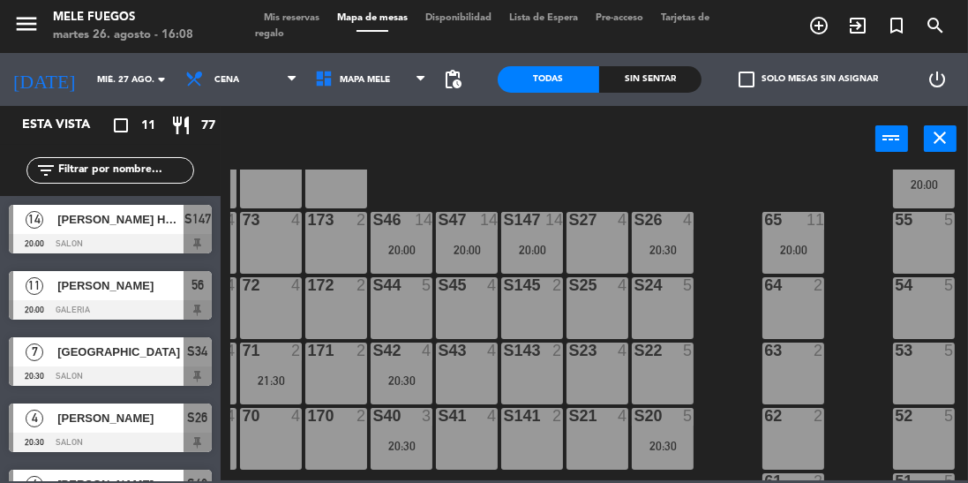
scroll to position [380, 58]
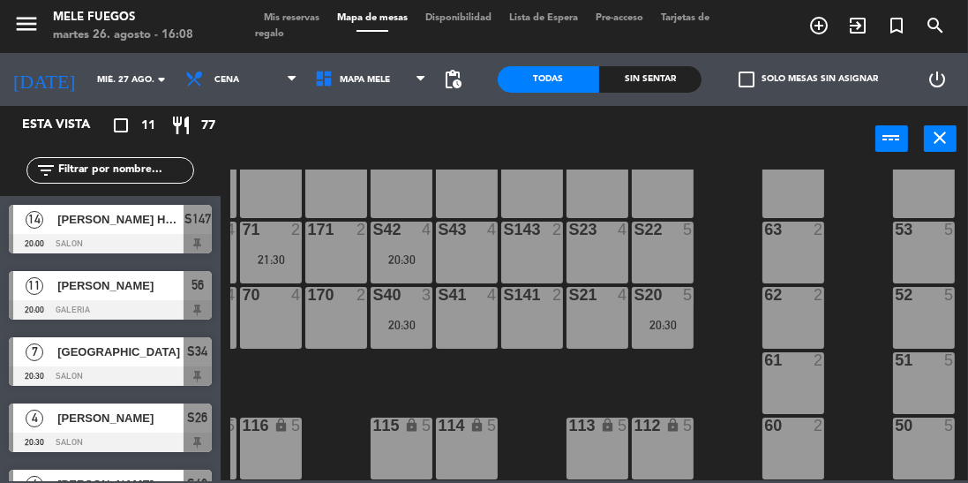
click at [716, 325] on div "100 8 101 8 102 8 103 8 104 8 S32 7 21:00 S33 12 21:00 S34 7 20:30 75 8 20:30 8…" at bounding box center [599, 324] width 738 height 311
click at [752, 292] on div "62" at bounding box center [763, 295] width 29 height 16
click at [848, 381] on div "100 8 101 8 102 8 103 8 104 8 S32 7 21:00 S33 12 21:00 S34 7 20:30 75 8 20:30 8…" at bounding box center [599, 324] width 738 height 311
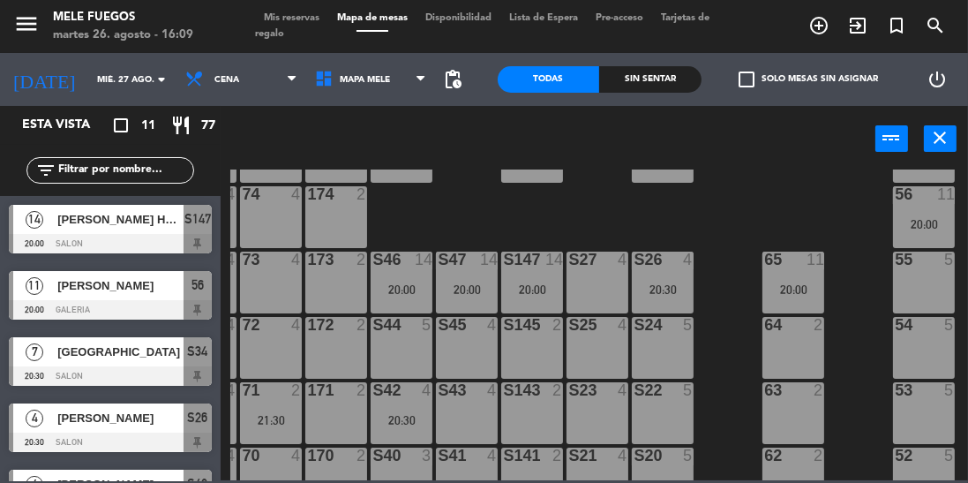
scroll to position [208, 58]
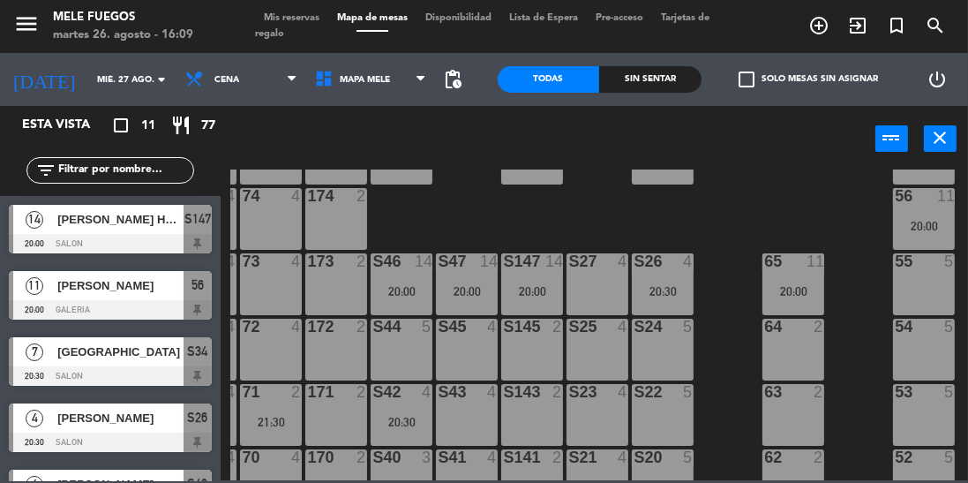
click at [526, 288] on div "20:00" at bounding box center [532, 291] width 62 height 12
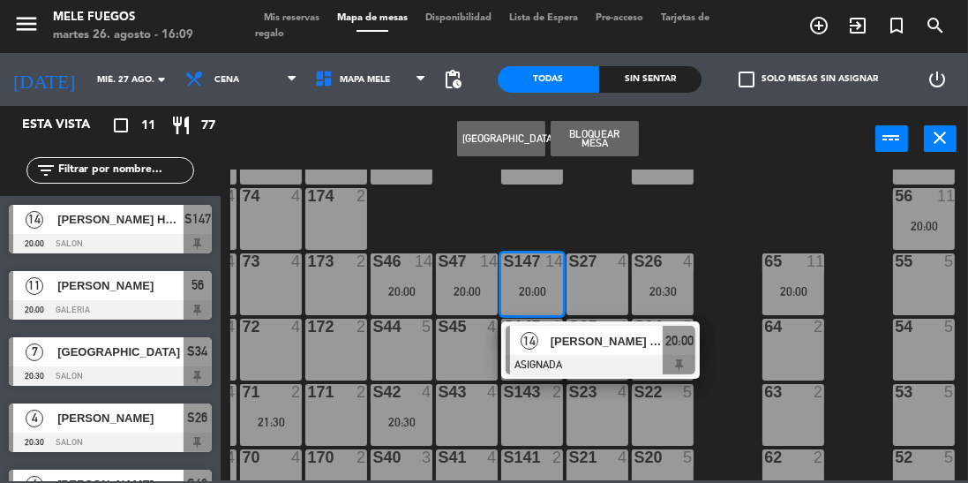
scroll to position [288, 58]
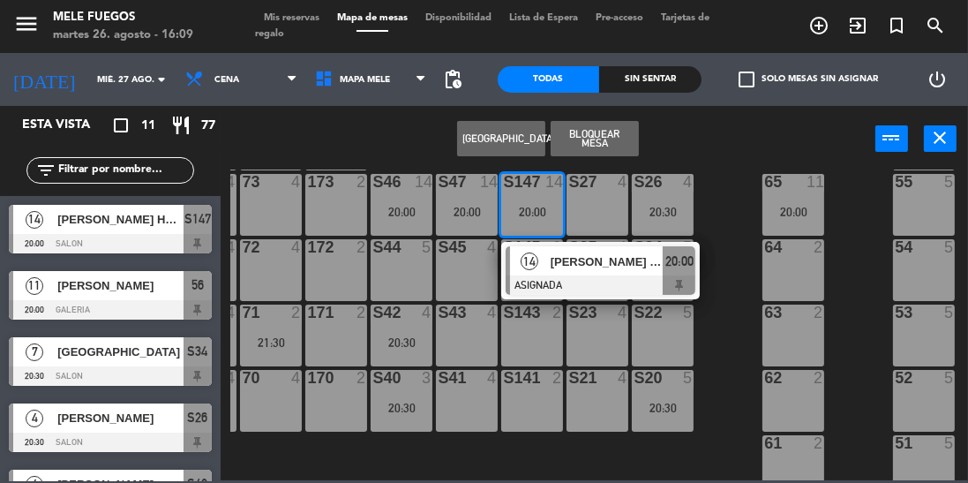
click at [393, 336] on div "20:30" at bounding box center [402, 342] width 62 height 12
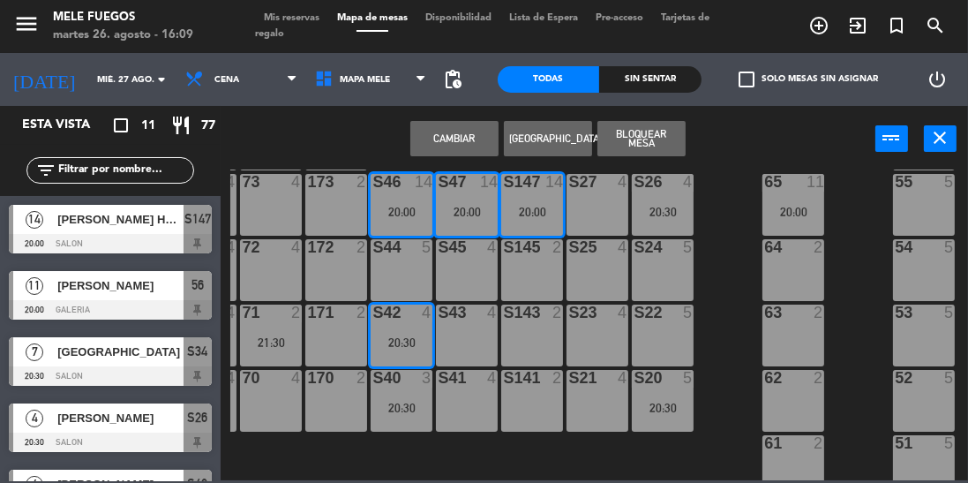
click at [727, 332] on div "100 8 101 8 102 8 103 8 104 8 S32 7 21:00 S33 12 21:00 S34 7 20:30 75 8 20:30 8…" at bounding box center [599, 324] width 738 height 311
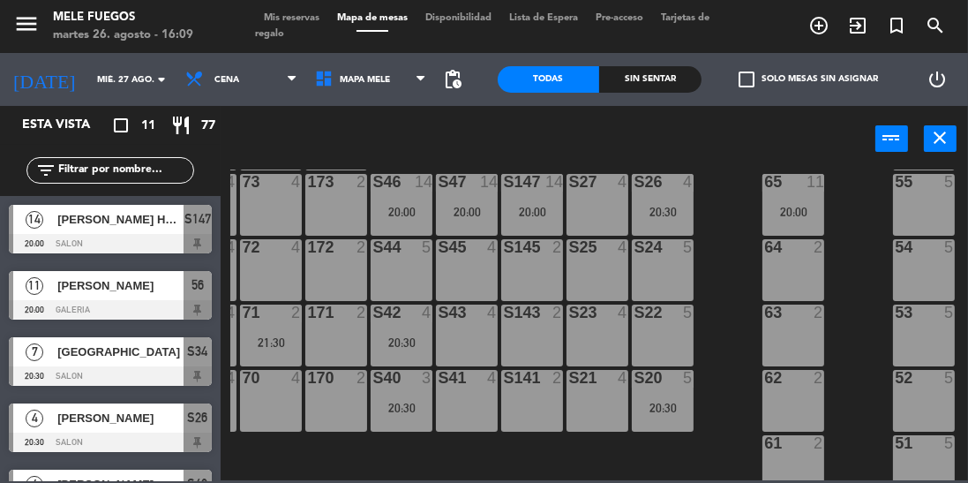
click at [103, 171] on input "text" at bounding box center [124, 170] width 137 height 19
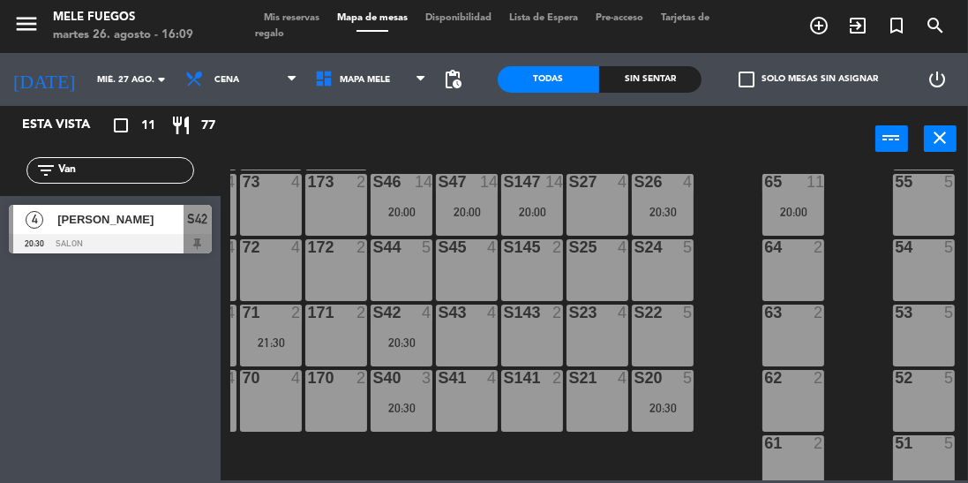
click at [117, 176] on input "Van" at bounding box center [124, 170] width 137 height 19
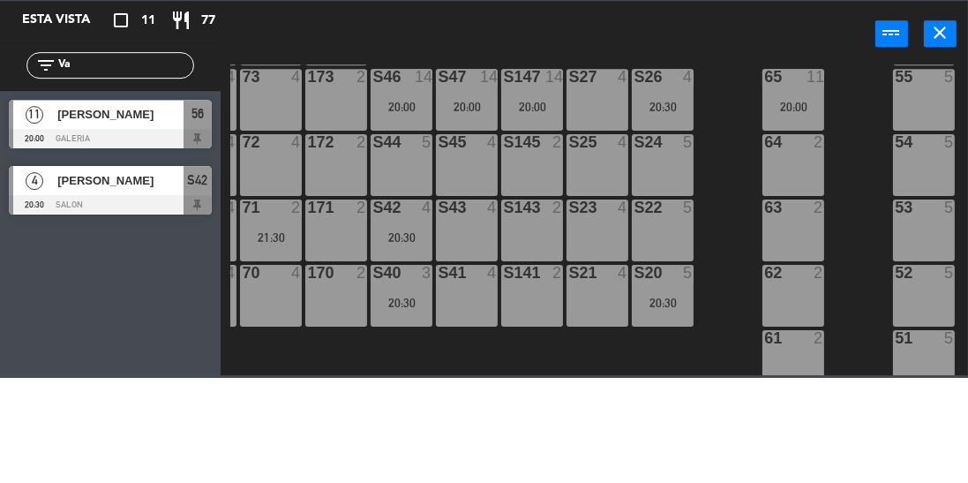
type input "V"
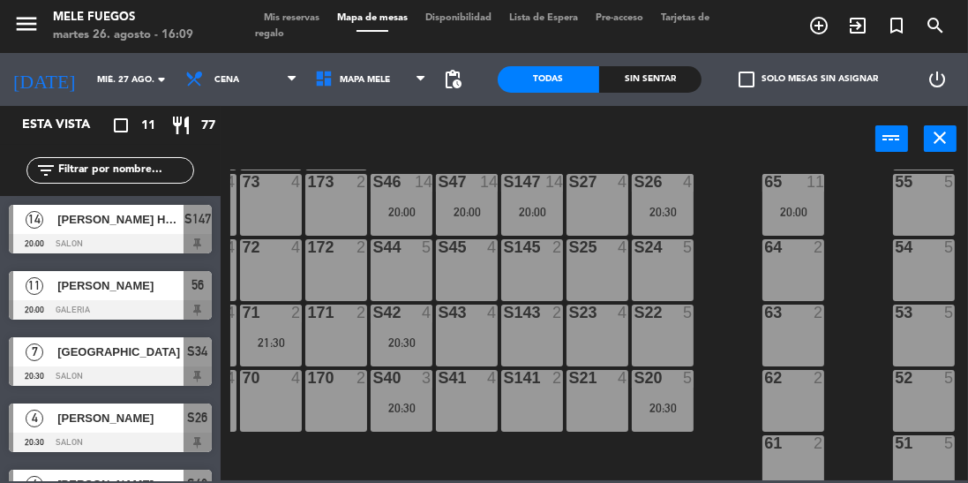
click at [796, 214] on div "20:00" at bounding box center [794, 212] width 62 height 12
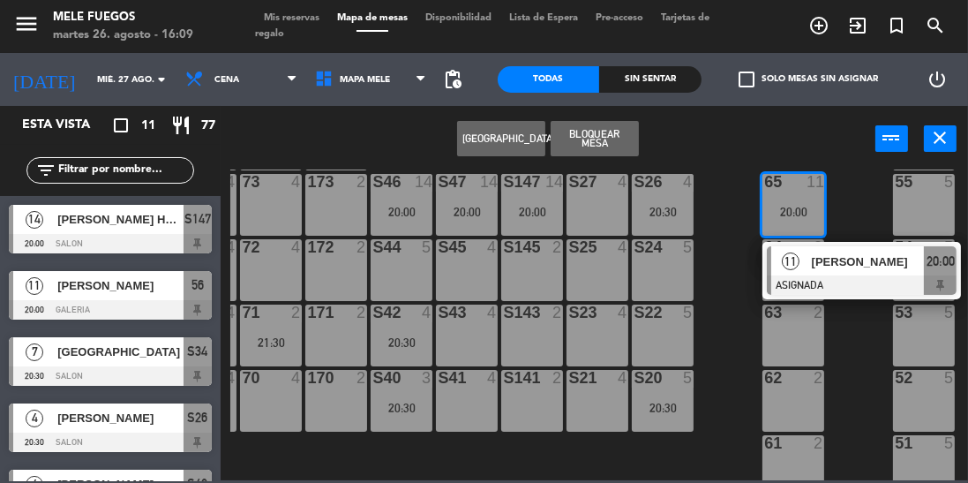
click at [721, 301] on div "100 8 101 8 102 8 103 8 104 8 S32 7 21:00 S33 12 21:00 S34 7 20:30 75 8 20:30 8…" at bounding box center [599, 324] width 738 height 311
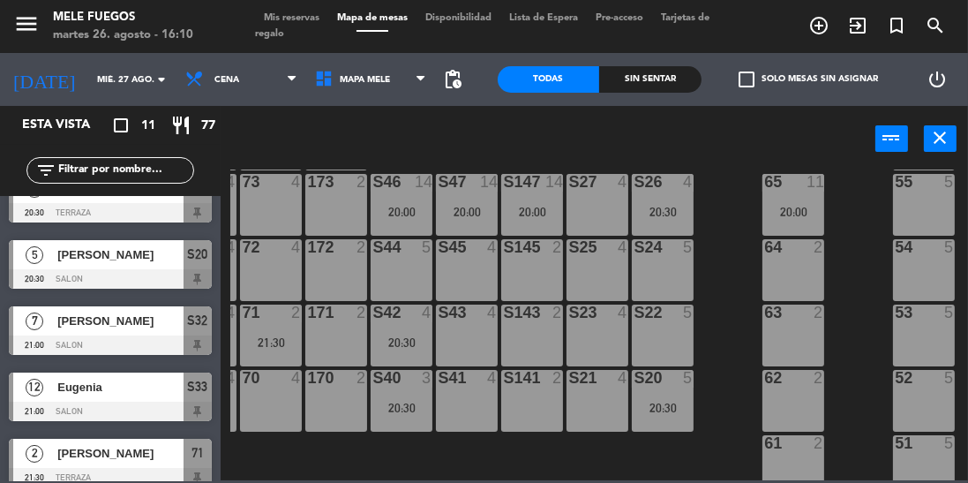
scroll to position [442, 0]
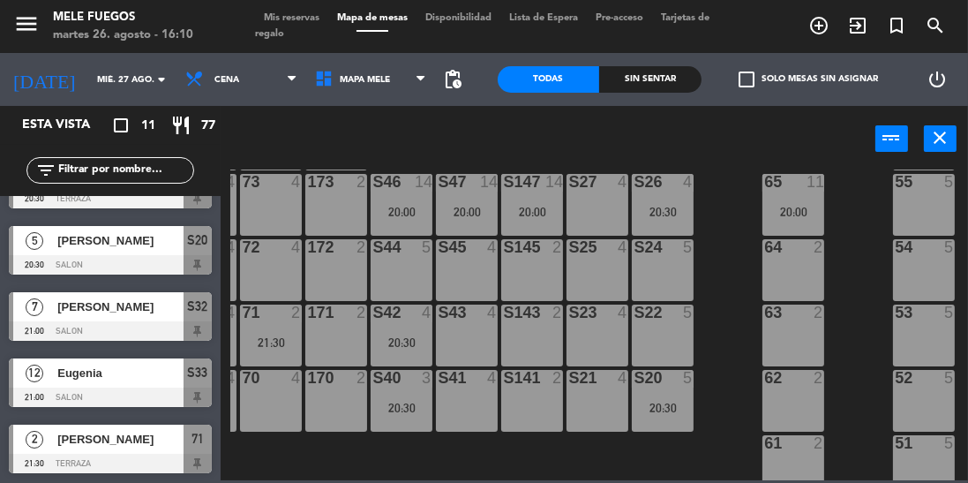
click at [424, 199] on div "S46 14 20:00" at bounding box center [402, 205] width 62 height 62
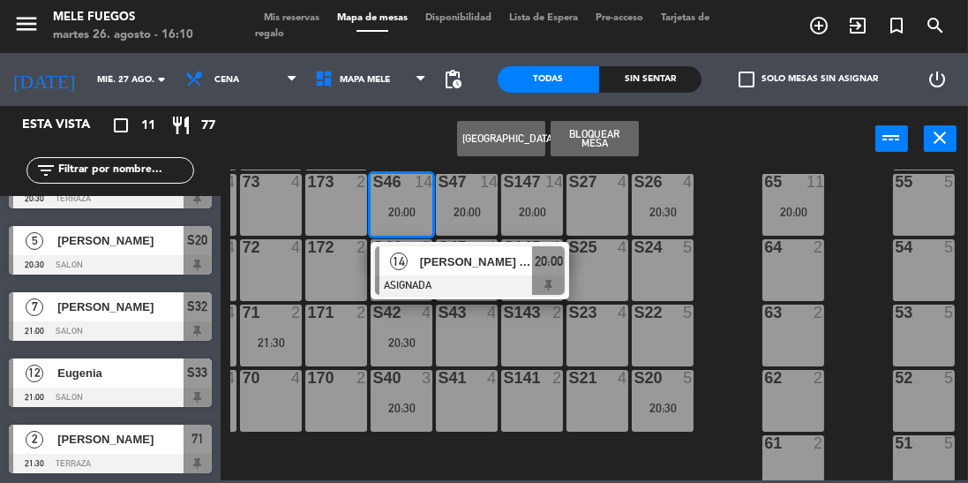
click at [731, 371] on div "100 8 101 8 102 8 103 8 104 8 S32 7 21:00 S33 12 21:00 S34 7 20:30 75 8 20:30 8…" at bounding box center [599, 324] width 738 height 311
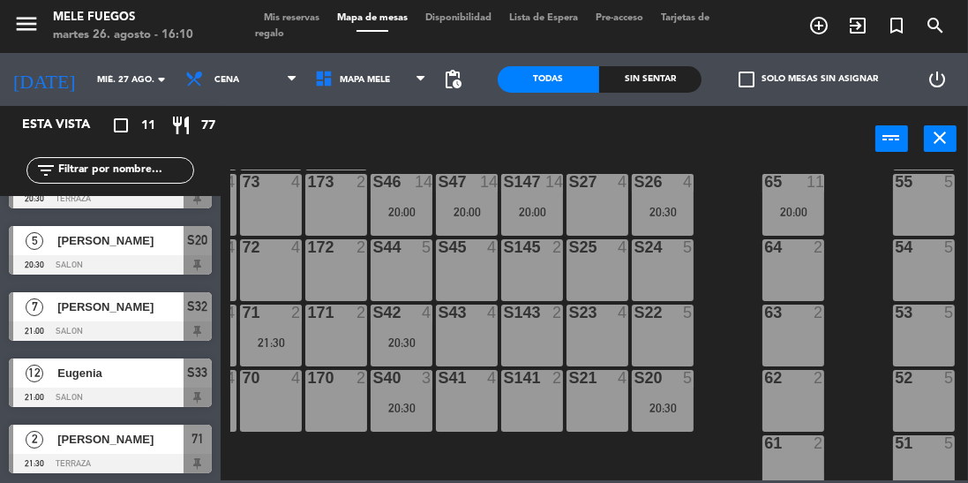
click at [788, 220] on div "65 11 20:00" at bounding box center [794, 205] width 62 height 62
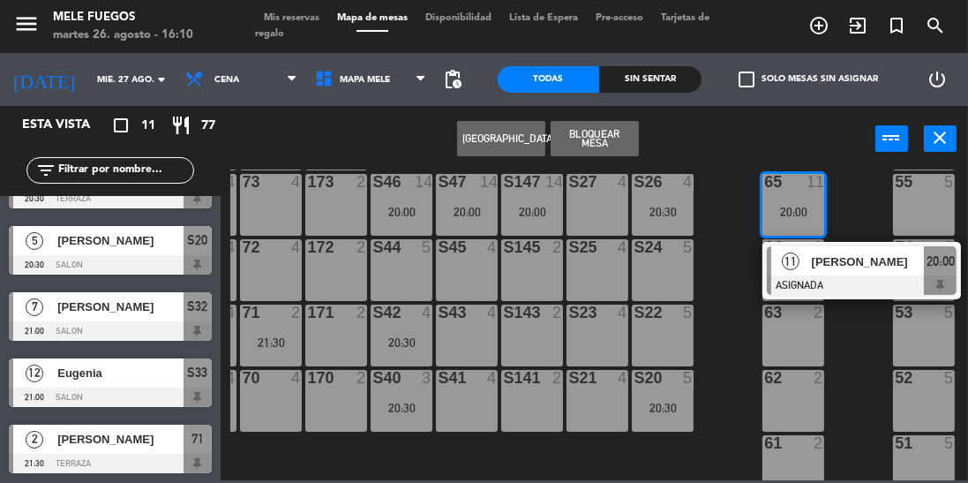
click at [726, 302] on div "100 8 101 8 102 8 103 8 104 8 S32 7 21:00 S33 12 21:00 S34 7 20:30 75 8 20:30 8…" at bounding box center [599, 324] width 738 height 311
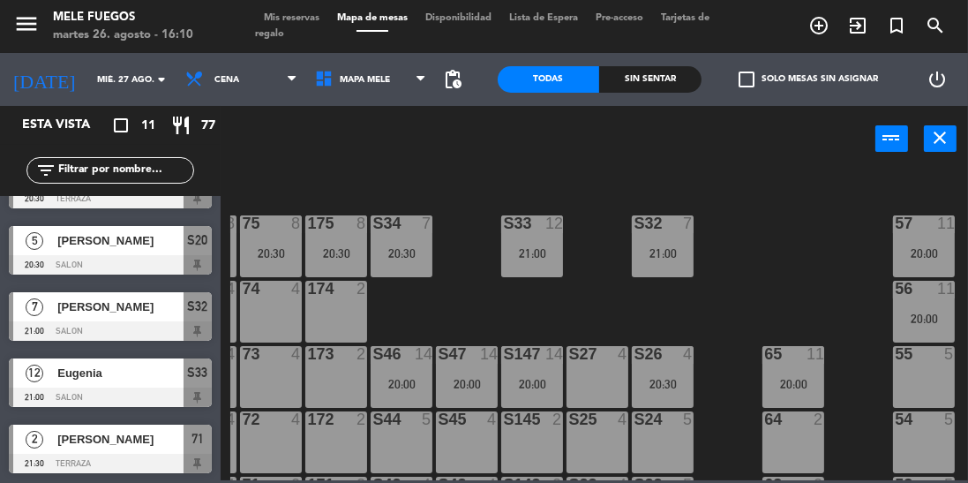
scroll to position [115, 58]
click at [537, 251] on div "21:00" at bounding box center [532, 254] width 62 height 12
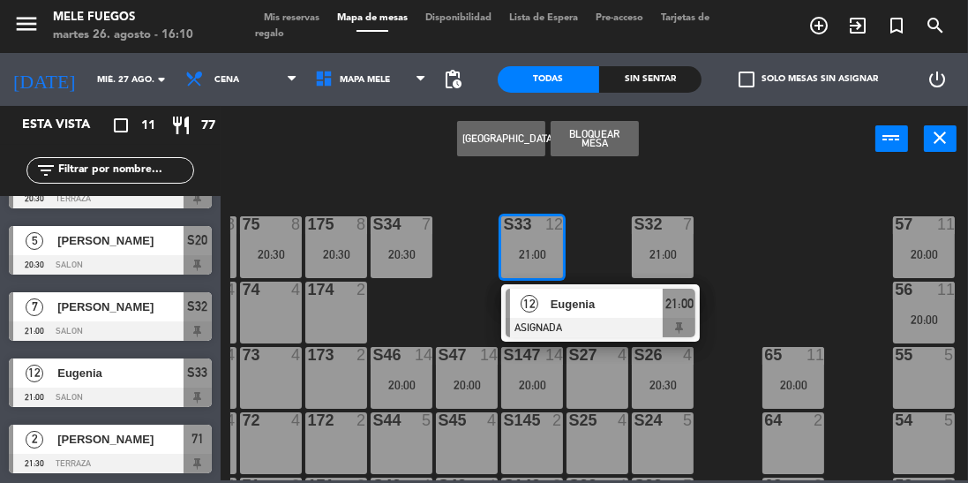
click at [461, 288] on div "100 8 101 8 102 8 103 8 104 8 S32 7 21:00 S33 12 21:00 12 [PERSON_NAME] ASIGNAD…" at bounding box center [599, 324] width 738 height 311
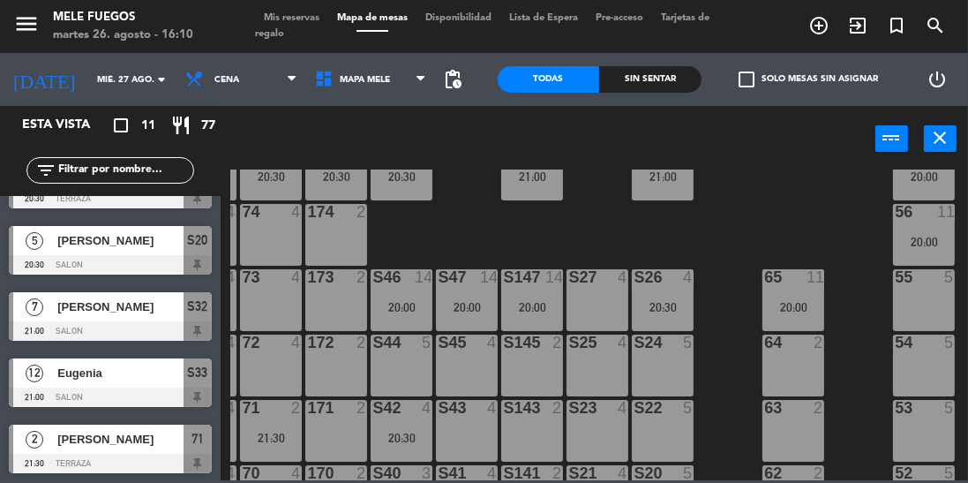
scroll to position [193, 58]
click at [474, 288] on div "S47 14 20:00" at bounding box center [467, 299] width 62 height 62
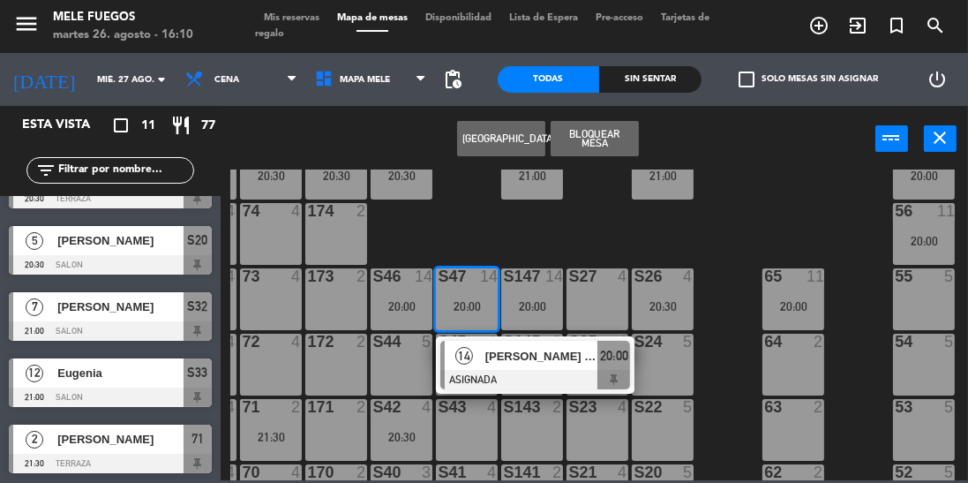
click at [450, 230] on div "100 8 101 8 102 8 103 8 104 8 S32 7 21:00 S33 12 21:00 S34 7 20:30 75 8 20:30 8…" at bounding box center [599, 324] width 738 height 311
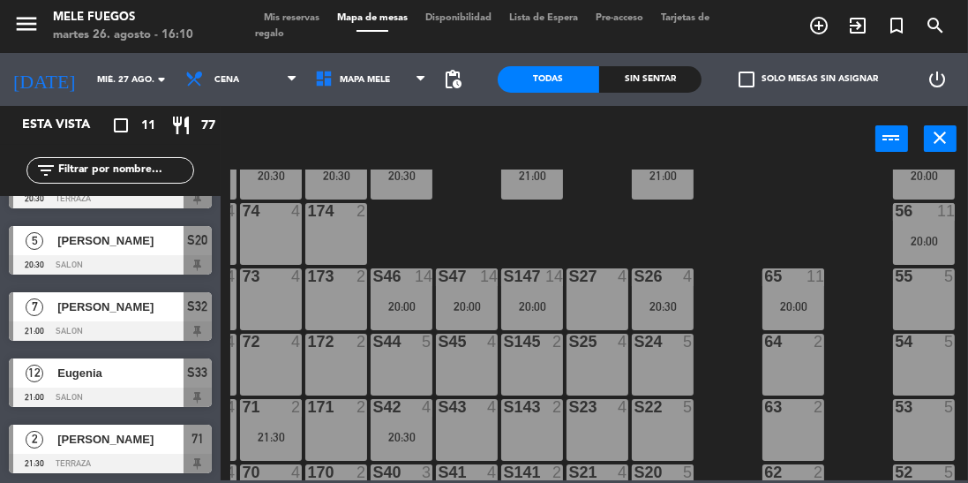
scroll to position [380, 58]
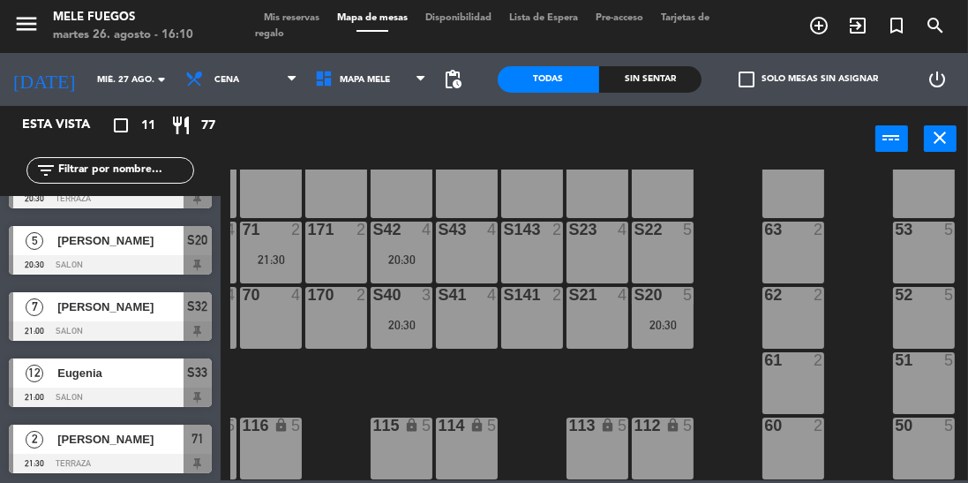
click at [598, 432] on div "113 lock 5" at bounding box center [598, 449] width 62 height 62
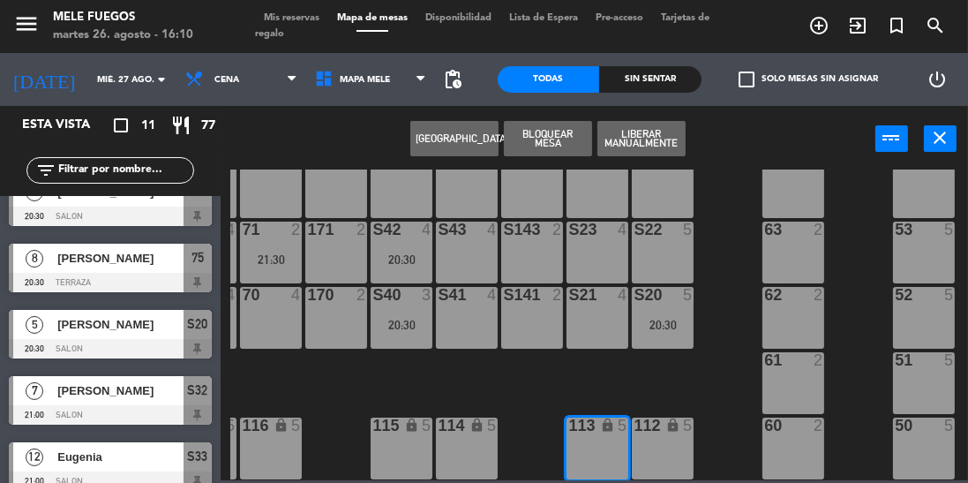
scroll to position [358, 0]
click at [446, 124] on button "[GEOGRAPHIC_DATA]" at bounding box center [454, 138] width 88 height 35
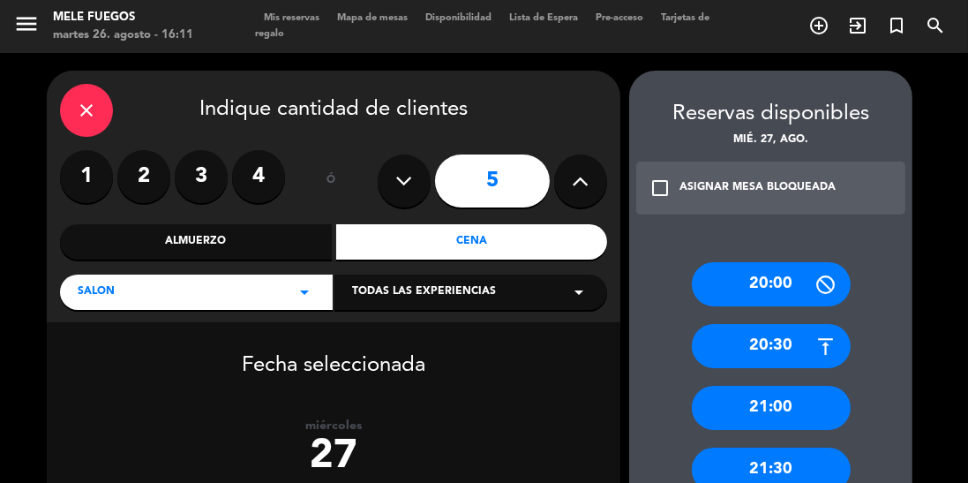
click at [576, 165] on button at bounding box center [580, 180] width 53 height 53
click at [583, 177] on icon at bounding box center [581, 181] width 17 height 26
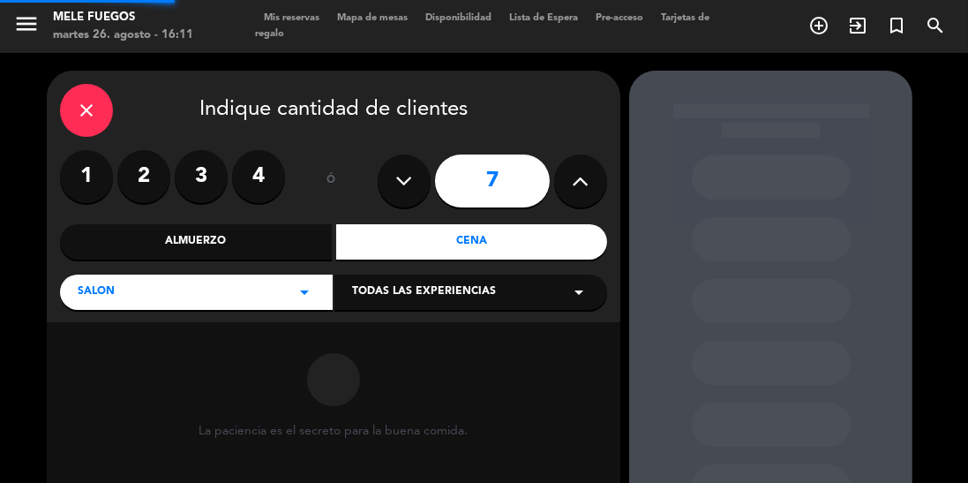
click at [581, 178] on icon at bounding box center [581, 181] width 17 height 26
click at [586, 186] on icon at bounding box center [581, 181] width 17 height 26
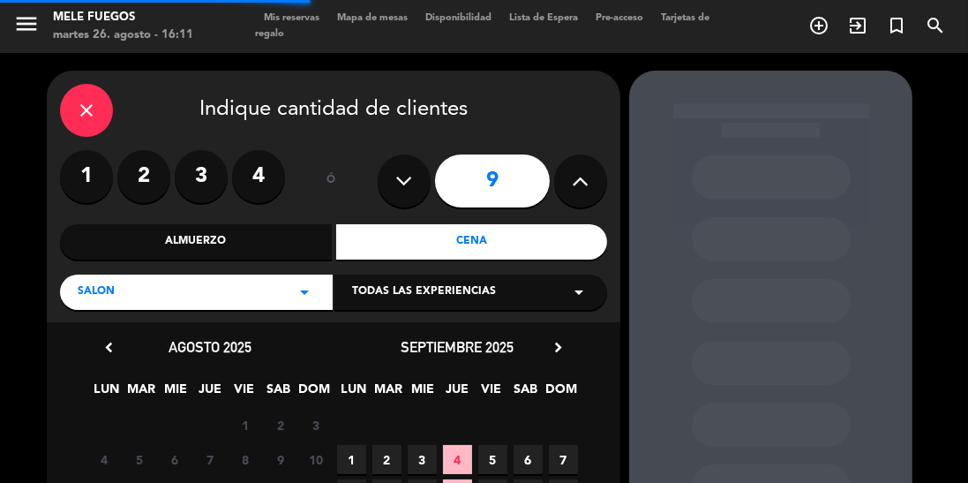
click at [583, 183] on icon at bounding box center [581, 181] width 17 height 26
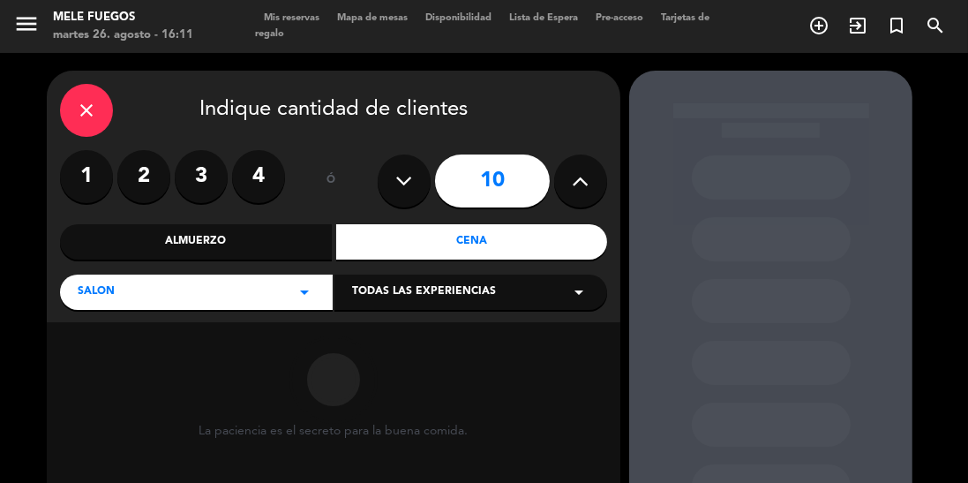
click at [570, 184] on button at bounding box center [580, 180] width 53 height 53
type input "11"
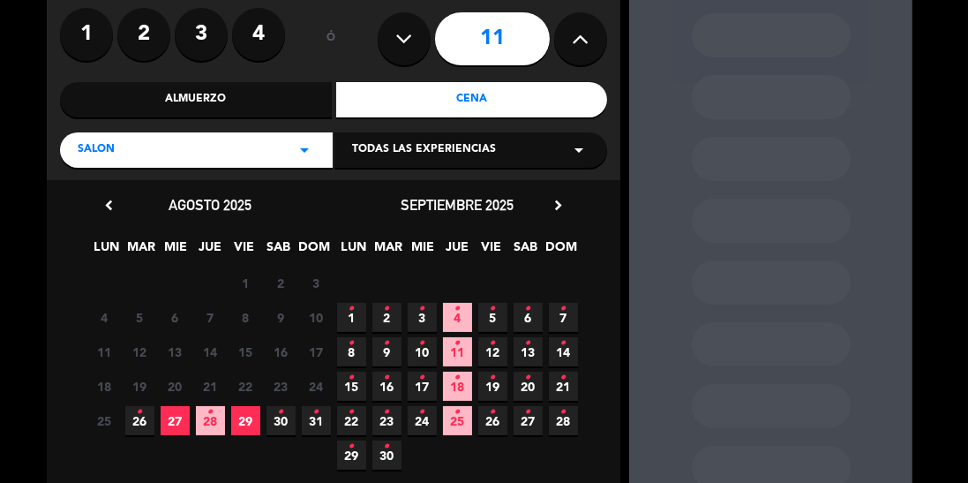
scroll to position [153, 0]
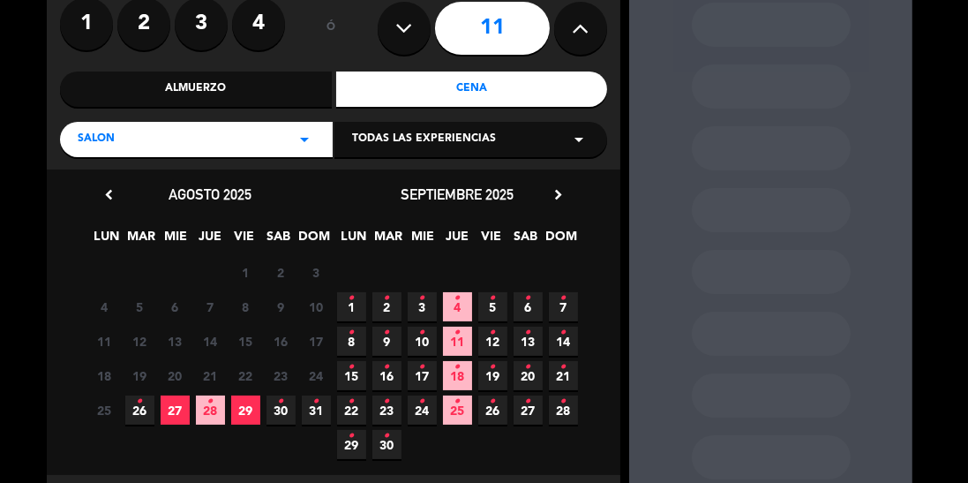
click at [182, 407] on span "27" at bounding box center [175, 409] width 29 height 29
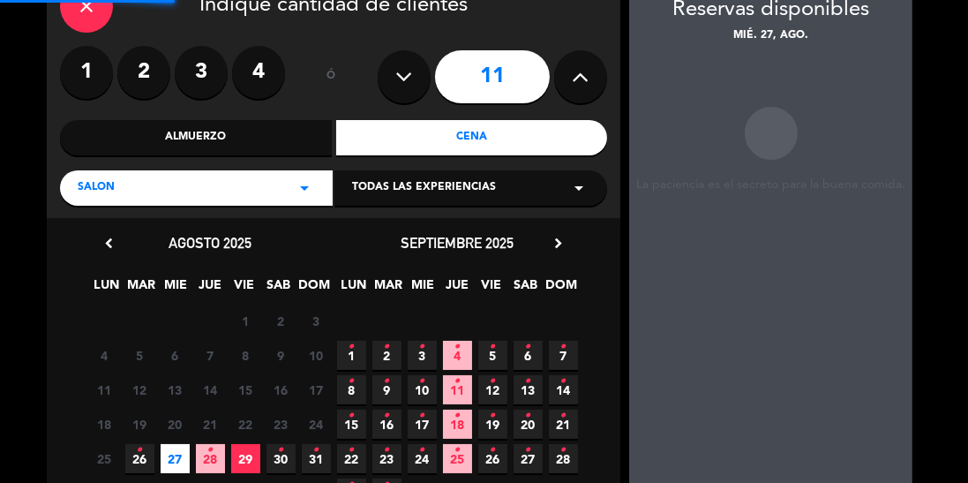
scroll to position [71, 0]
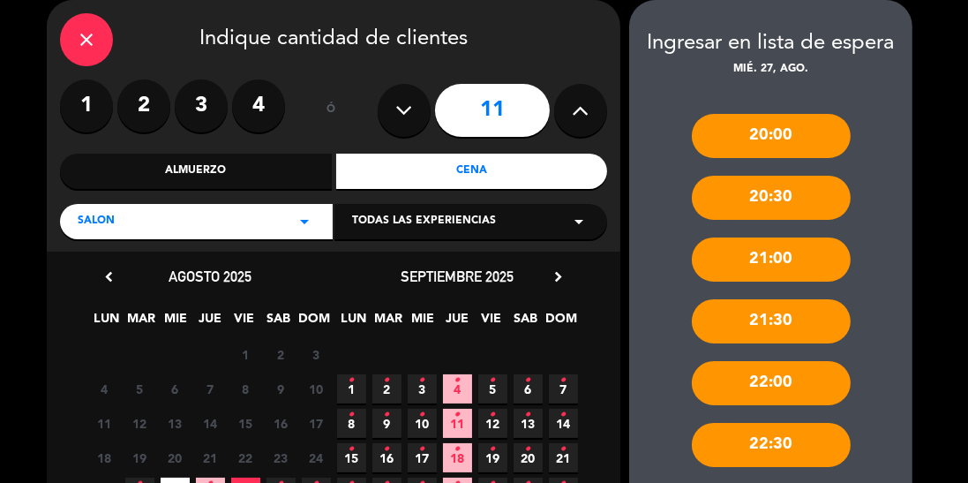
click at [741, 128] on div "20:00" at bounding box center [771, 136] width 159 height 44
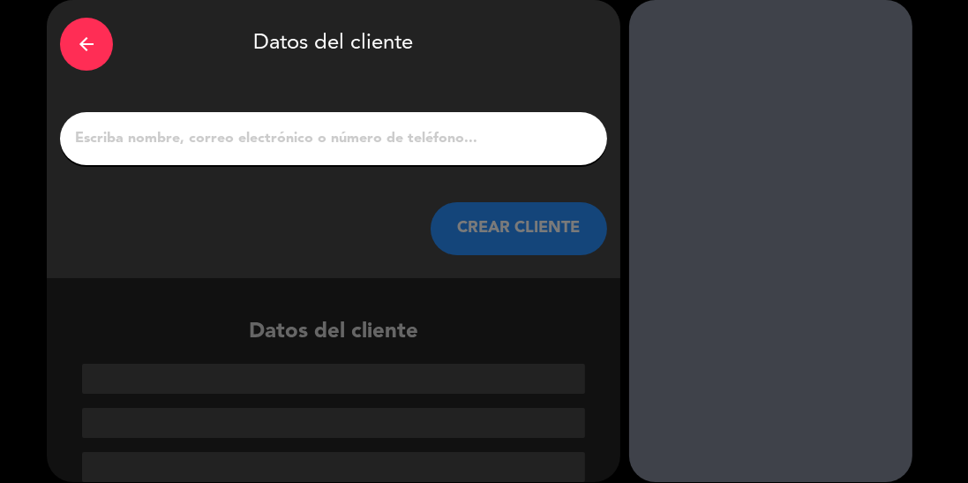
scroll to position [2, 0]
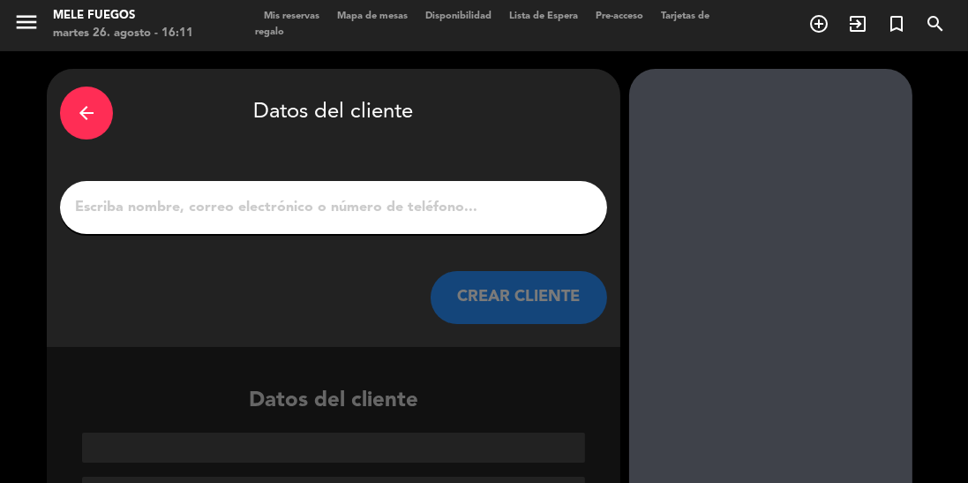
click at [256, 210] on input "1" at bounding box center [333, 207] width 521 height 25
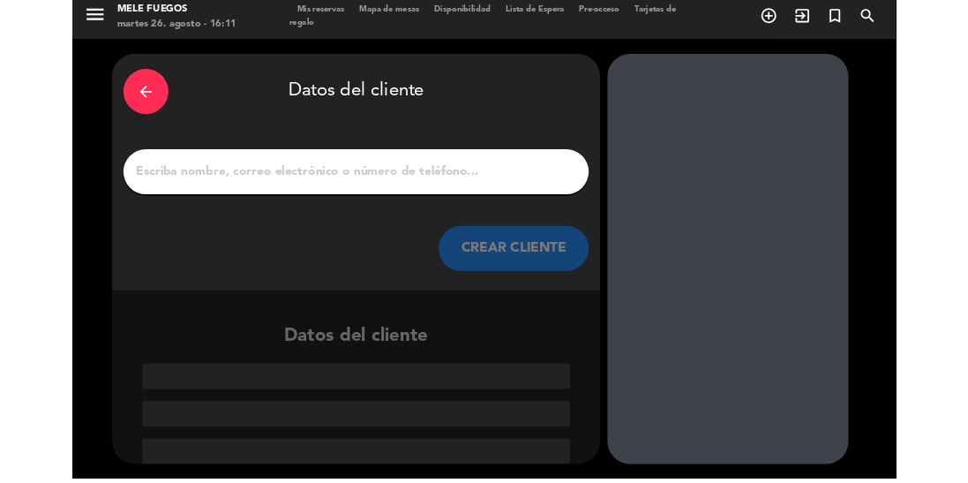
scroll to position [0, 0]
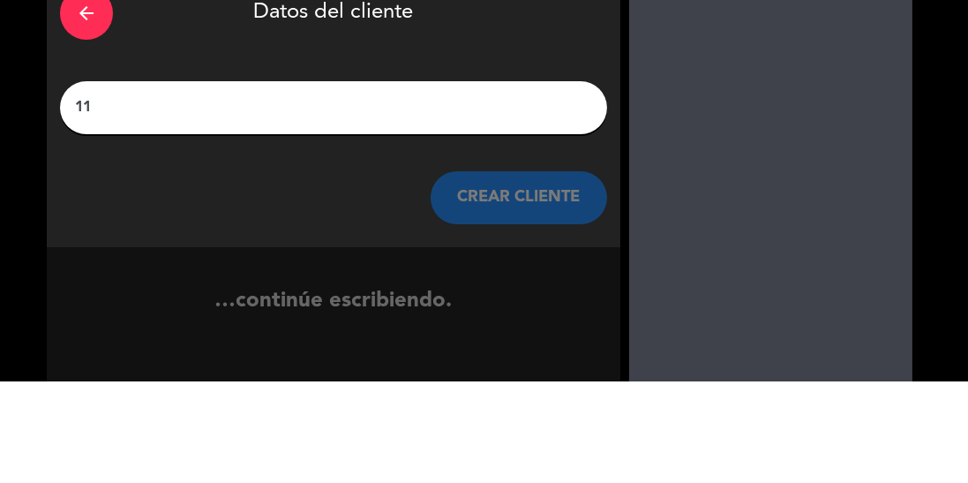
type input "1"
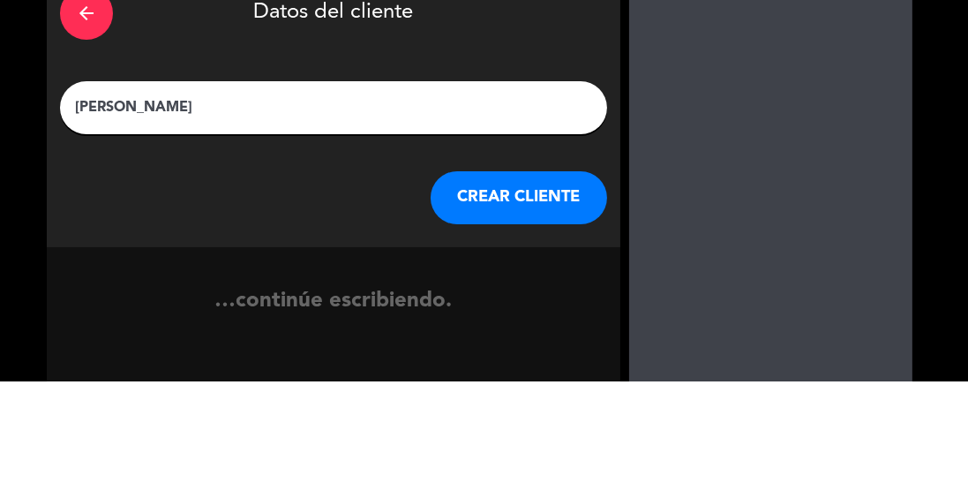
type input "[PERSON_NAME]"
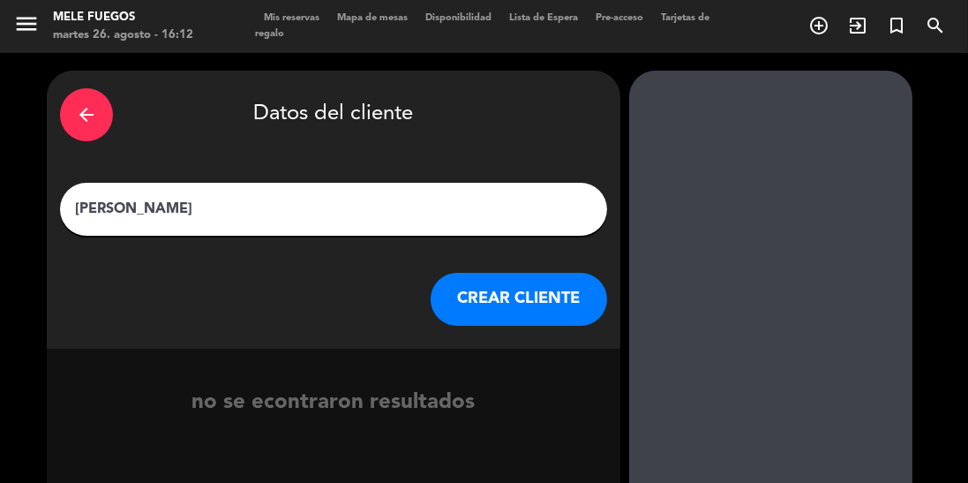
click at [546, 314] on button "CREAR CLIENTE" at bounding box center [519, 299] width 177 height 53
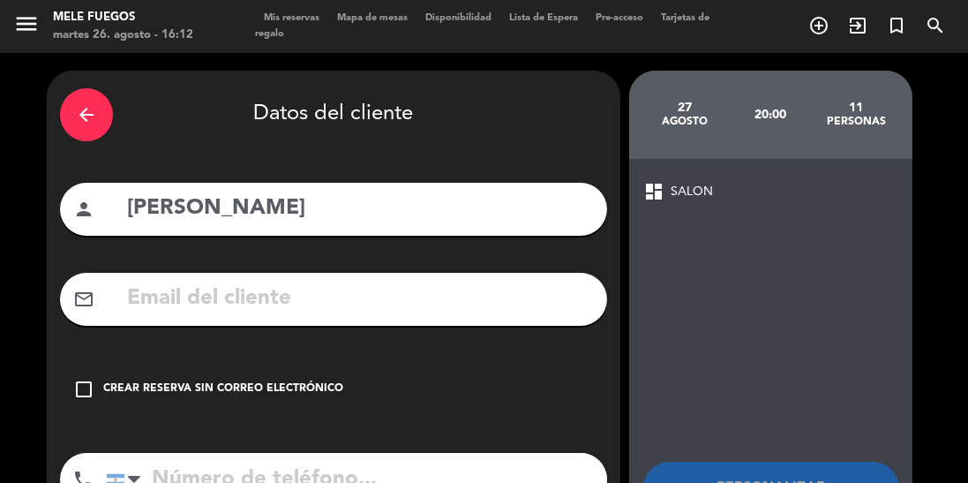
scroll to position [47, 0]
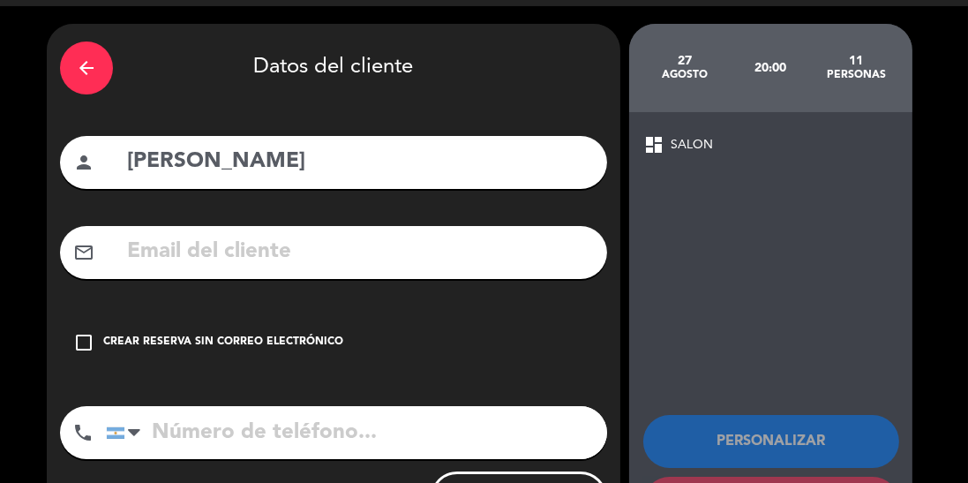
click at [252, 437] on input "tel" at bounding box center [356, 432] width 501 height 53
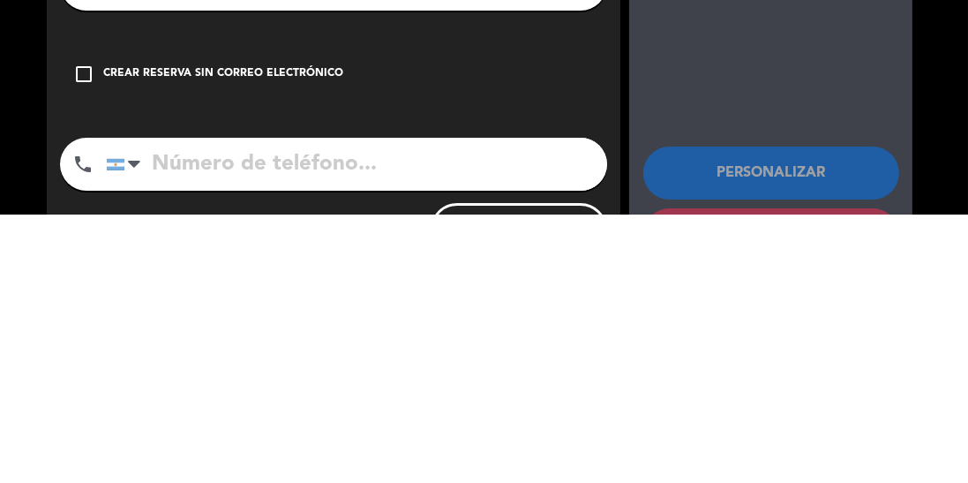
scroll to position [56, 0]
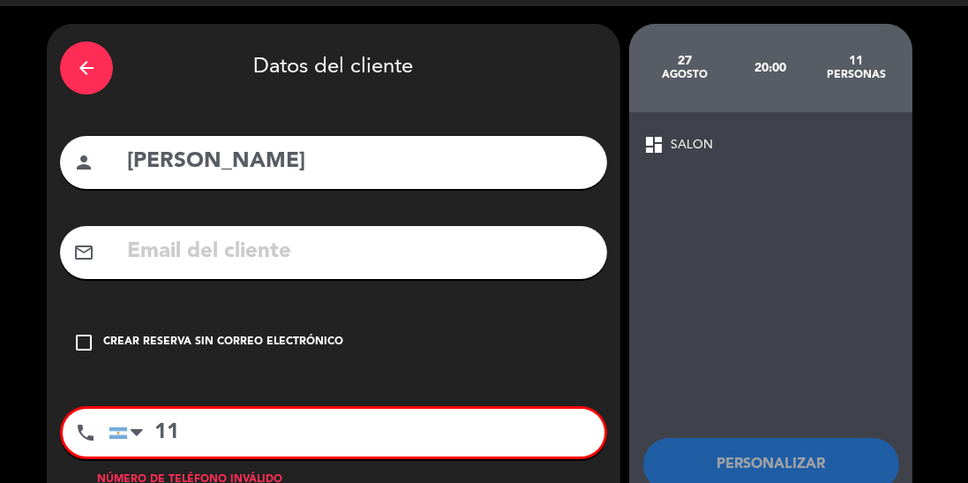
click at [237, 409] on input "11" at bounding box center [357, 433] width 496 height 48
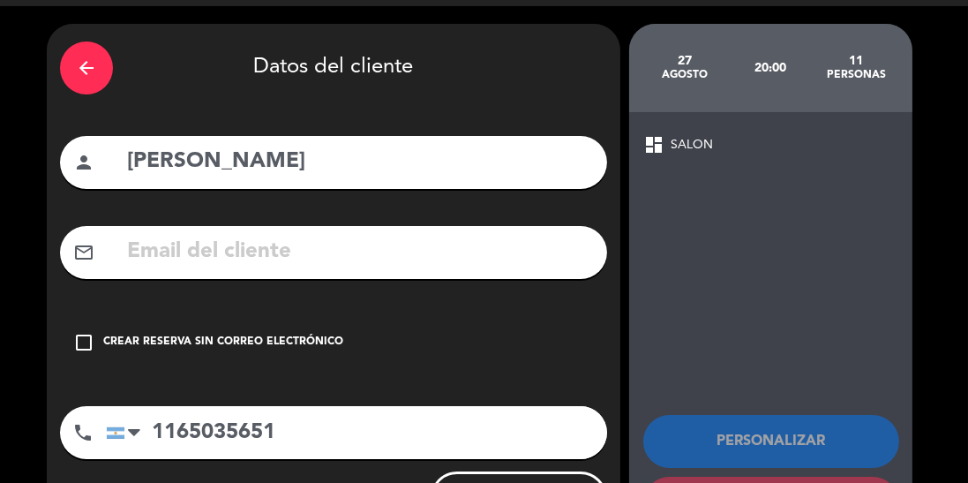
scroll to position [85, 0]
click at [322, 406] on input "1165035651" at bounding box center [356, 432] width 501 height 53
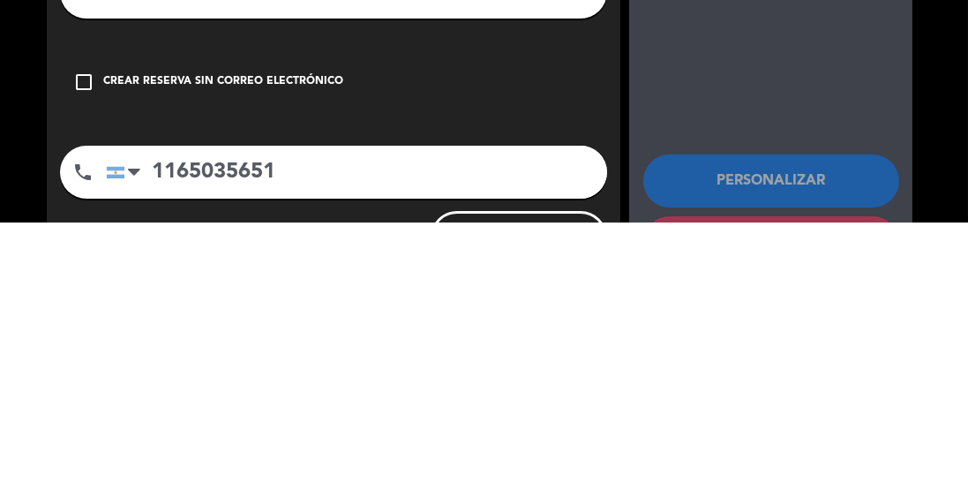
click at [378, 406] on input "1165035651" at bounding box center [356, 432] width 501 height 53
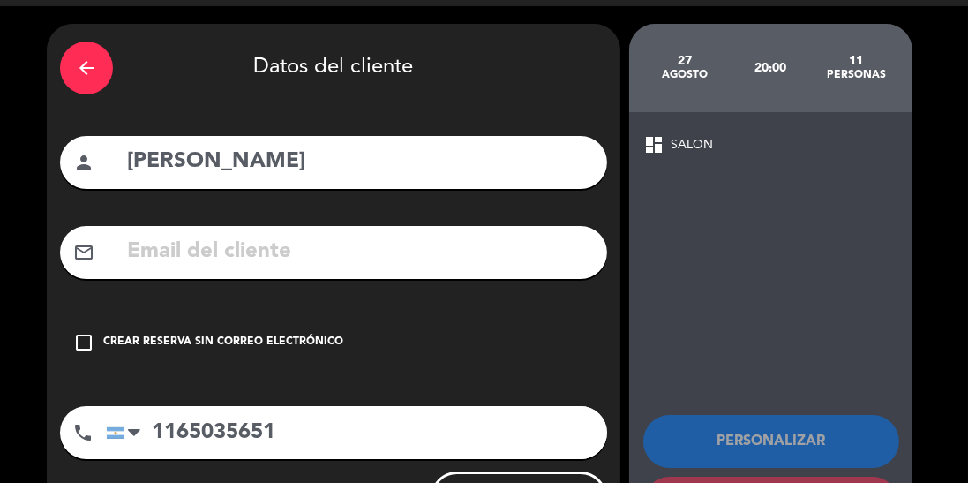
type input "1165035651"
click at [79, 332] on icon "check_box_outline_blank" at bounding box center [83, 342] width 21 height 21
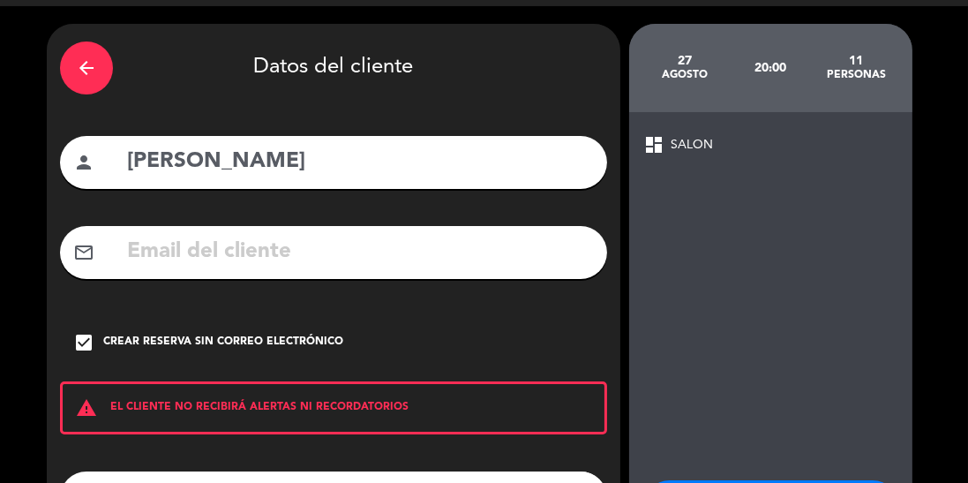
scroll to position [112, 0]
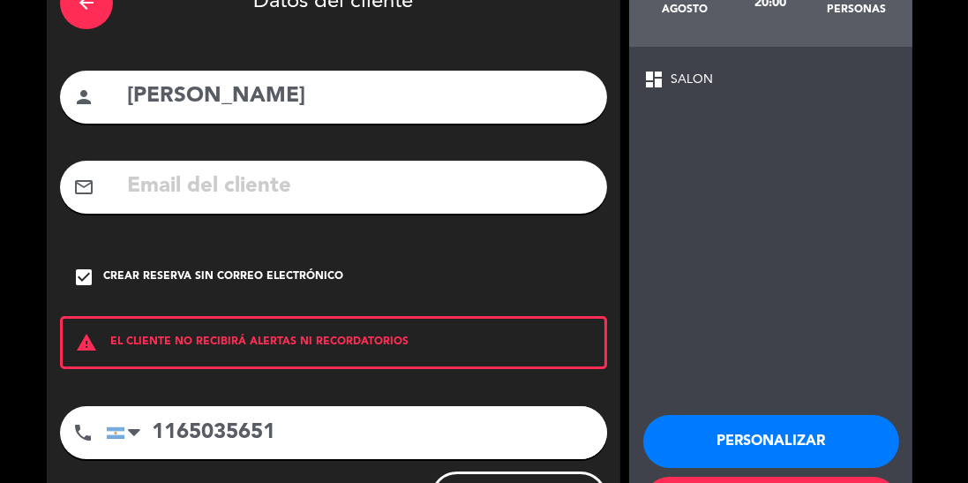
click at [785, 415] on button "Personalizar" at bounding box center [771, 441] width 256 height 53
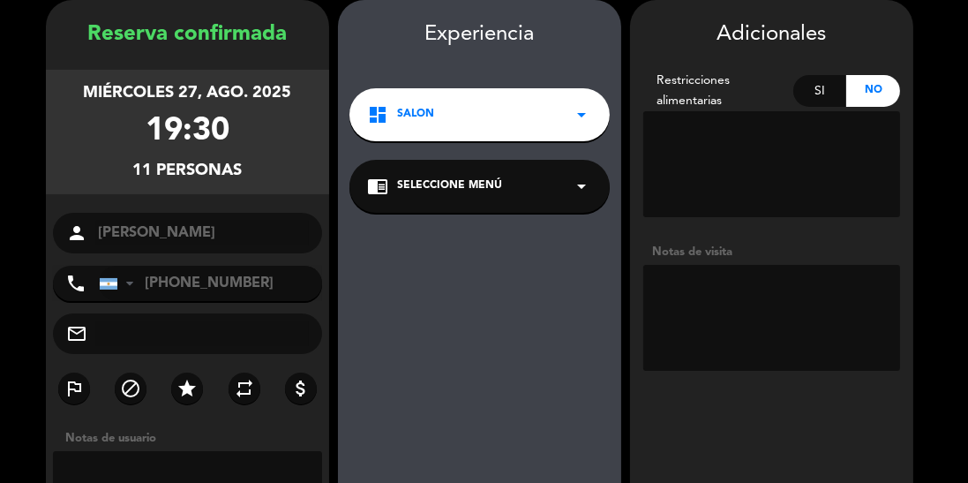
scroll to position [139, 0]
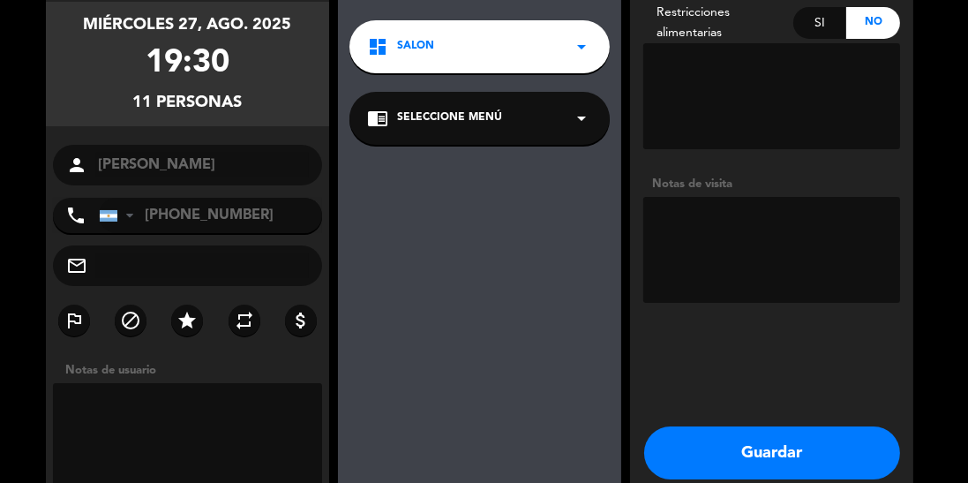
click at [733, 467] on button "Guardar" at bounding box center [772, 452] width 256 height 53
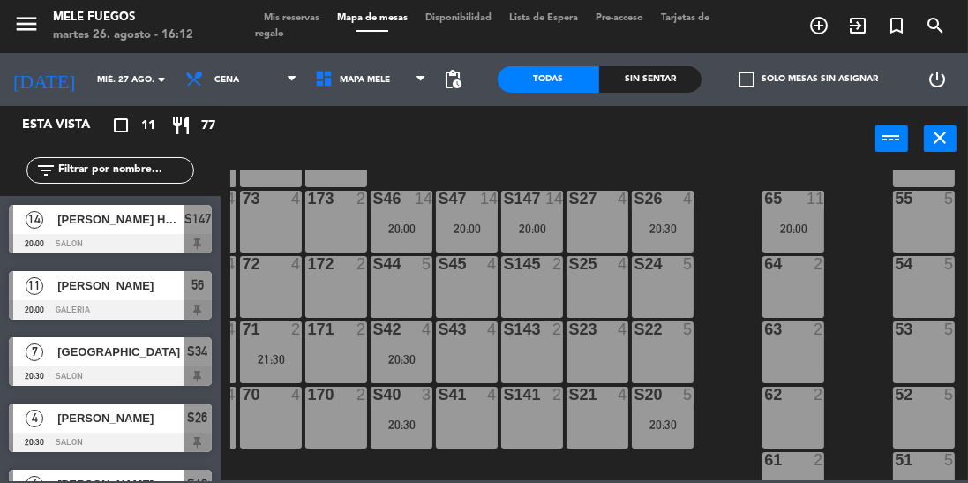
scroll to position [260, 58]
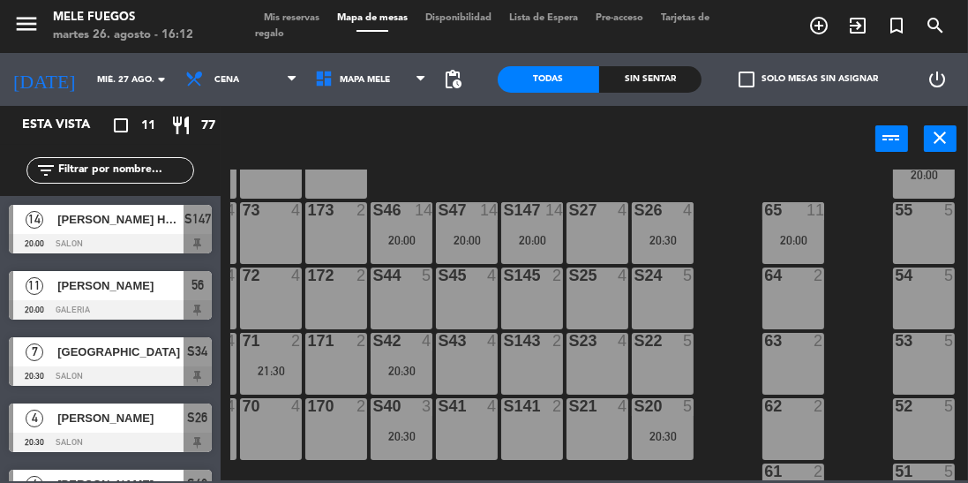
click at [781, 235] on div "20:00" at bounding box center [794, 240] width 62 height 12
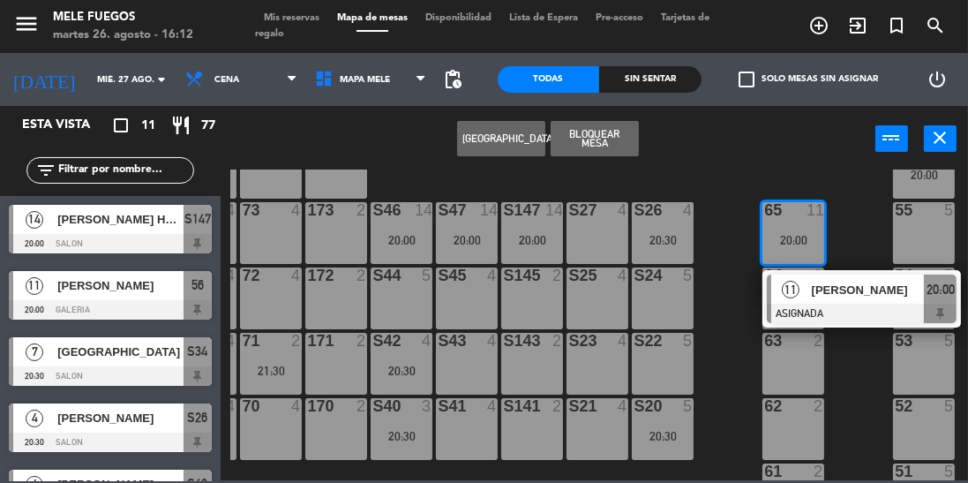
click at [721, 320] on div "100 8 101 8 102 8 103 8 104 8 S32 7 21:00 S33 12 21:00 S34 7 20:30 75 8 20:30 8…" at bounding box center [599, 324] width 738 height 311
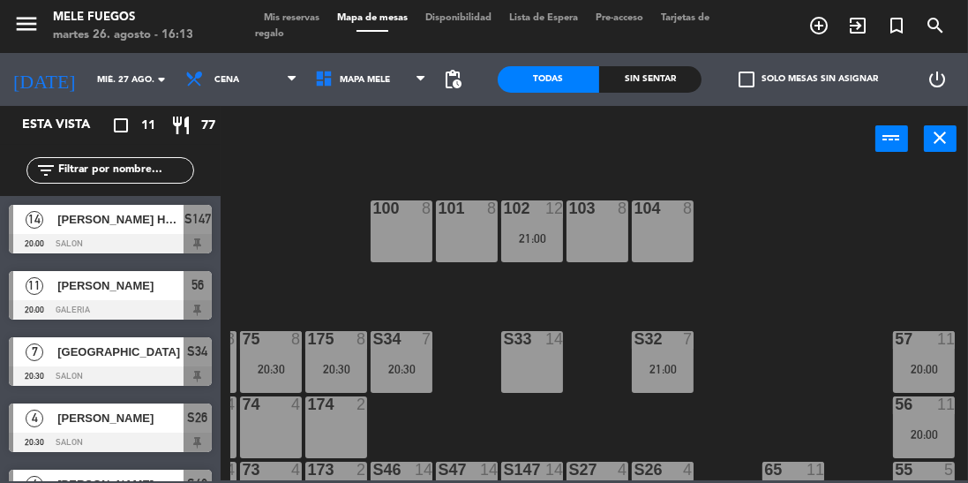
scroll to position [130, 0]
